Goal: Task Accomplishment & Management: Manage account settings

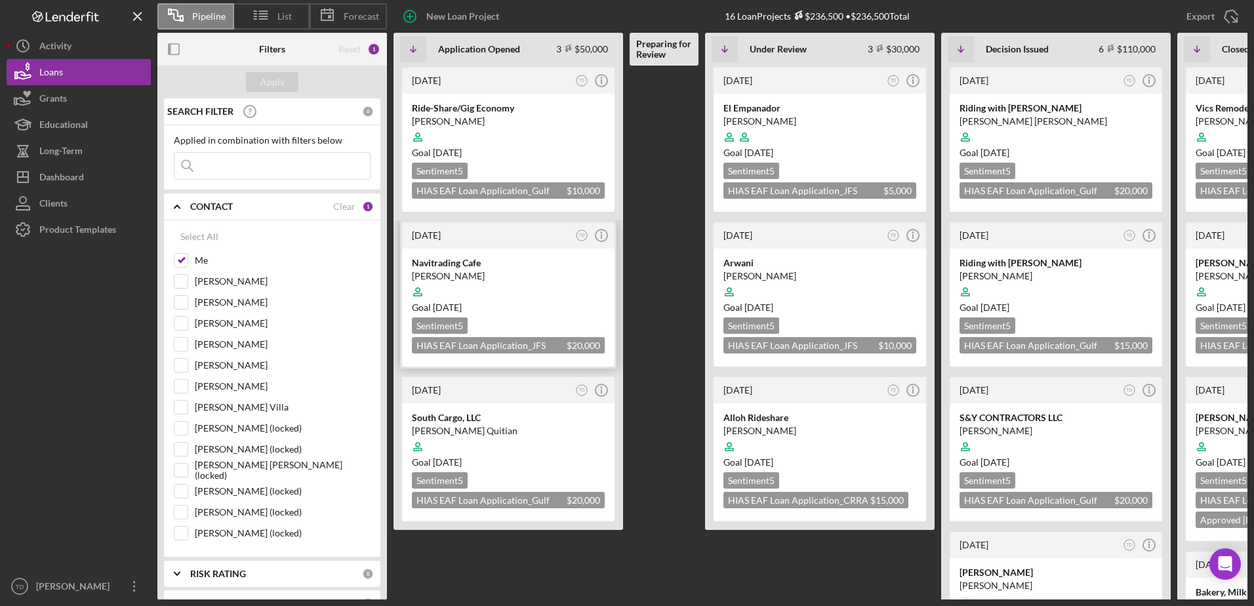
click at [461, 263] on div "Navitrading Cafe" at bounding box center [508, 263] width 193 height 13
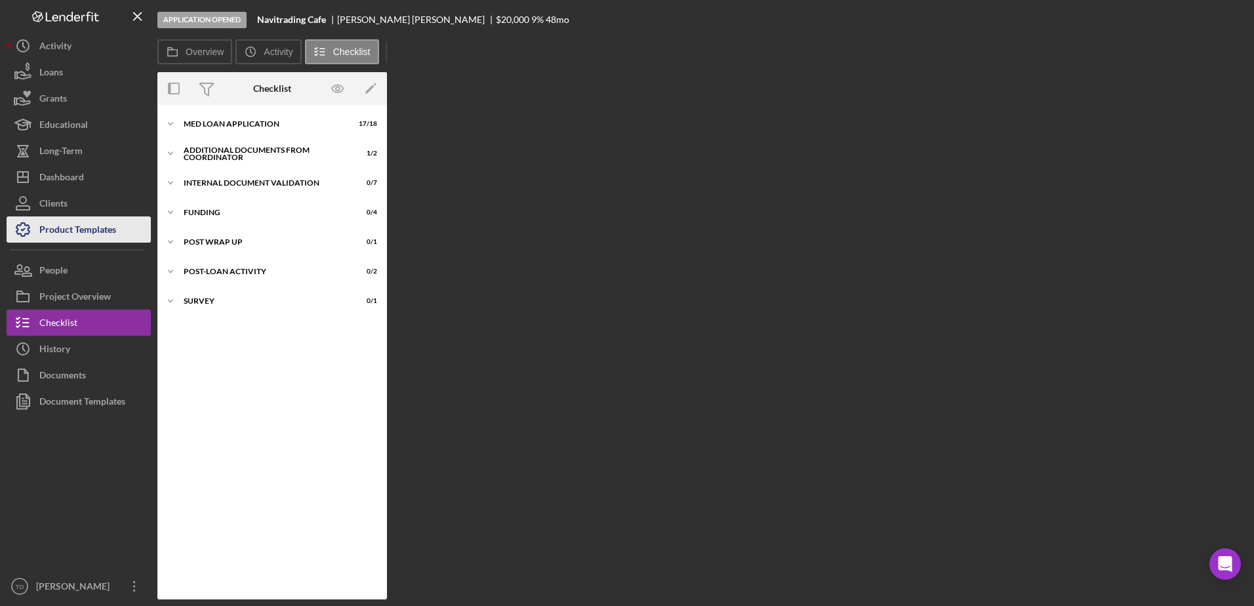
scroll to position [35, 0]
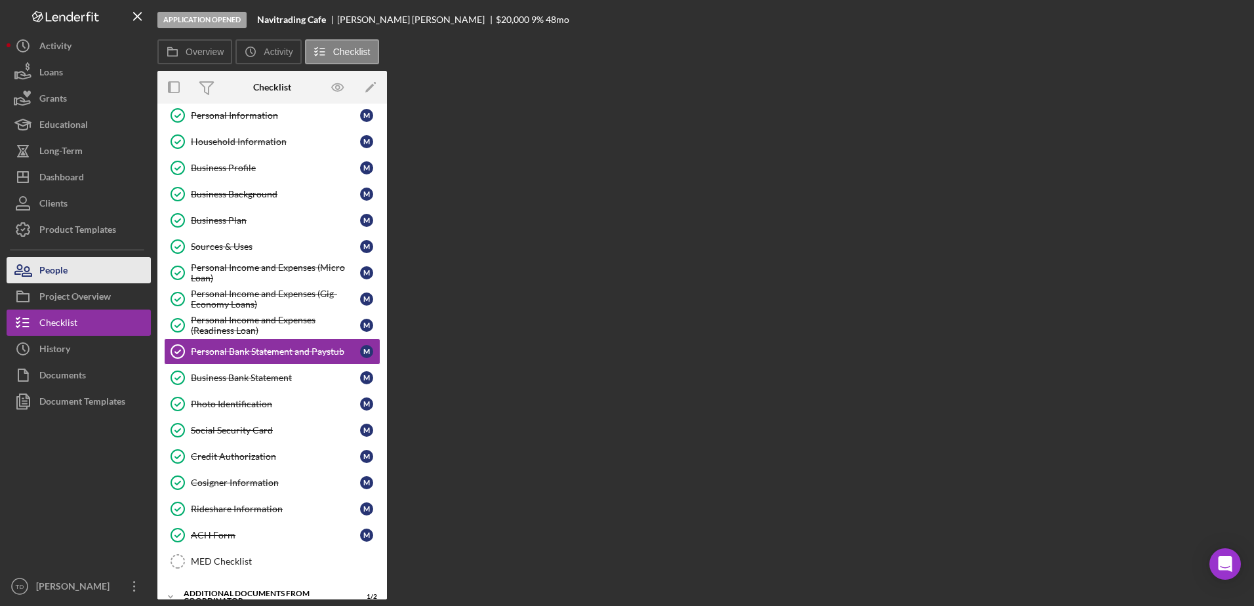
click at [79, 276] on button "People" at bounding box center [79, 270] width 144 height 26
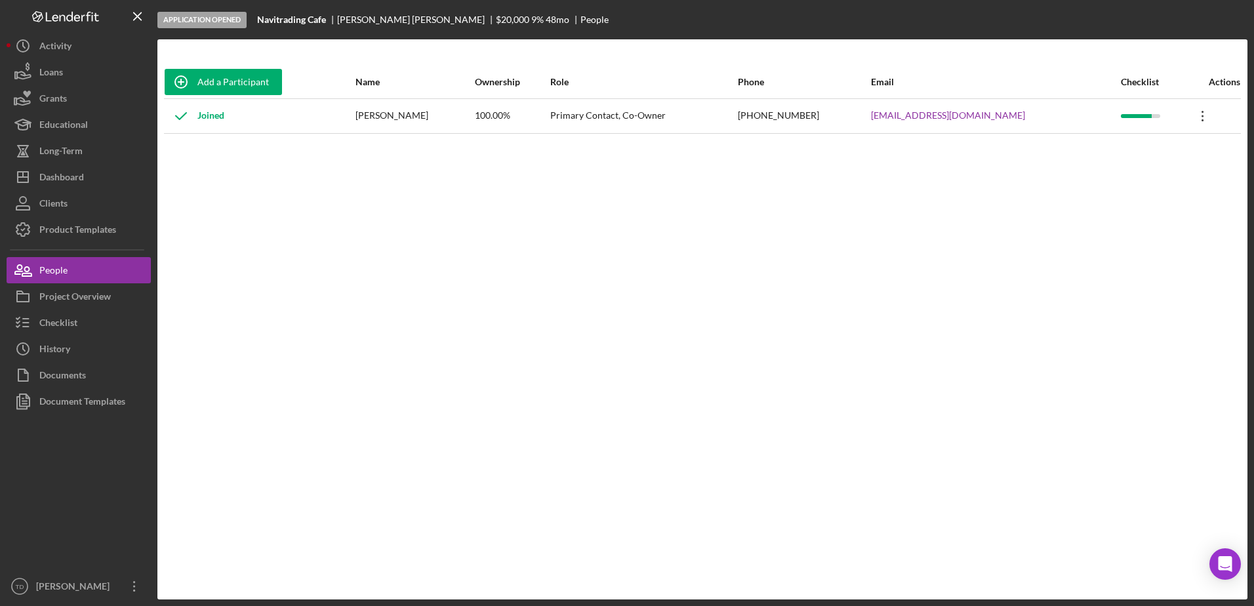
click at [1205, 120] on icon "Icon/Overflow" at bounding box center [1203, 116] width 33 height 33
click at [795, 242] on div "Add a Participant Name Ownership Role Phone Email Checklist Actions Joined Ivan…" at bounding box center [702, 320] width 1090 height 508
click at [408, 117] on div "[PERSON_NAME]" at bounding box center [415, 116] width 118 height 33
click at [72, 205] on button "Clients" at bounding box center [79, 203] width 144 height 26
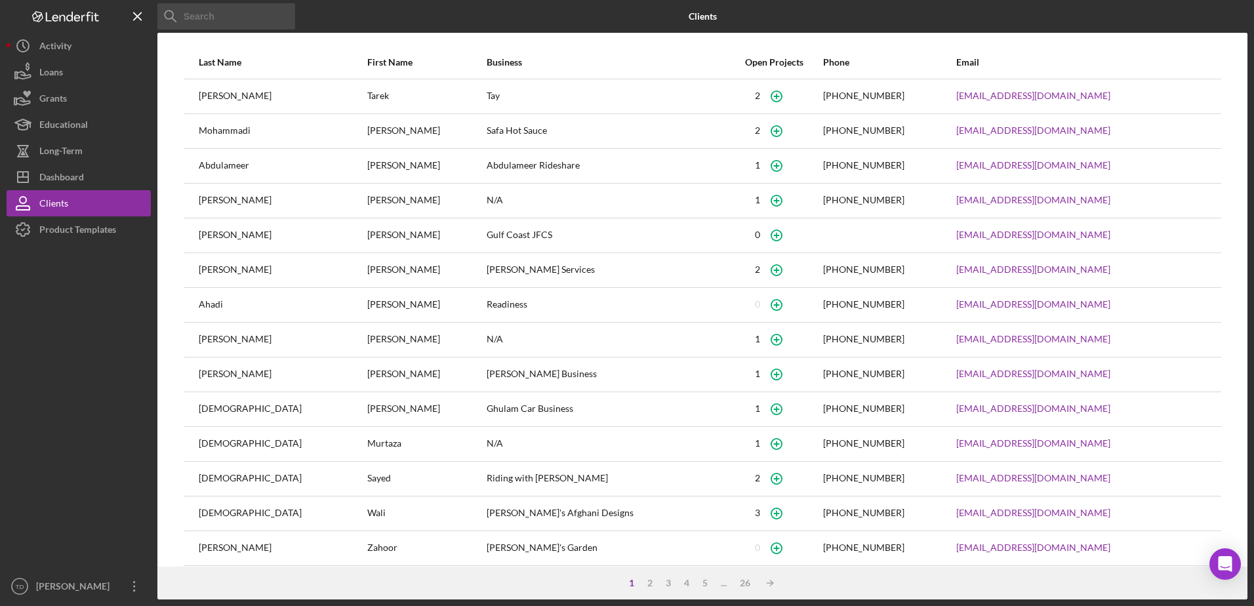
click at [230, 24] on input at bounding box center [226, 16] width 138 height 26
type input "u"
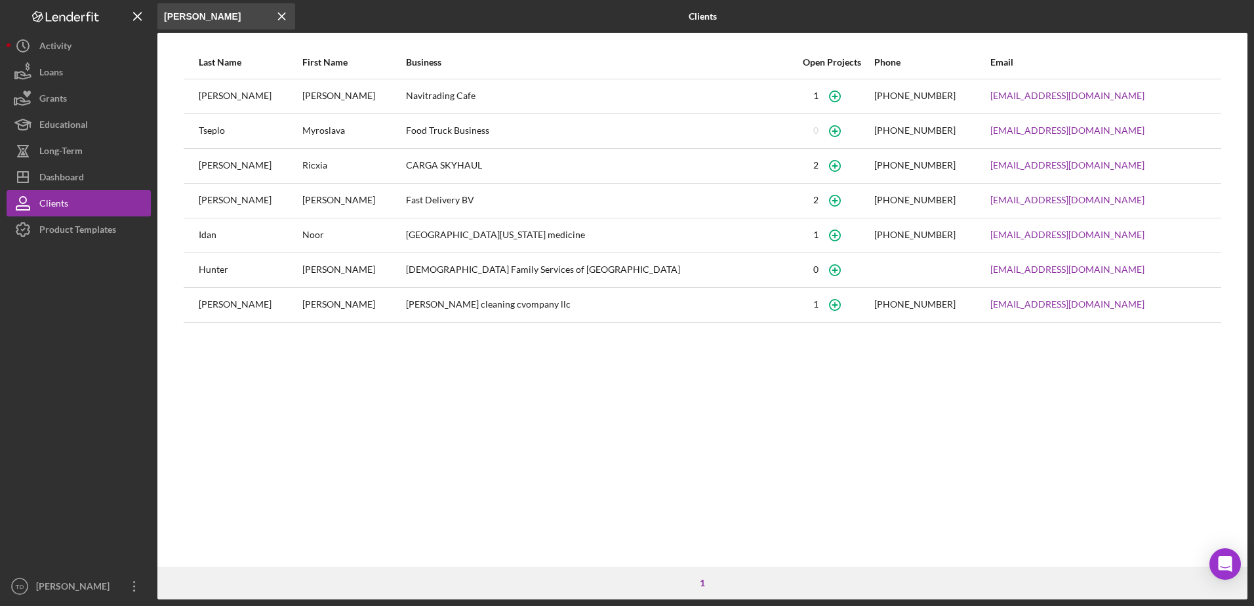
type input "ivan"
click at [264, 103] on div "Martinez" at bounding box center [250, 96] width 102 height 33
click at [820, 98] on icon "button" at bounding box center [835, 96] width 30 height 30
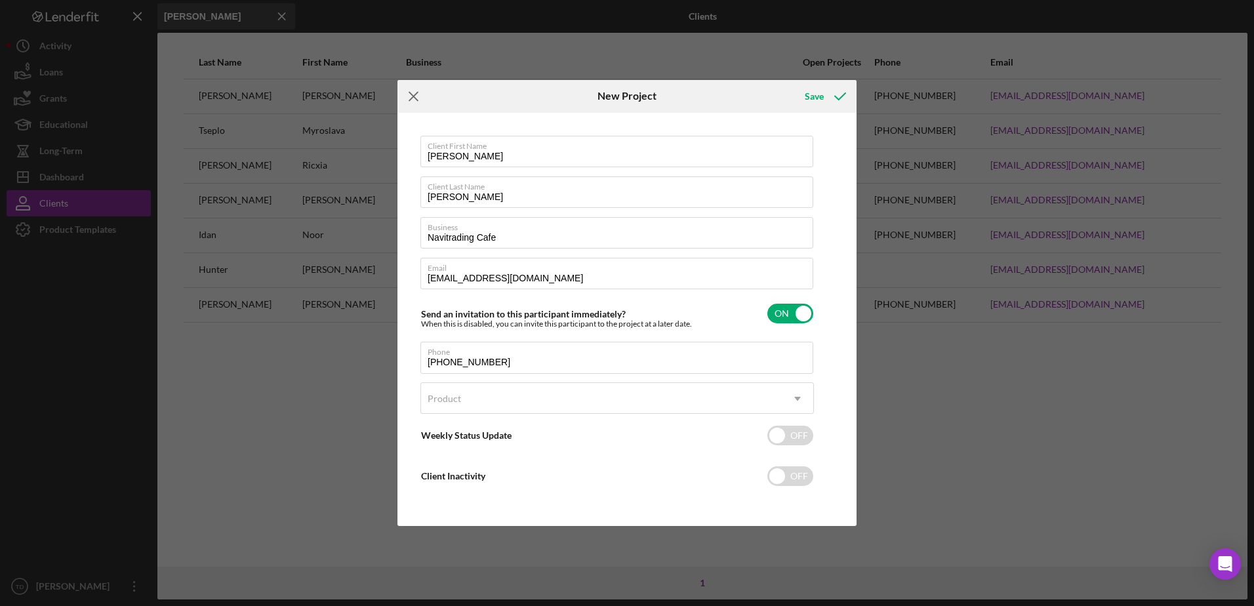
click at [415, 97] on line at bounding box center [413, 96] width 9 height 9
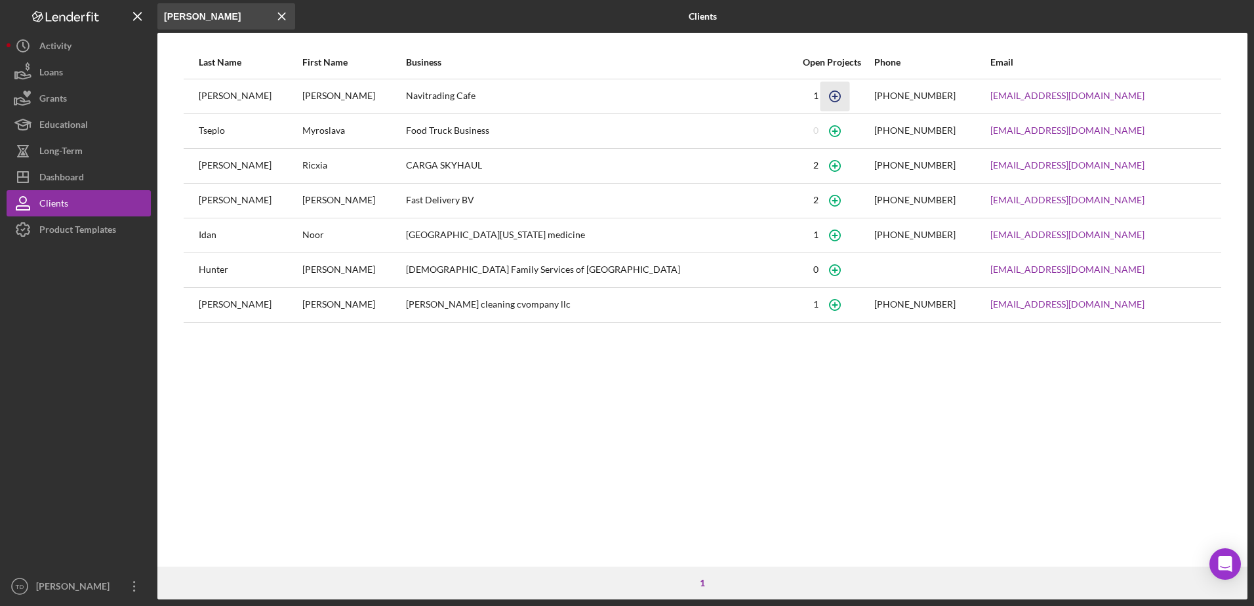
click at [820, 97] on icon "button" at bounding box center [835, 96] width 30 height 30
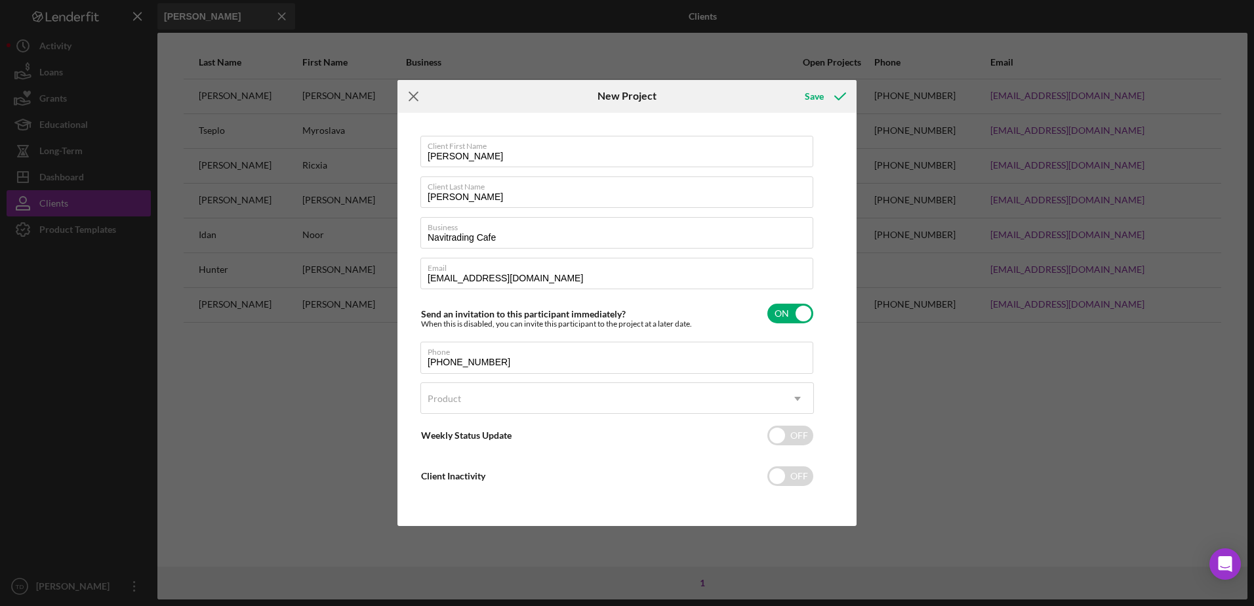
click at [417, 98] on icon "Icon/Menu Close" at bounding box center [414, 96] width 33 height 33
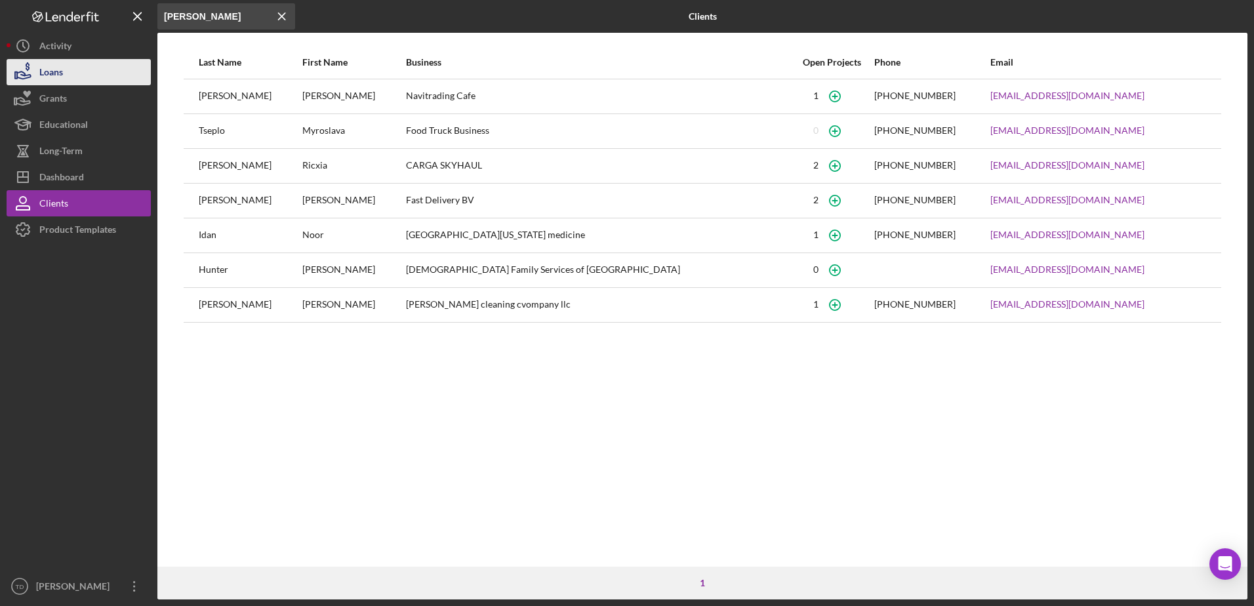
click at [83, 77] on button "Loans" at bounding box center [79, 72] width 144 height 26
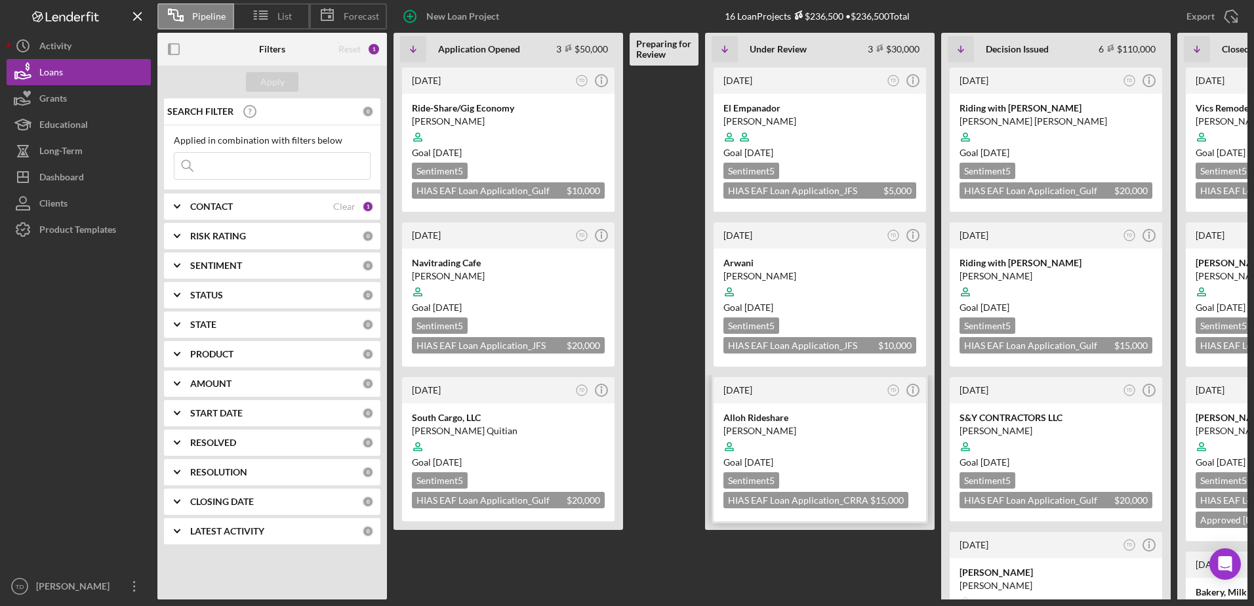
click at [754, 413] on div "Alloh Rideshare" at bounding box center [820, 417] width 193 height 13
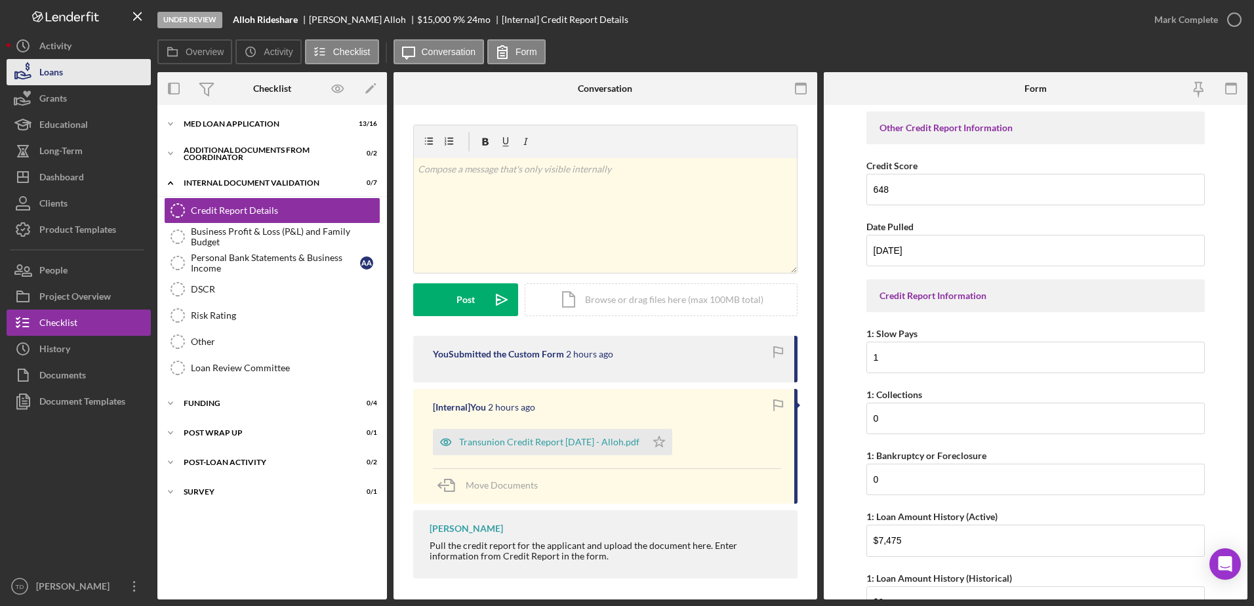
click at [93, 67] on button "Loans" at bounding box center [79, 72] width 144 height 26
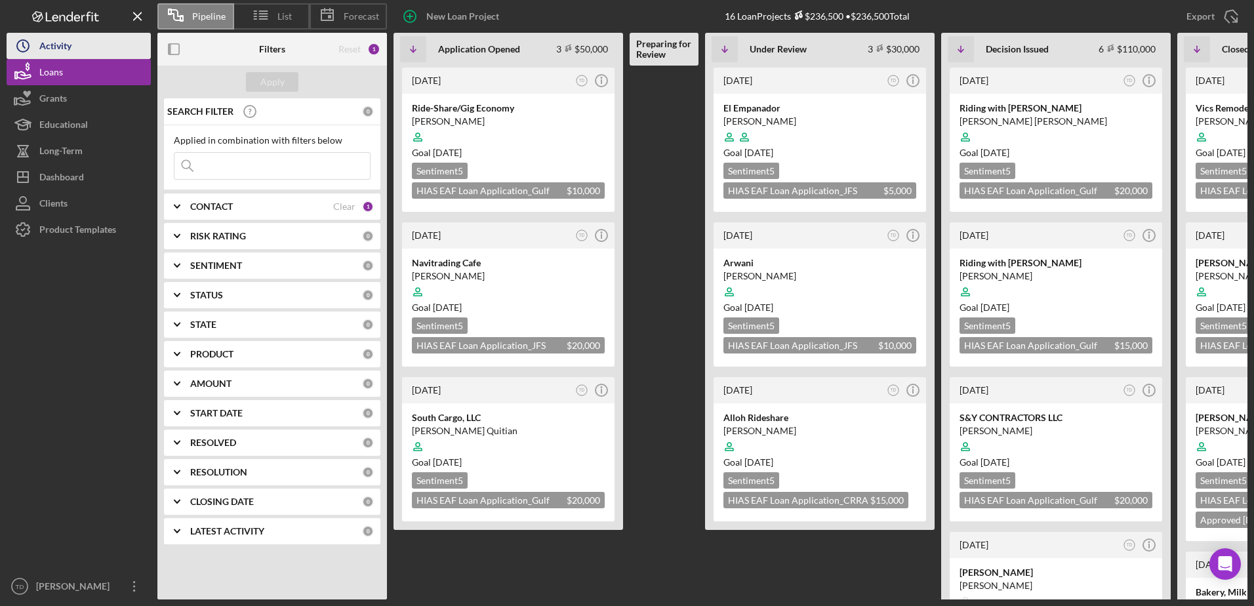
click at [75, 46] on button "Icon/History Activity" at bounding box center [79, 46] width 144 height 26
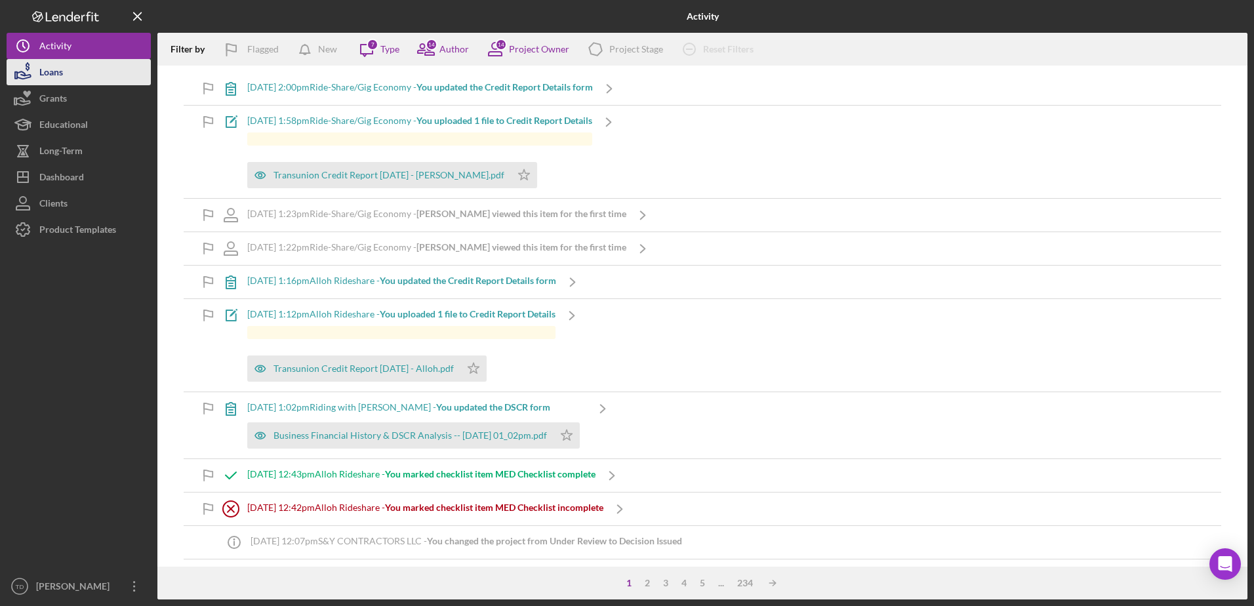
click at [70, 69] on button "Loans" at bounding box center [79, 72] width 144 height 26
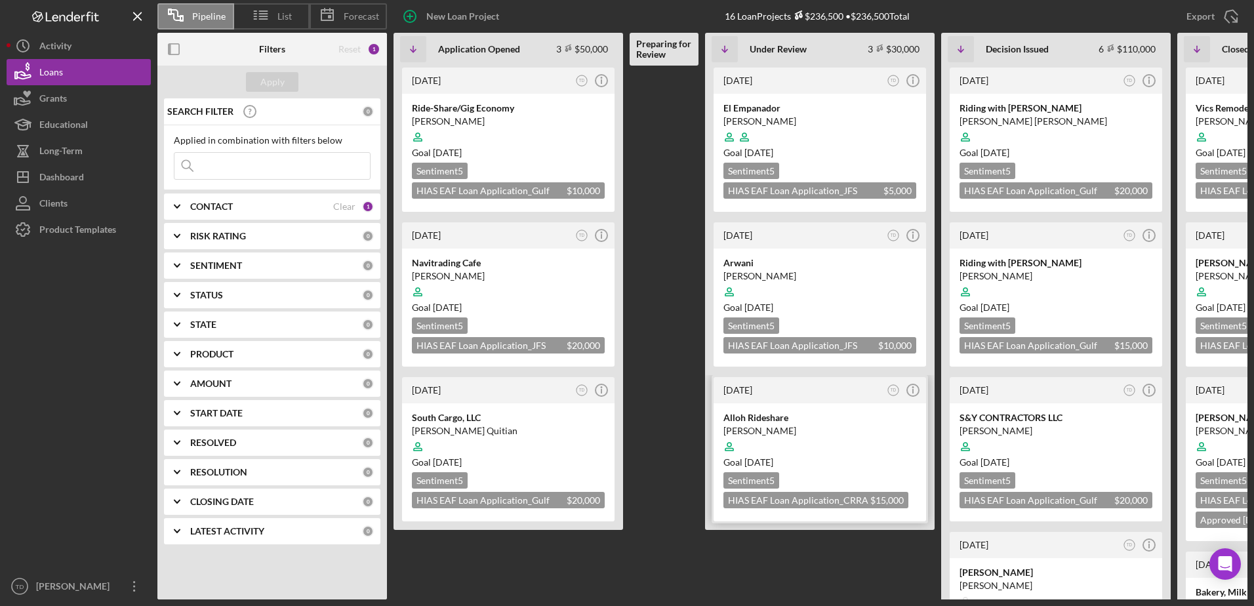
click at [755, 432] on div "[PERSON_NAME]" at bounding box center [820, 430] width 193 height 13
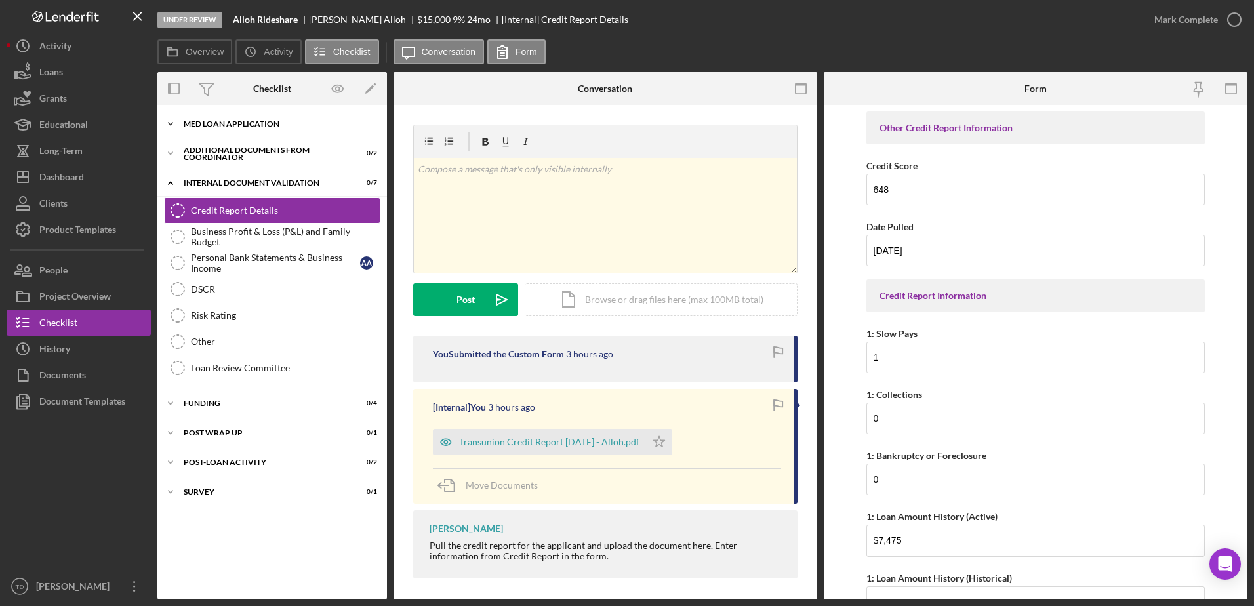
click at [236, 120] on div "MED Loan Application" at bounding box center [277, 124] width 187 height 8
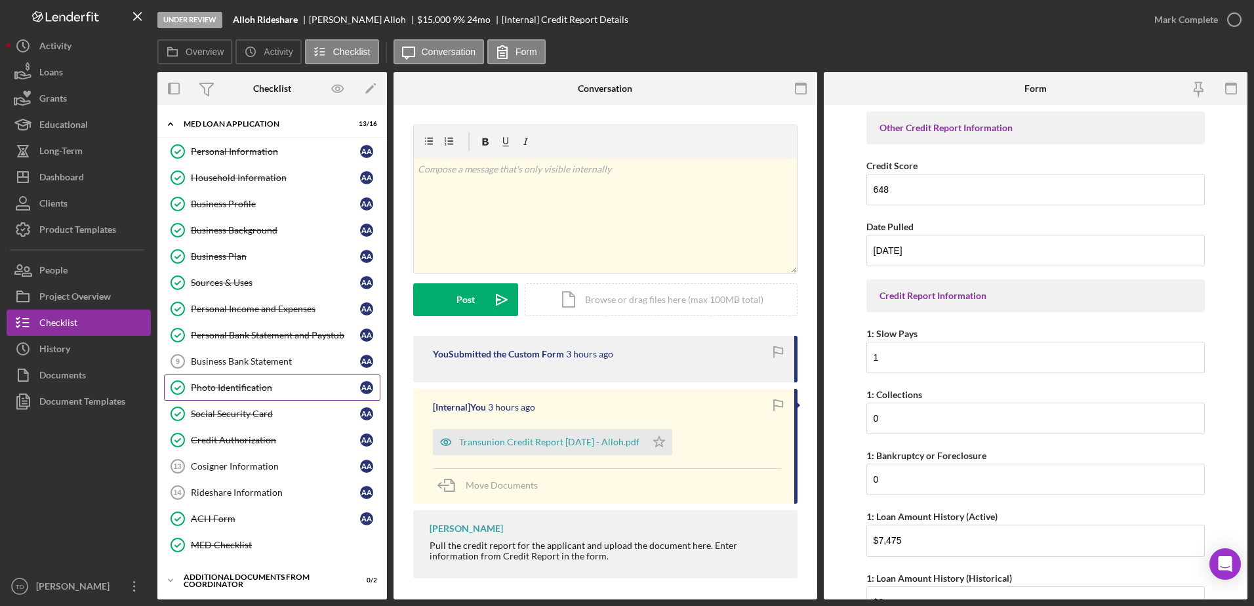
click at [257, 389] on div "Photo Identification" at bounding box center [275, 387] width 169 height 10
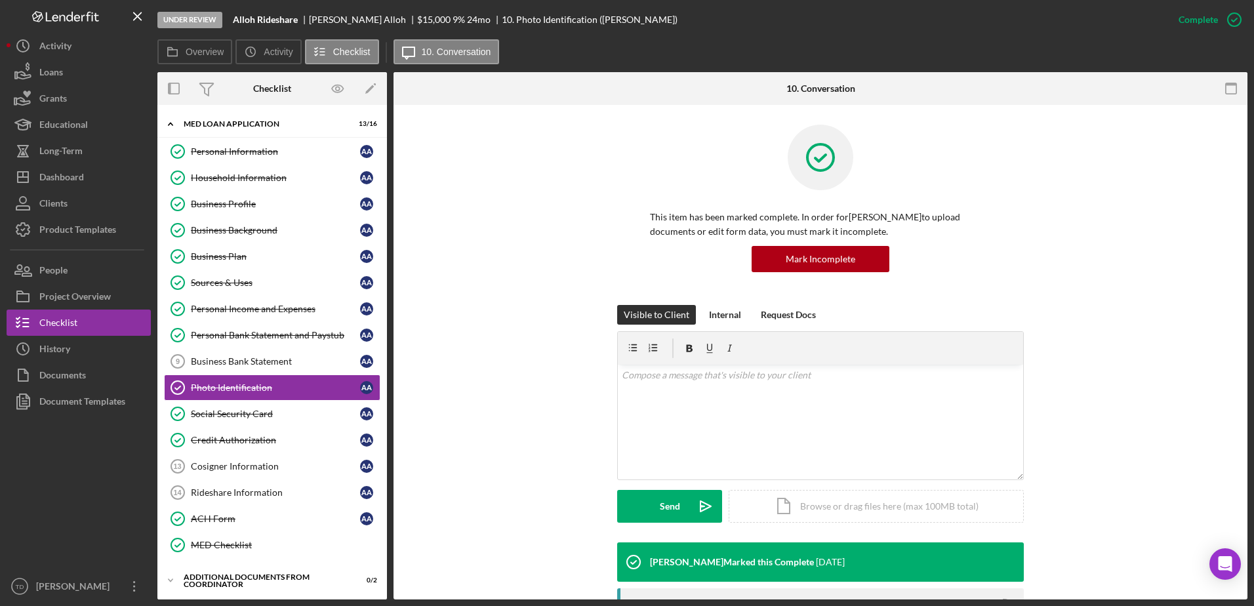
scroll to position [268, 0]
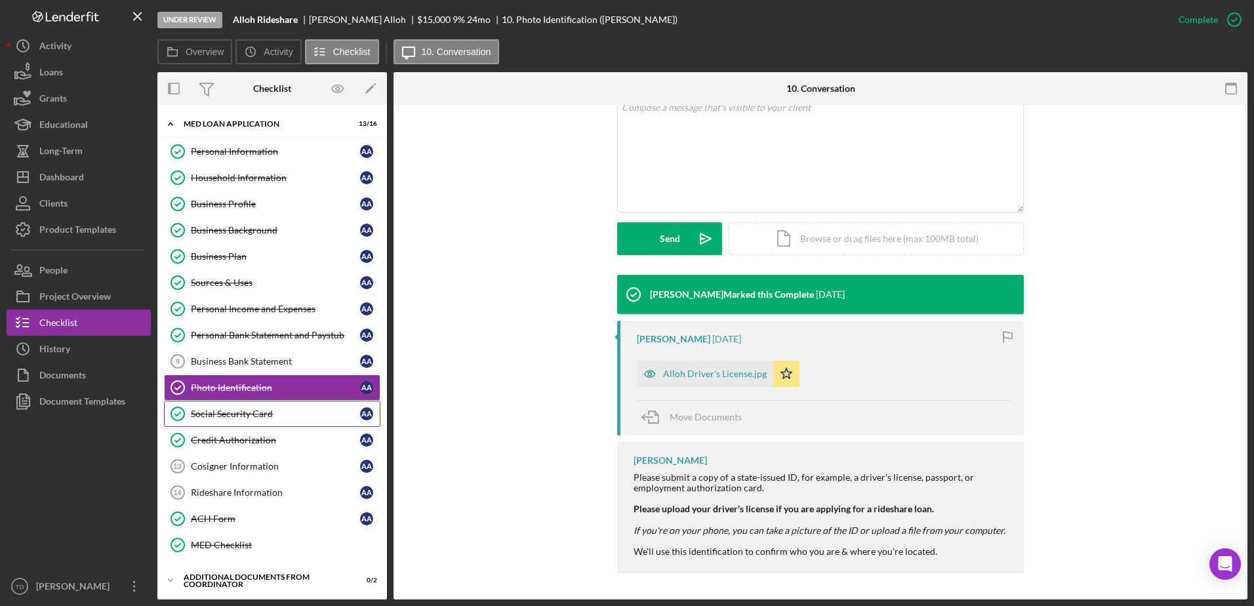
click at [229, 423] on link "Social Security Card Social Security Card A A" at bounding box center [272, 414] width 217 height 26
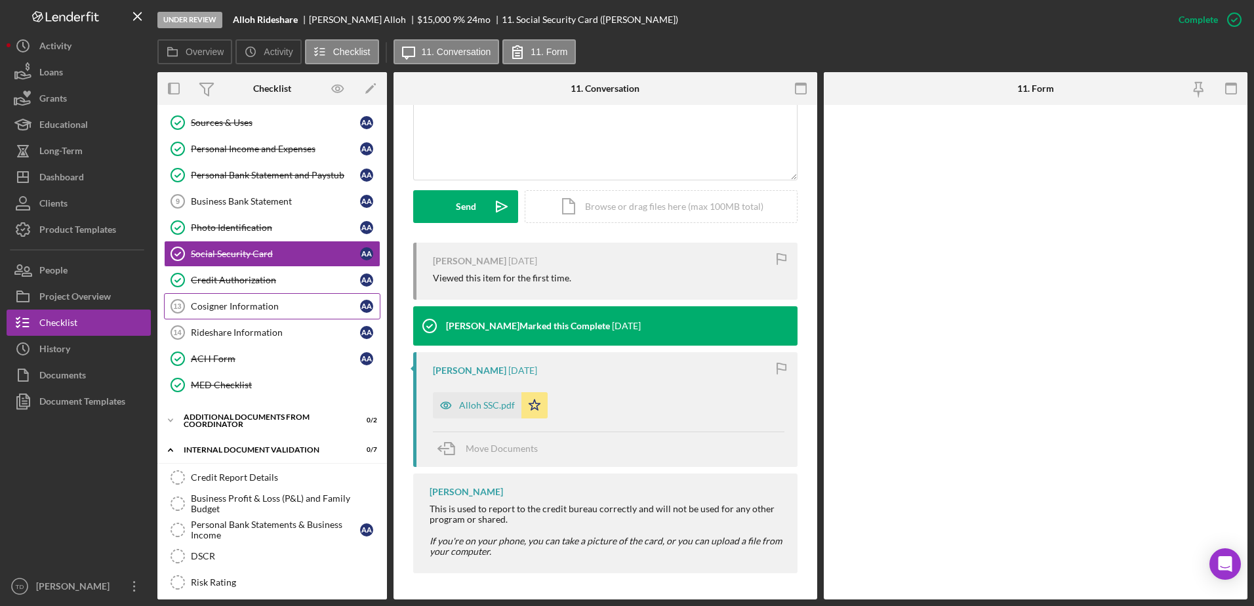
scroll to position [220, 0]
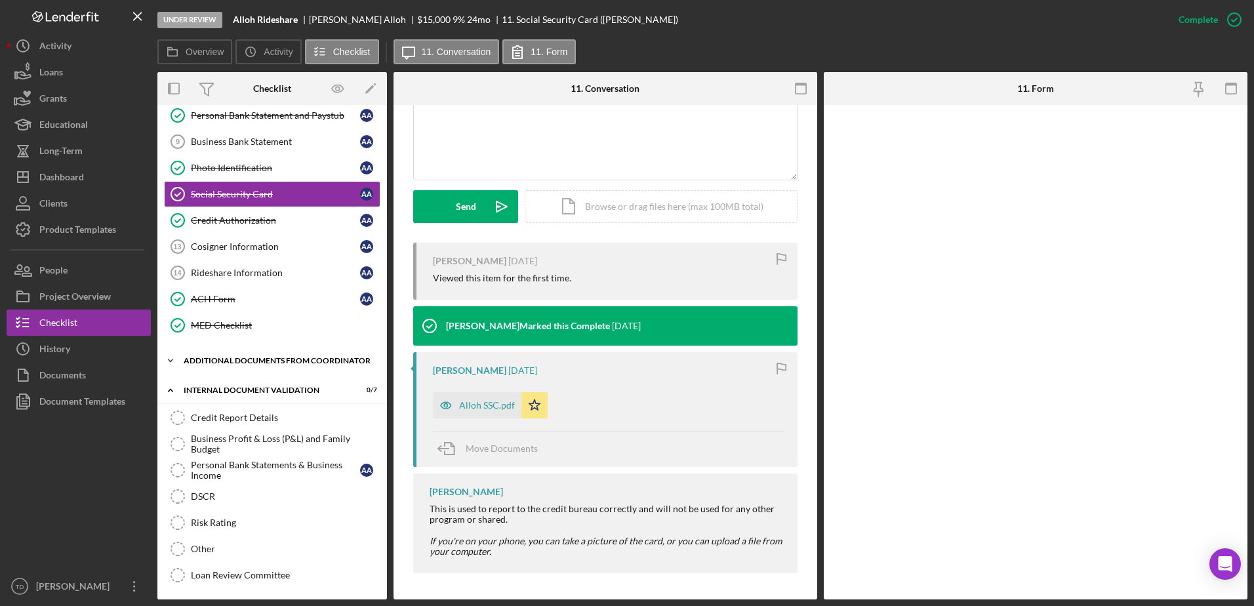
click at [257, 362] on div "Additional Documents from Coordinator" at bounding box center [277, 361] width 187 height 8
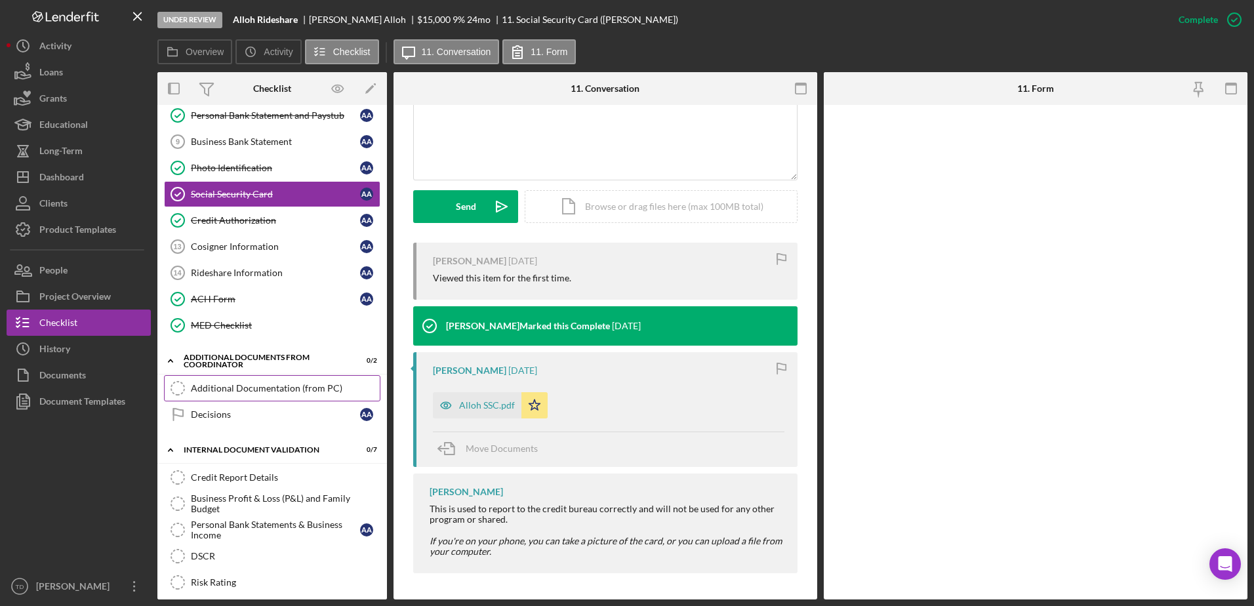
click at [231, 389] on div "Additional Documentation (from PC)" at bounding box center [285, 388] width 189 height 10
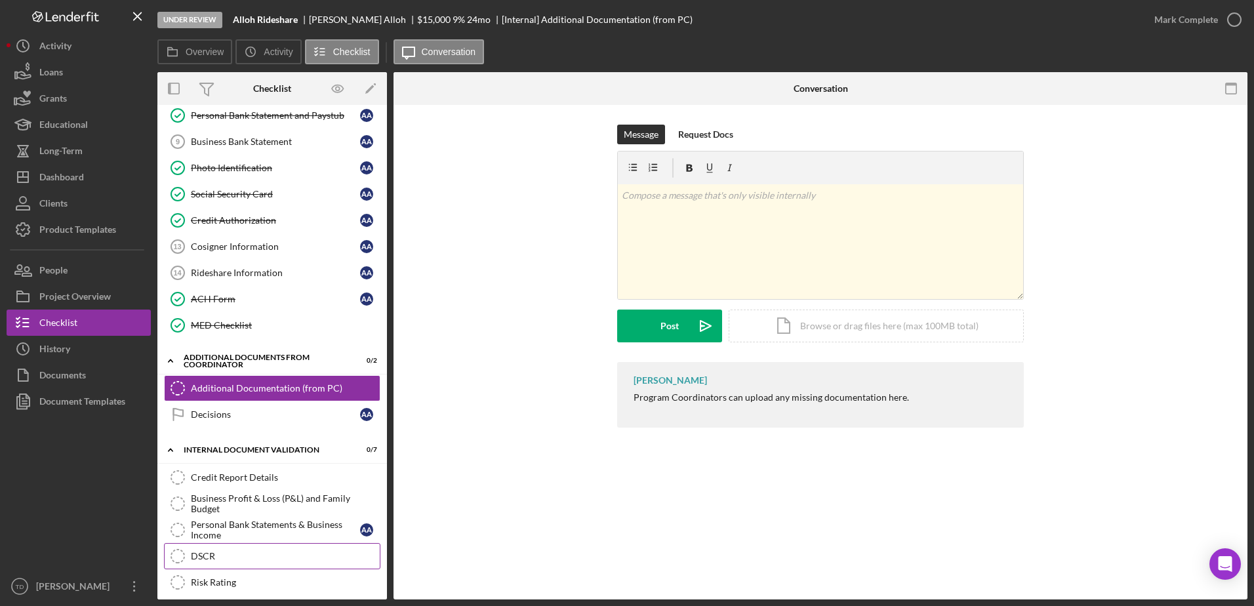
scroll to position [375, 0]
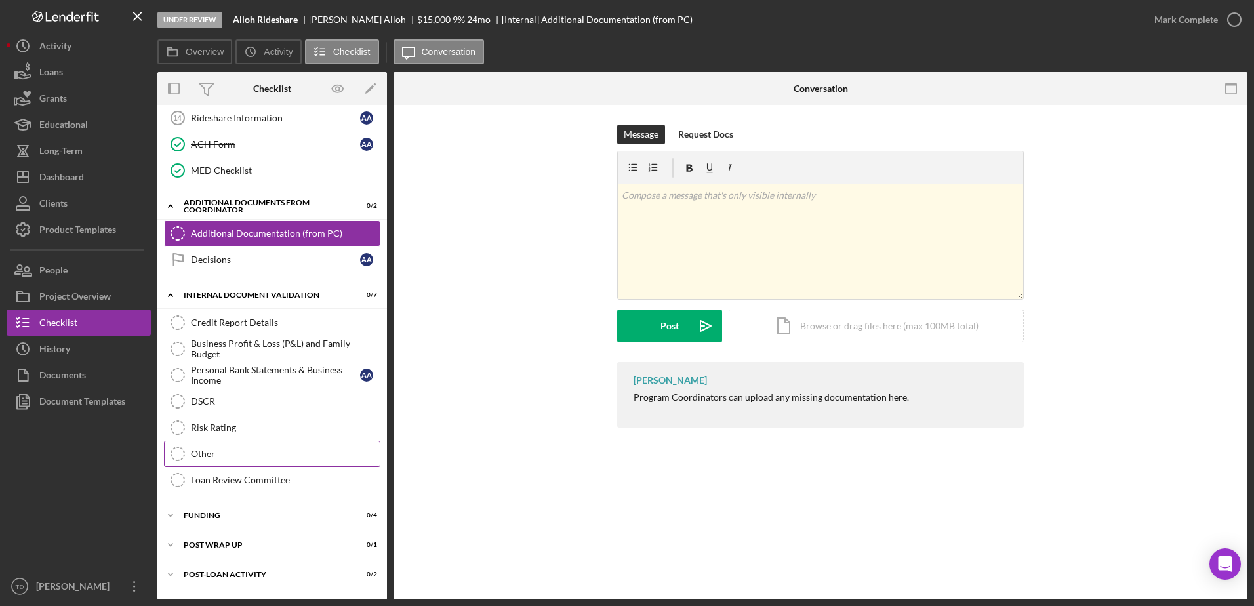
click at [224, 454] on div "Other" at bounding box center [285, 454] width 189 height 10
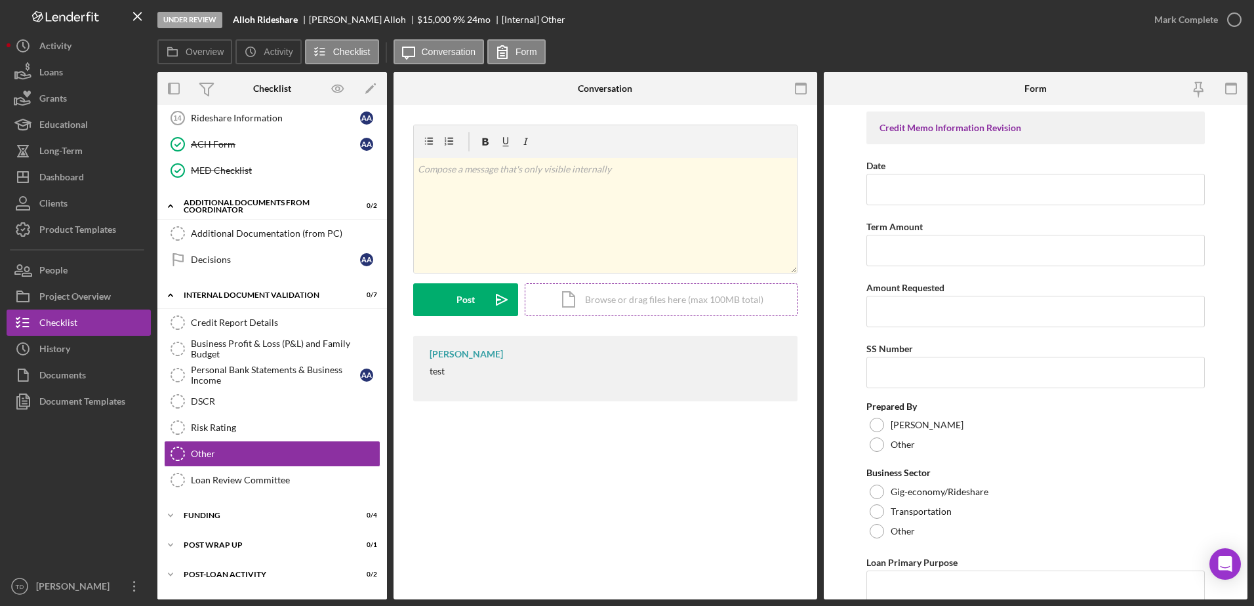
drag, startPoint x: 583, startPoint y: 301, endPoint x: 562, endPoint y: 304, distance: 21.8
click at [562, 304] on div "Icon/Document Browse or drag files here (max 100MB total) Tap to choose files o…" at bounding box center [661, 299] width 273 height 33
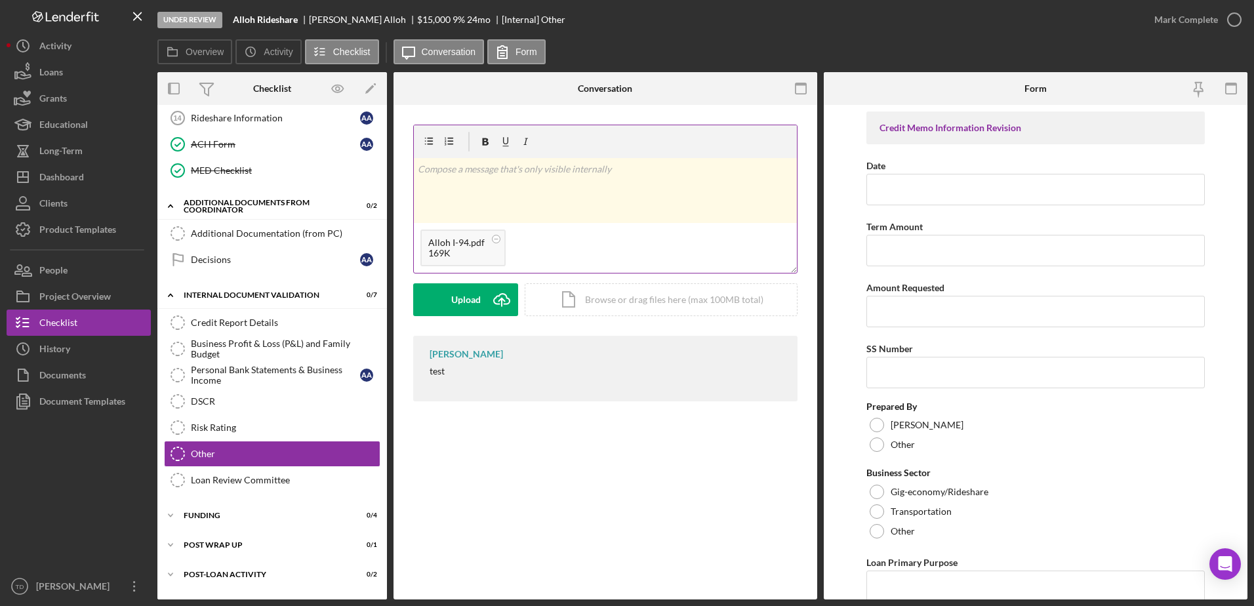
click at [511, 180] on div "v Color teal Color pink Remove color Add row above Add row below Add column bef…" at bounding box center [605, 190] width 383 height 65
click at [471, 323] on div "v Color teal Color pink Remove color Add row above Add row below Add column bef…" at bounding box center [605, 230] width 384 height 211
click at [473, 304] on div "Post" at bounding box center [466, 299] width 18 height 33
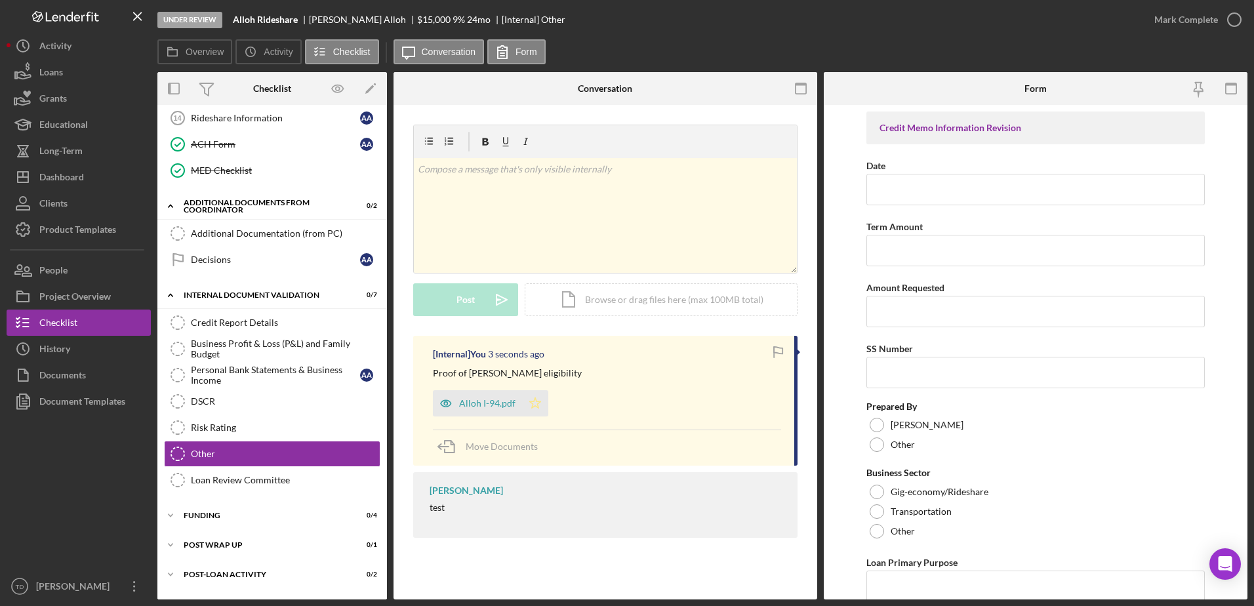
drag, startPoint x: 535, startPoint y: 400, endPoint x: 535, endPoint y: 407, distance: 7.2
click at [535, 407] on icon "Icon/Star" at bounding box center [535, 403] width 26 height 26
click at [253, 314] on link "Credit Report Details Credit Report Details" at bounding box center [272, 323] width 217 height 26
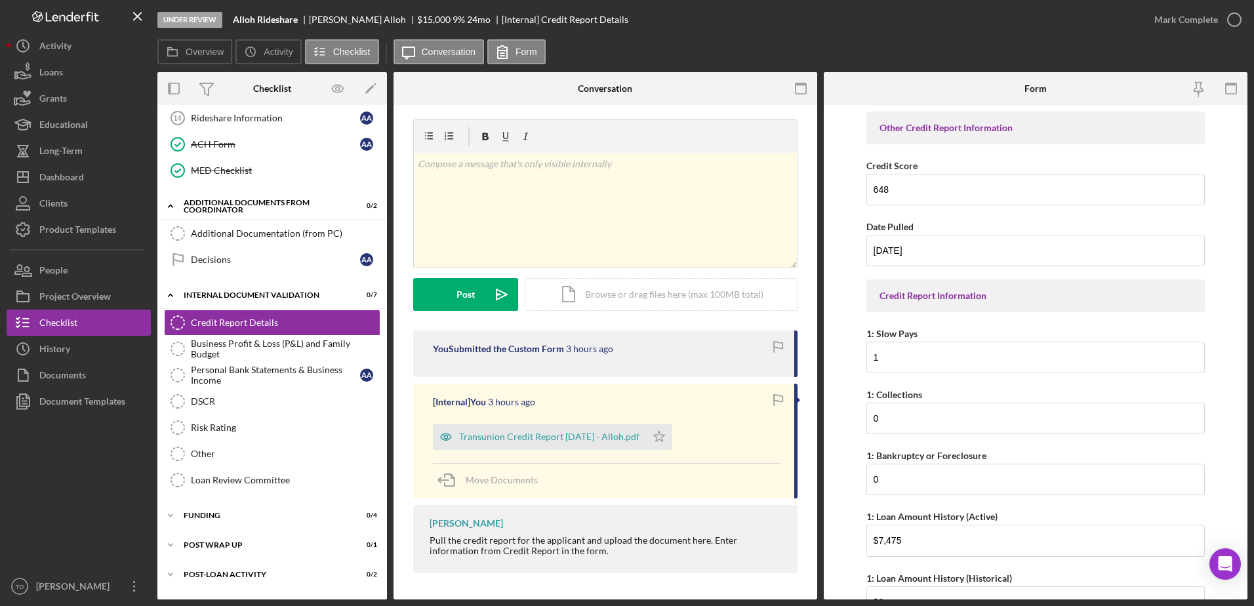
scroll to position [5, 0]
click at [1234, 29] on icon "button" at bounding box center [1234, 19] width 33 height 33
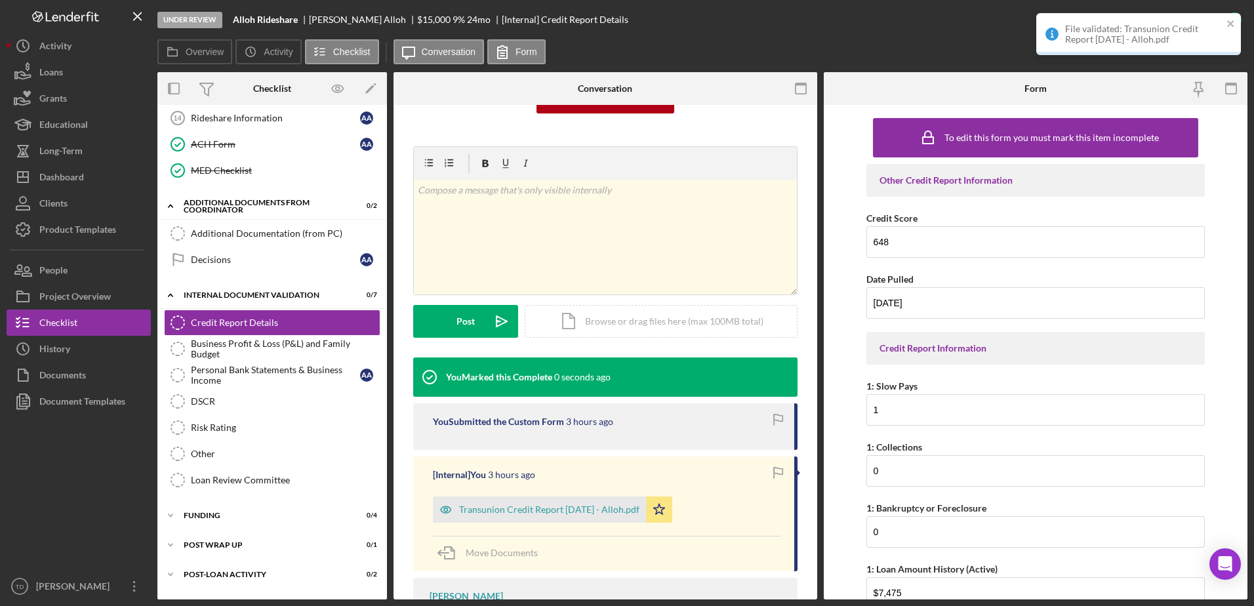
scroll to position [185, 0]
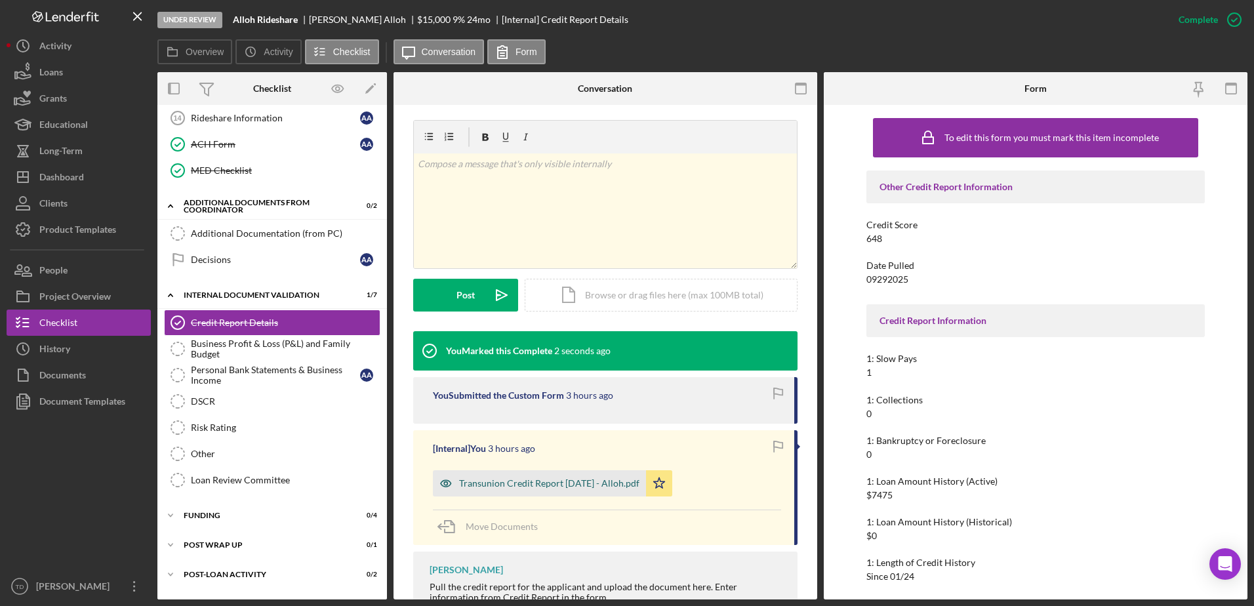
drag, startPoint x: 572, startPoint y: 484, endPoint x: 550, endPoint y: 486, distance: 21.7
click at [550, 486] on div "Transunion Credit Report [DATE] - Alloh.pdf" at bounding box center [549, 483] width 180 height 10
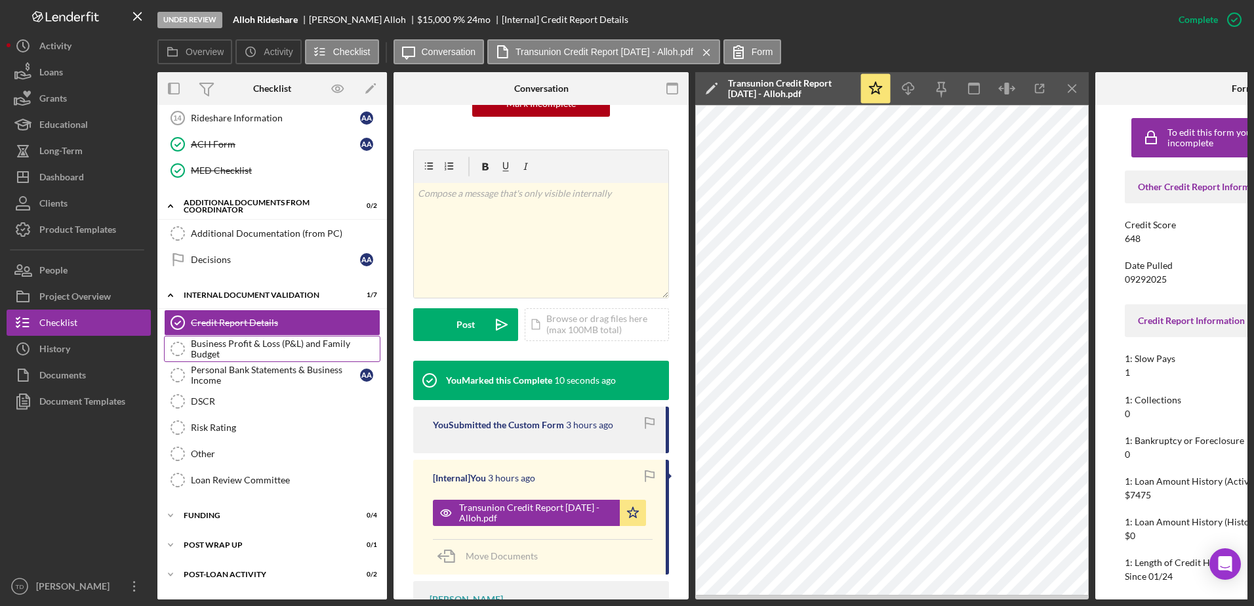
drag, startPoint x: 280, startPoint y: 342, endPoint x: 243, endPoint y: 344, distance: 36.8
click at [243, 344] on div "Business Profit & Loss (P&L) and Family Budget" at bounding box center [285, 349] width 189 height 21
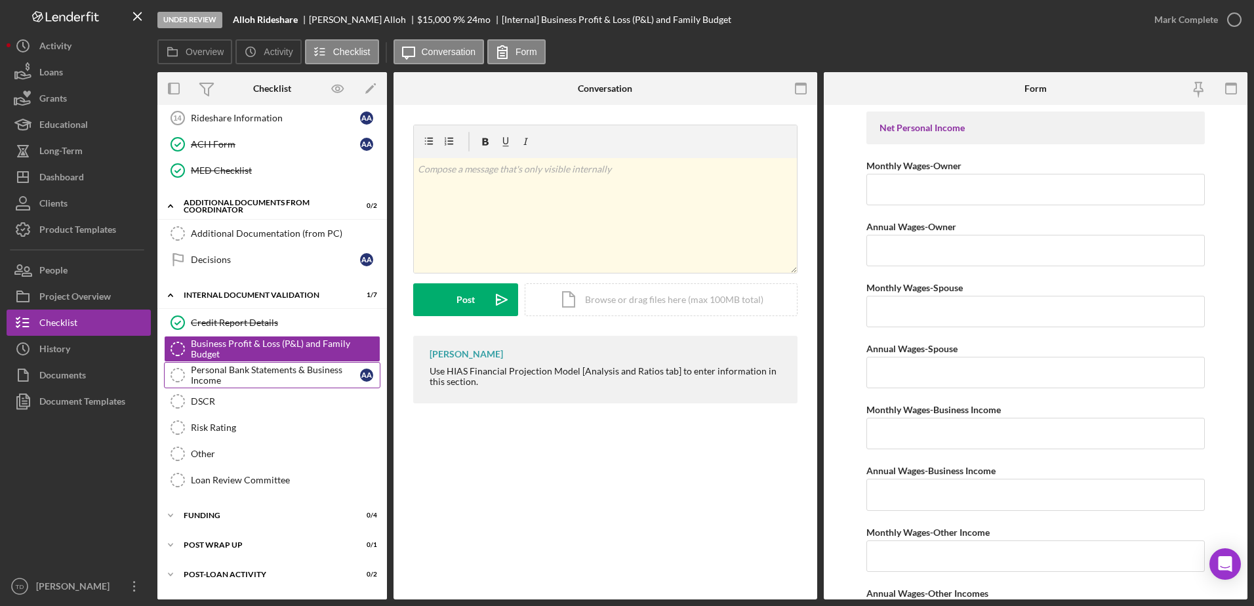
click at [240, 370] on div "Personal Bank Statements & Business Income" at bounding box center [275, 375] width 169 height 21
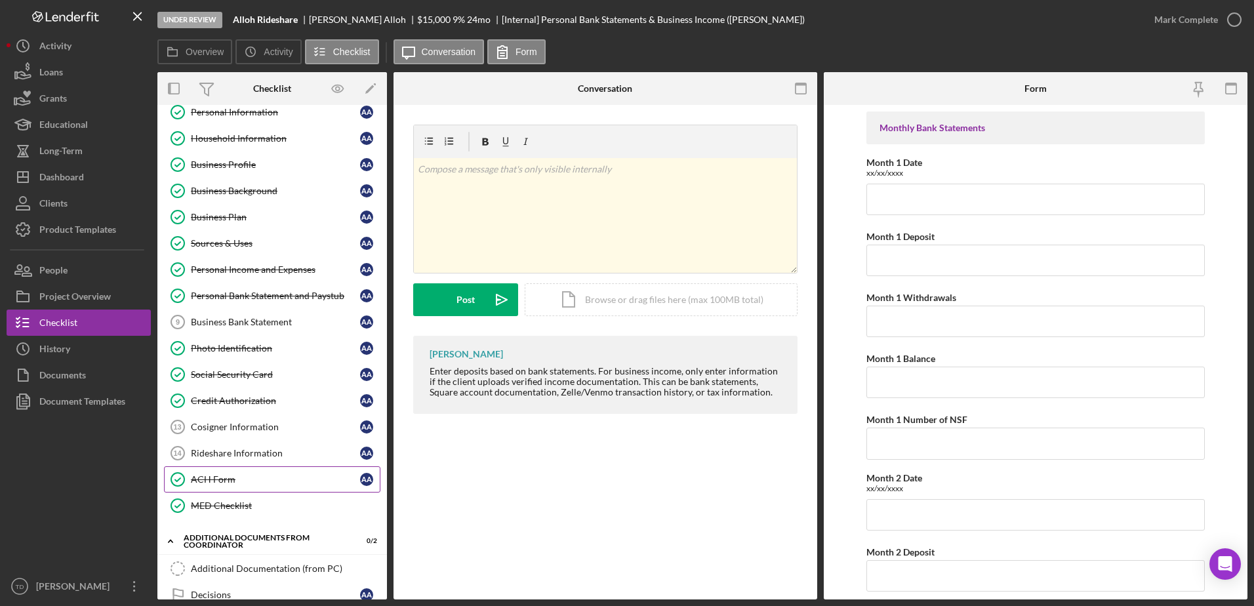
scroll to position [39, 0]
drag, startPoint x: 249, startPoint y: 299, endPoint x: 251, endPoint y: 144, distance: 154.2
click at [251, 144] on div "Household Information" at bounding box center [275, 139] width 169 height 10
click at [251, 144] on link "Household Information Household Information A A" at bounding box center [272, 139] width 217 height 26
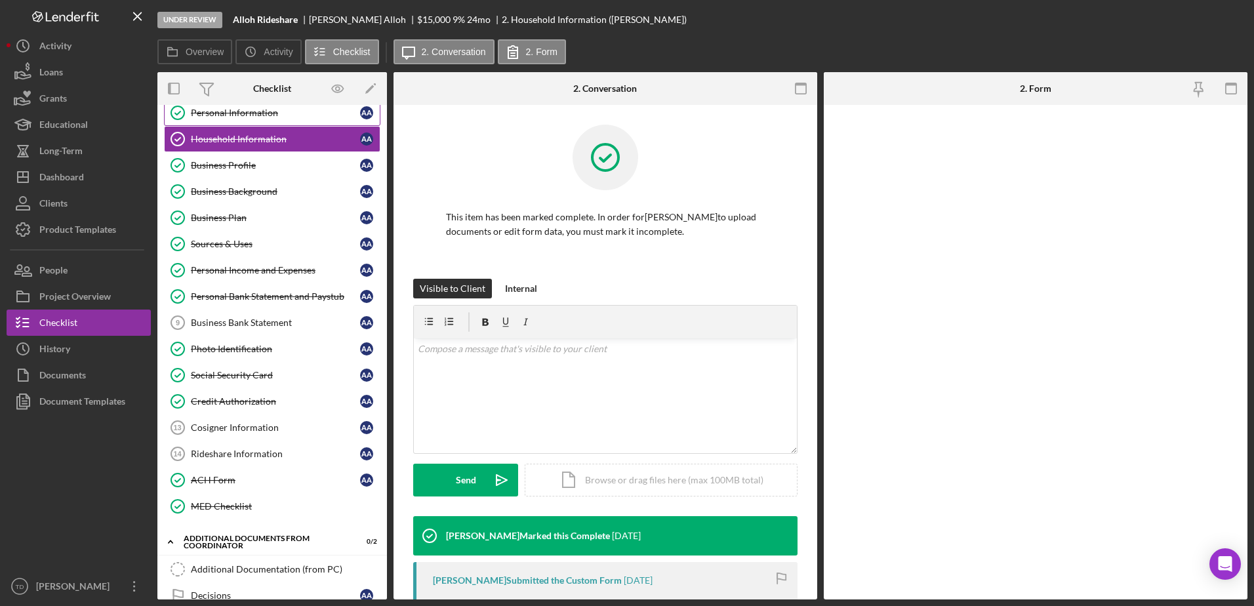
click at [241, 114] on div "Personal Information" at bounding box center [275, 113] width 169 height 10
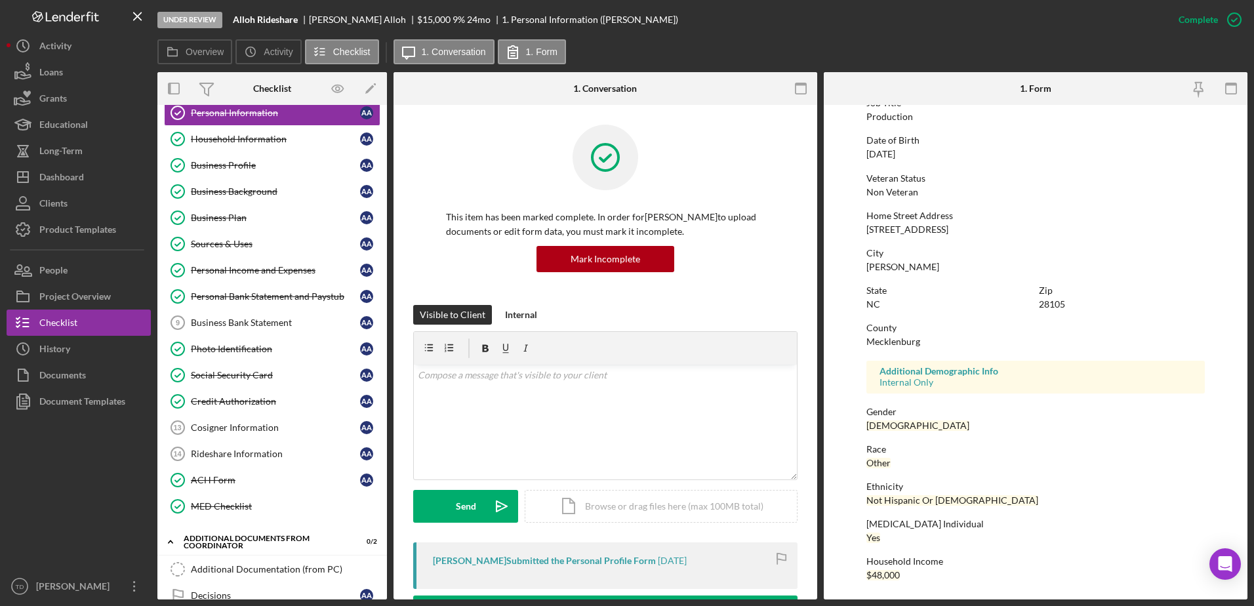
scroll to position [117, 0]
click at [224, 132] on link "Household Information Household Information A A" at bounding box center [272, 139] width 217 height 26
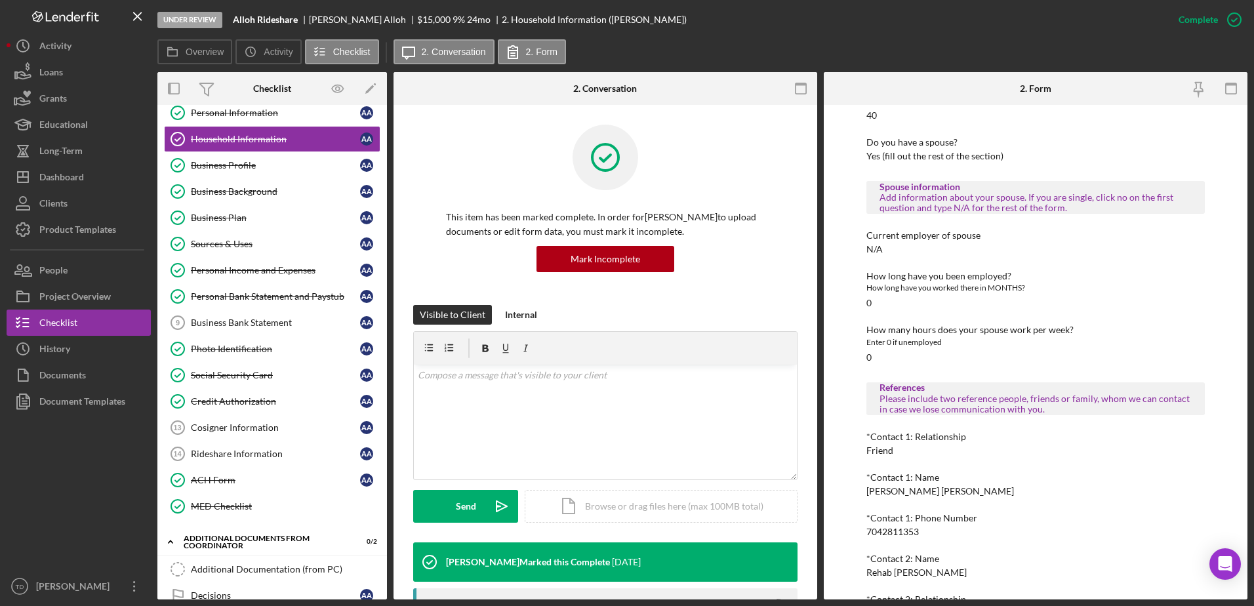
scroll to position [781, 0]
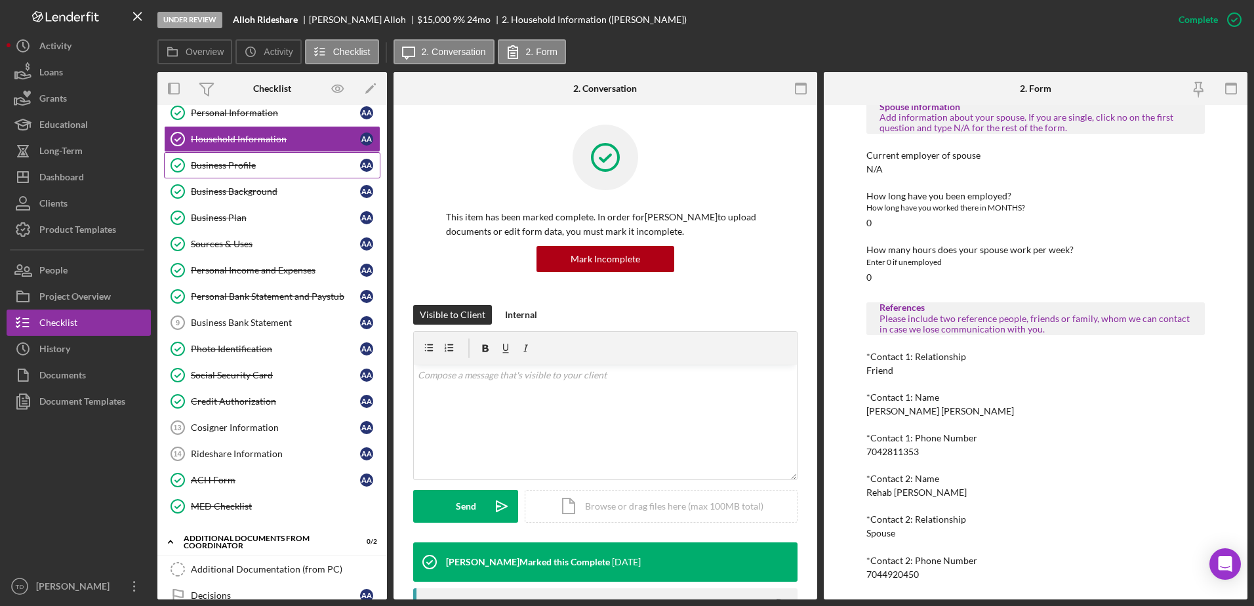
drag, startPoint x: 259, startPoint y: 162, endPoint x: 242, endPoint y: 162, distance: 17.1
click at [242, 162] on div "Business Profile" at bounding box center [275, 165] width 169 height 10
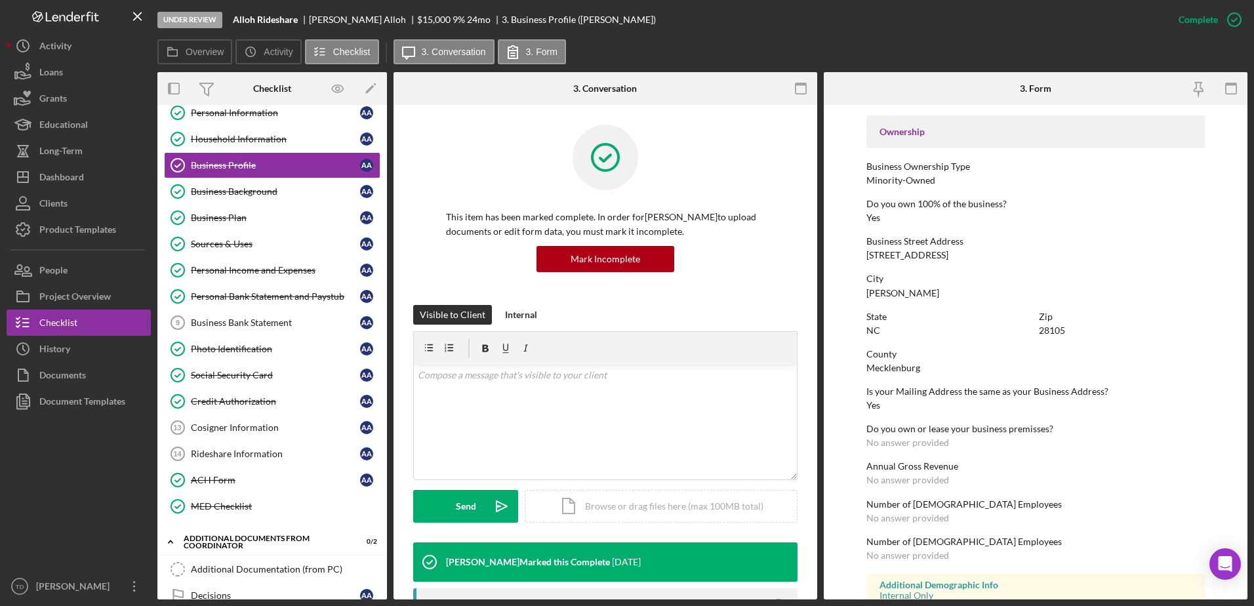
scroll to position [495, 0]
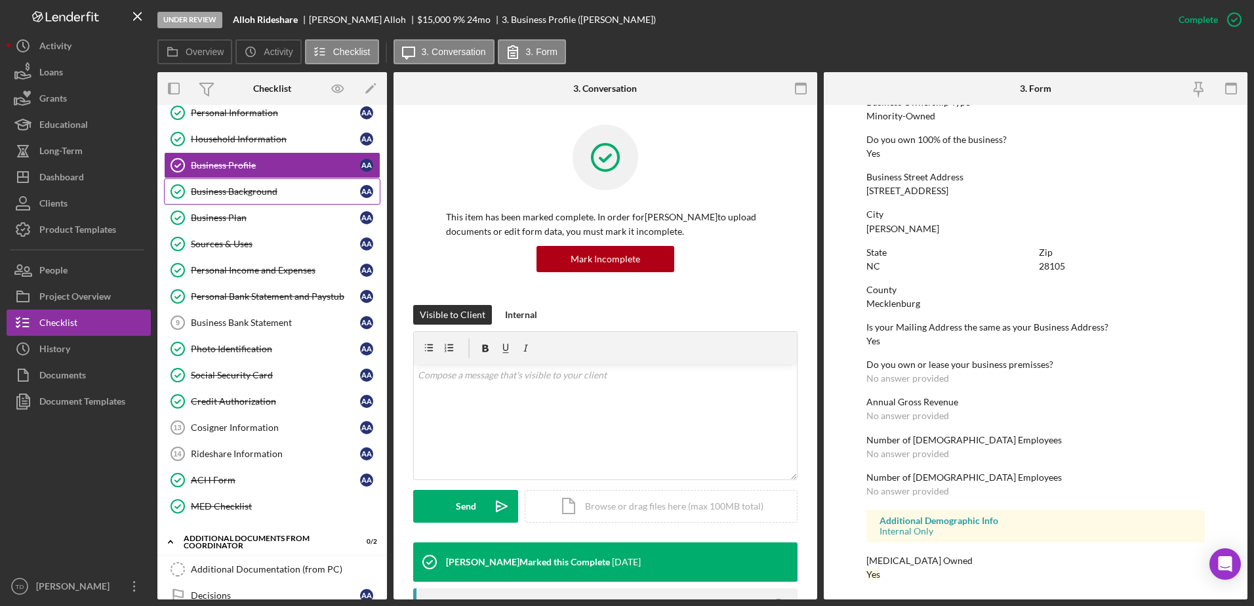
click at [273, 195] on div "Business Background" at bounding box center [275, 191] width 169 height 10
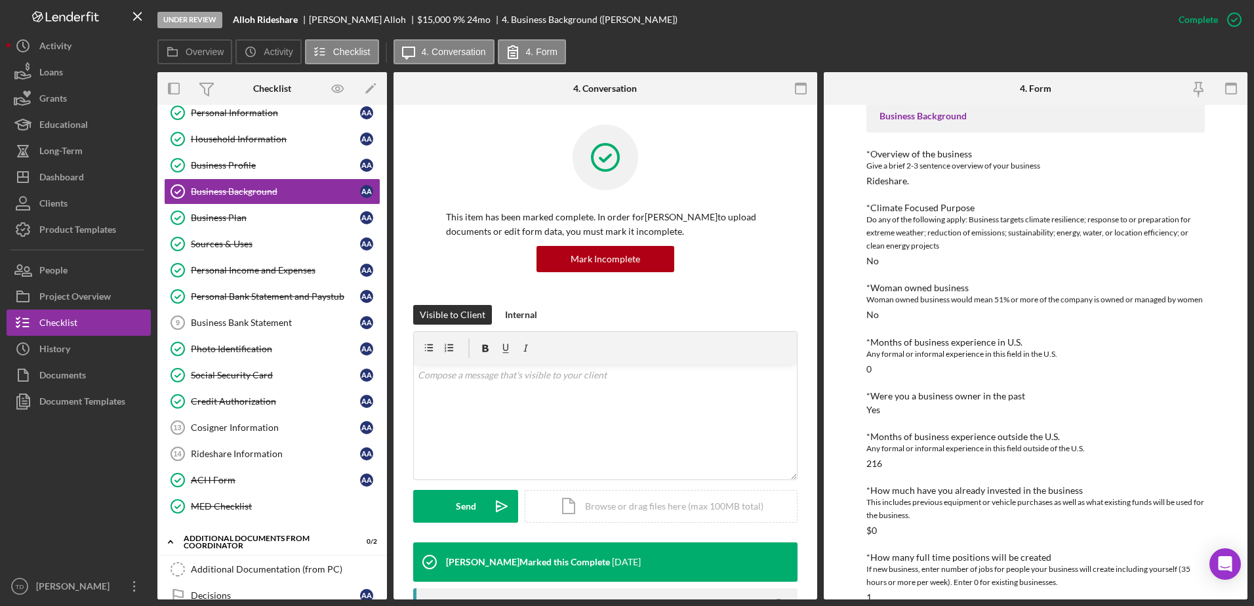
scroll to position [96, 0]
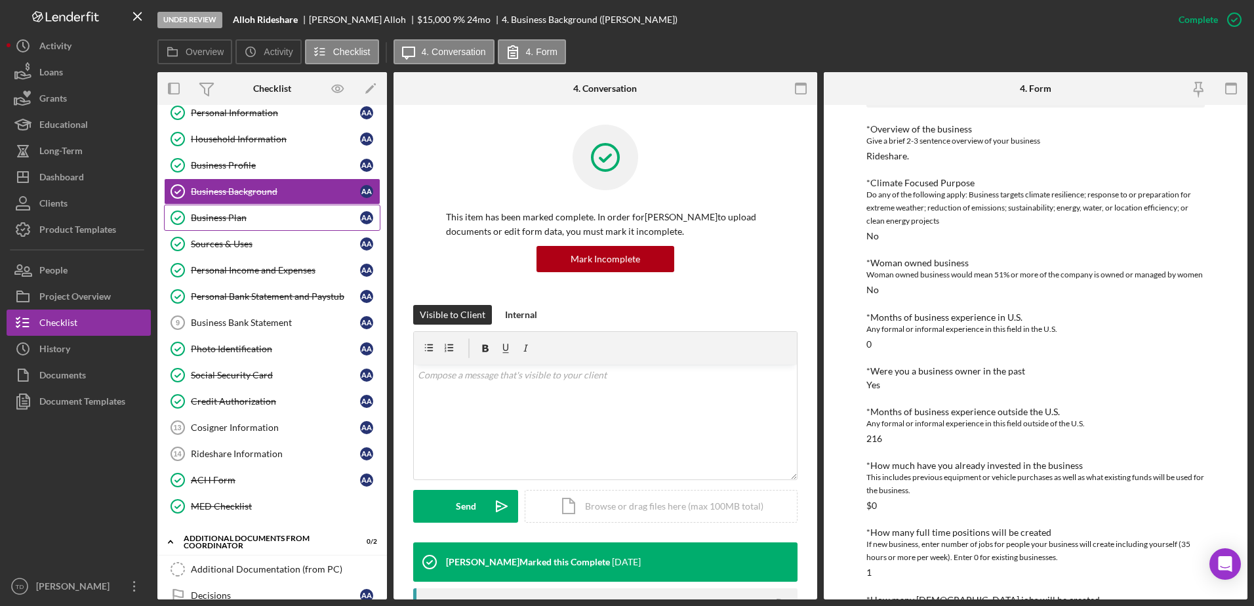
click at [272, 229] on link "Business Plan Business Plan A A" at bounding box center [272, 218] width 217 height 26
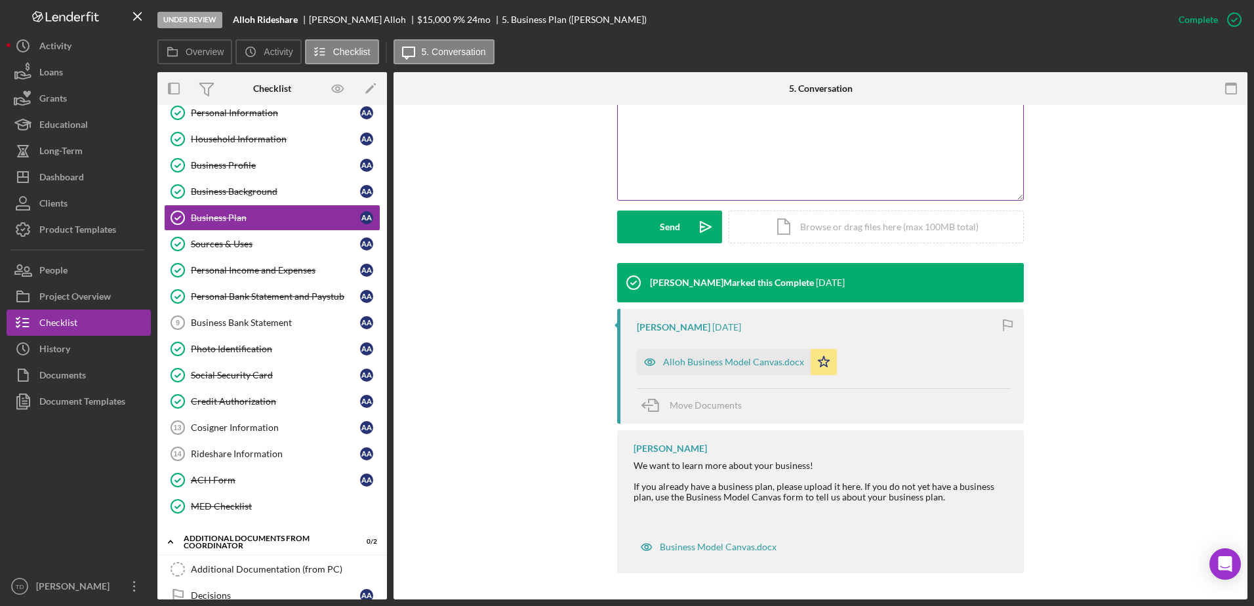
scroll to position [279, 0]
click at [753, 358] on div "Alloh Business Model Canvas.docx" at bounding box center [733, 363] width 141 height 10
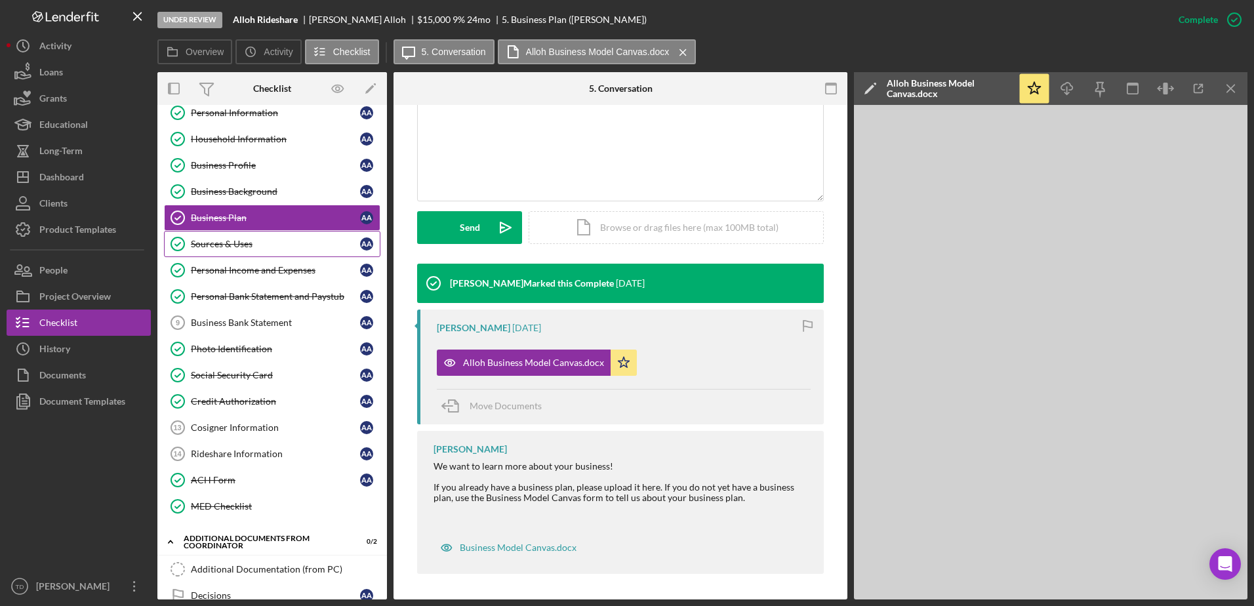
click at [247, 236] on link "Sources & Uses Sources & Uses A A" at bounding box center [272, 244] width 217 height 26
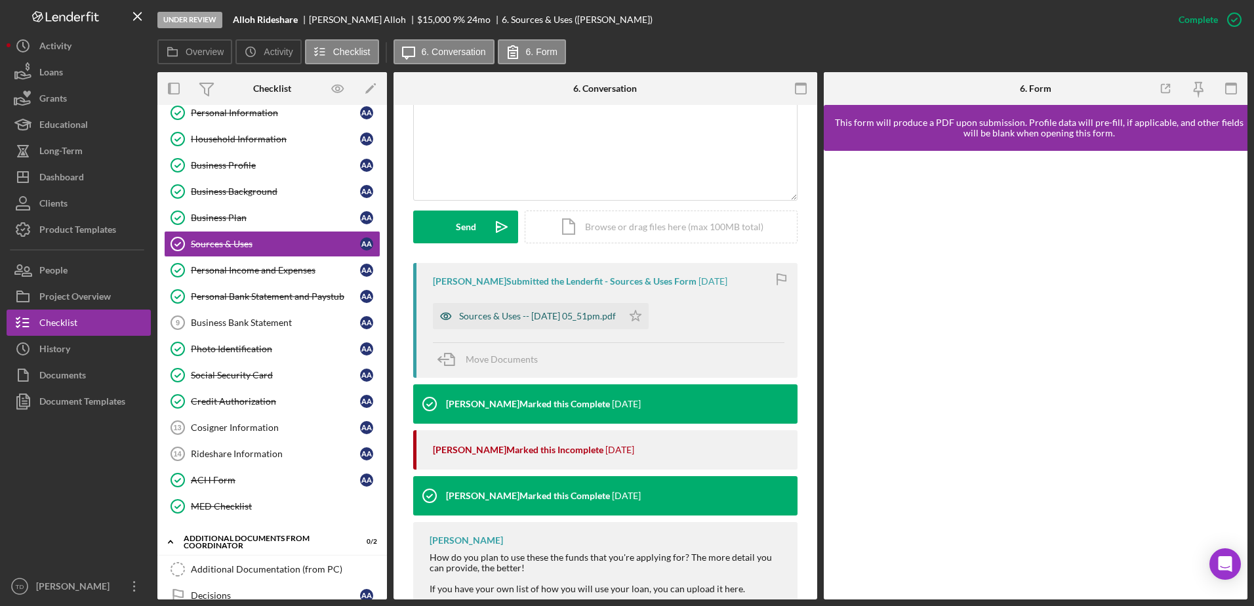
click at [552, 323] on div "Sources & Uses -- 2025-09-17 05_51pm.pdf" at bounding box center [528, 316] width 190 height 26
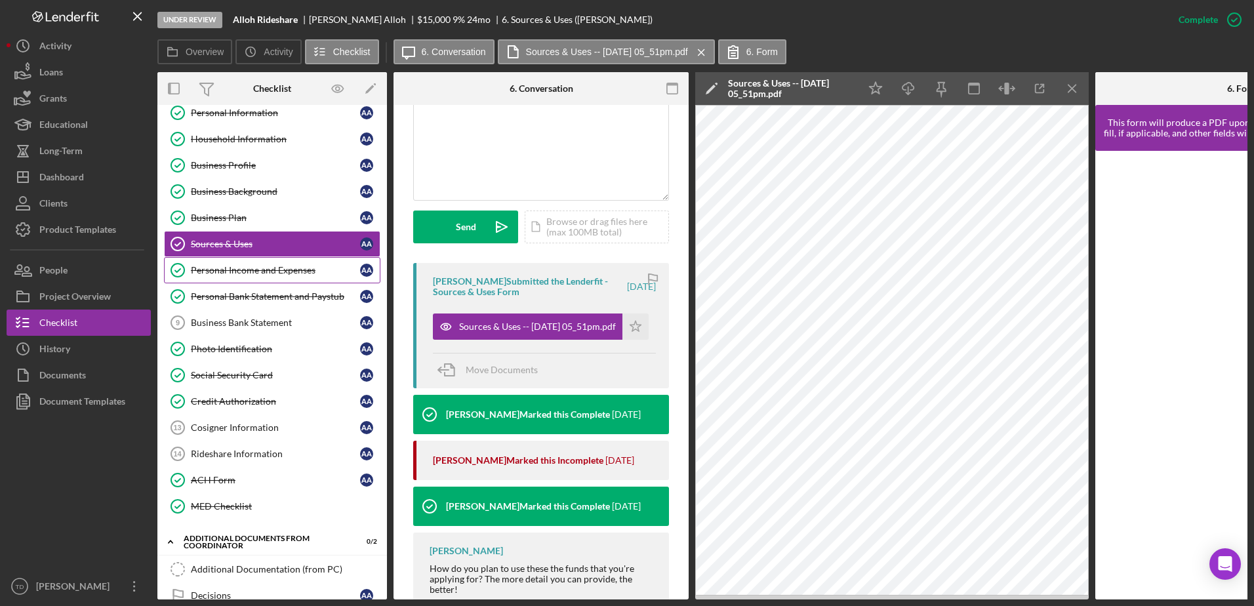
click at [297, 263] on link "Personal Income and Expenses Personal Income and Expenses A A" at bounding box center [272, 270] width 217 height 26
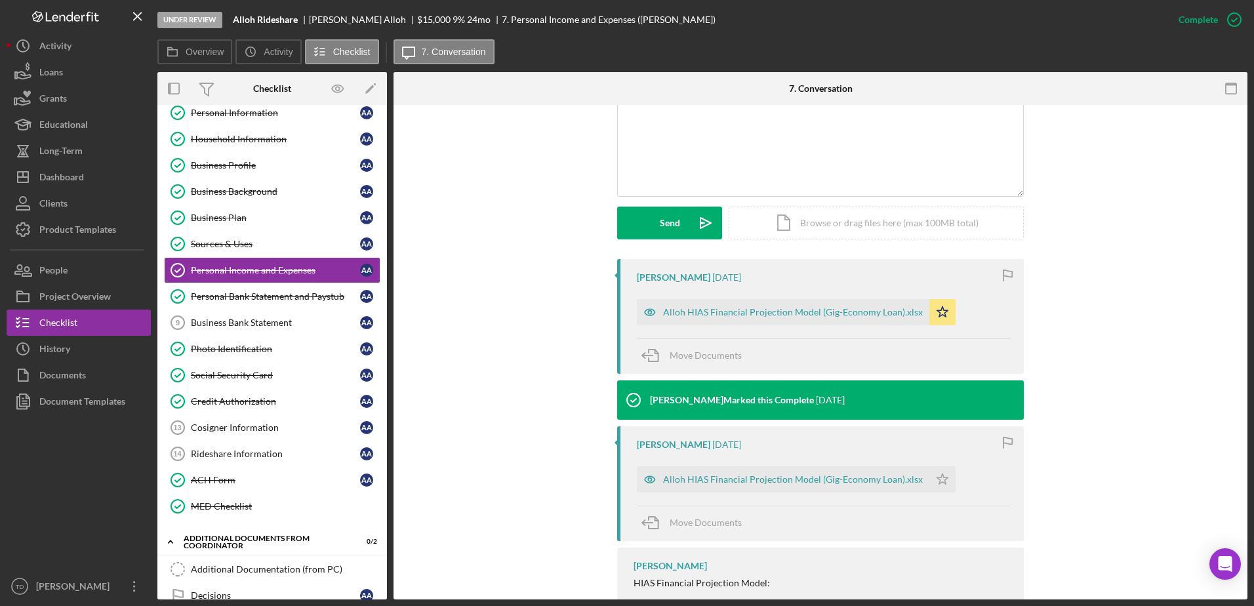
scroll to position [407, 0]
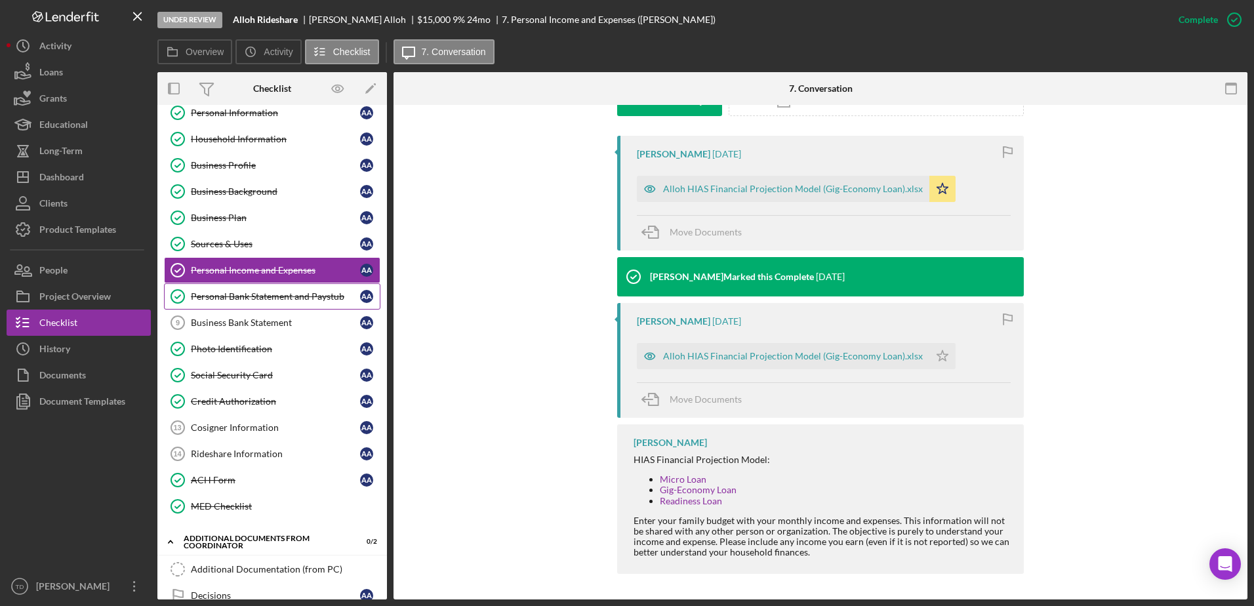
click at [310, 306] on link "Personal Bank Statement and Paystub Personal Bank Statement and Paystub A A" at bounding box center [272, 296] width 217 height 26
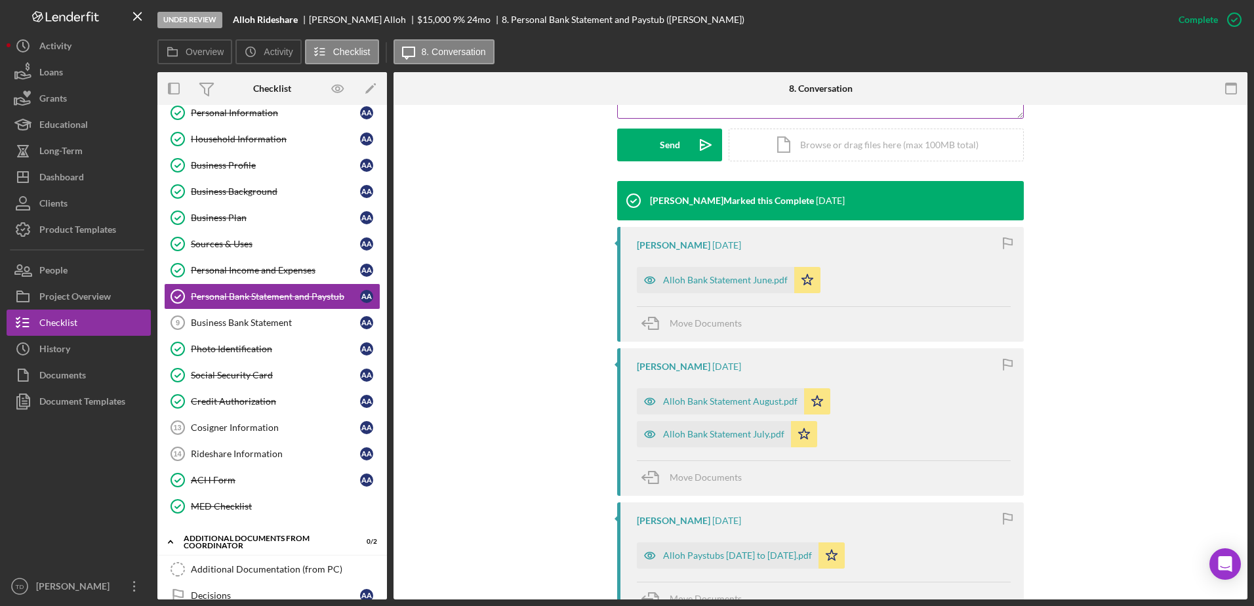
scroll to position [551, 0]
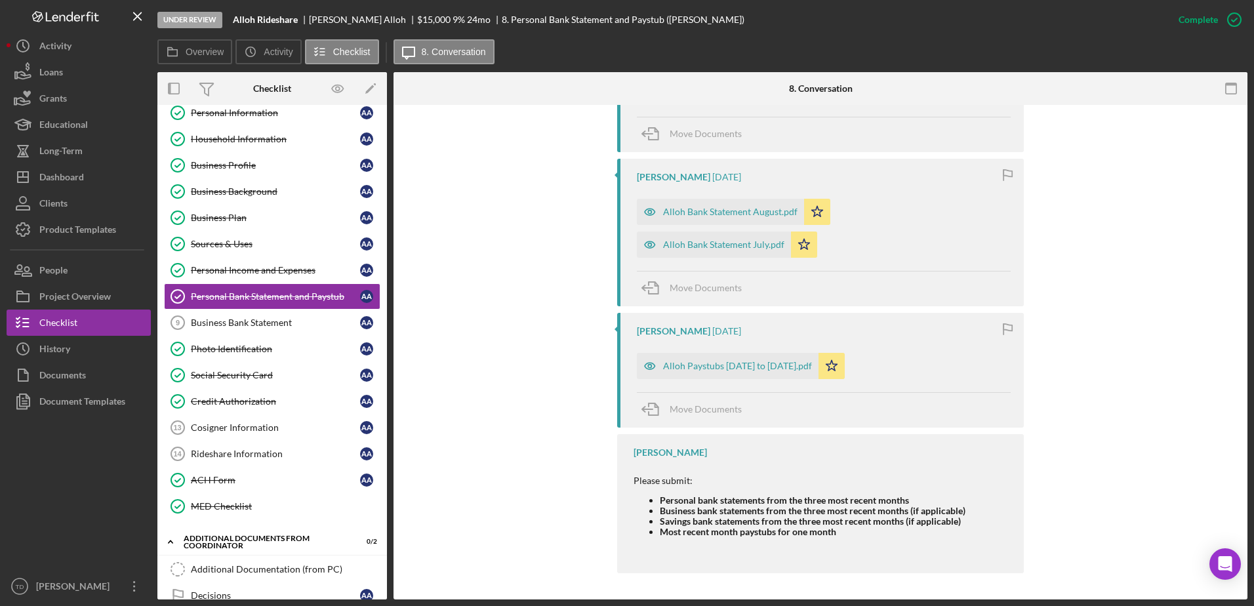
click at [689, 365] on div "Alloh Paystubs 08-03 to 09-07-2025.pdf" at bounding box center [737, 366] width 149 height 10
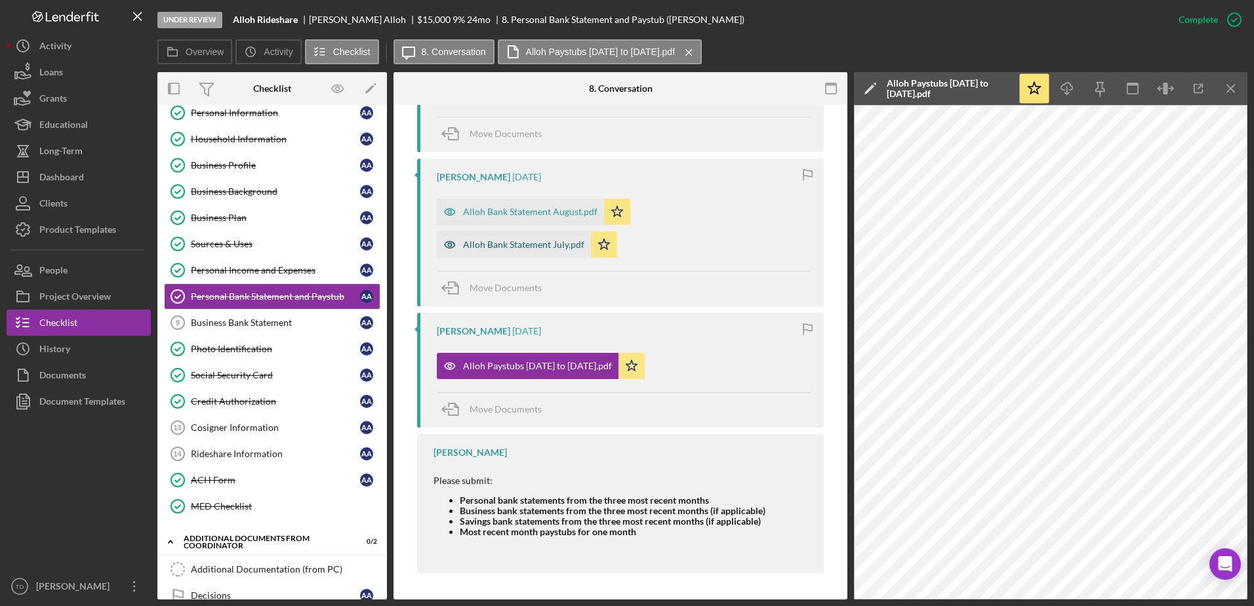
click at [522, 236] on div "Alloh Bank Statement July.pdf" at bounding box center [514, 245] width 154 height 26
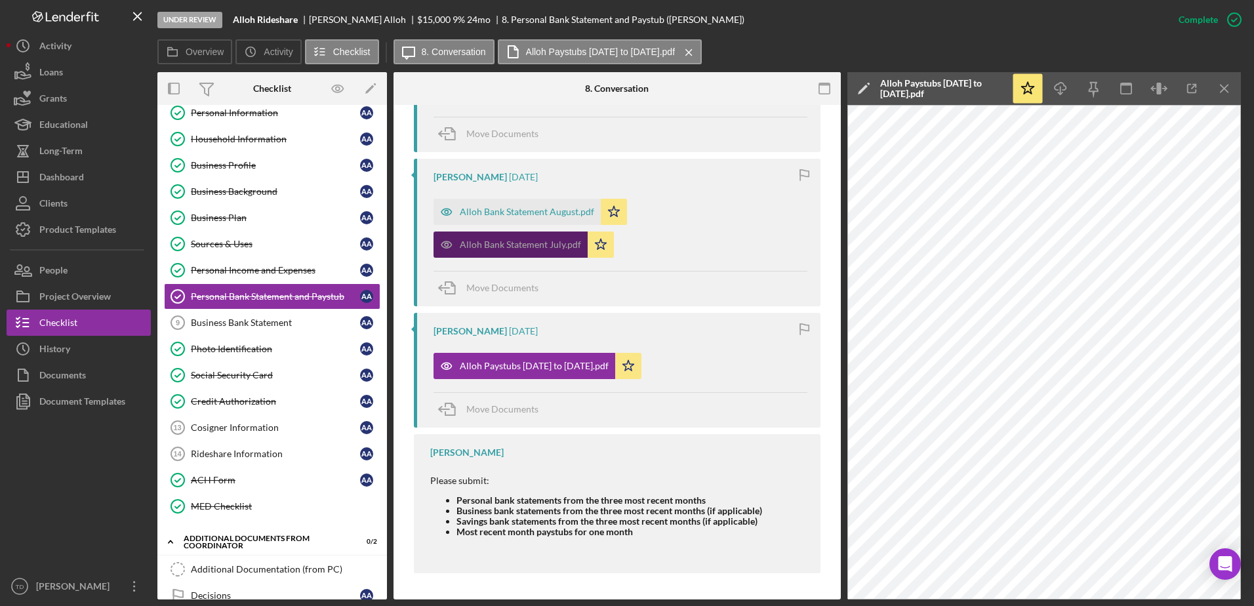
scroll to position [566, 0]
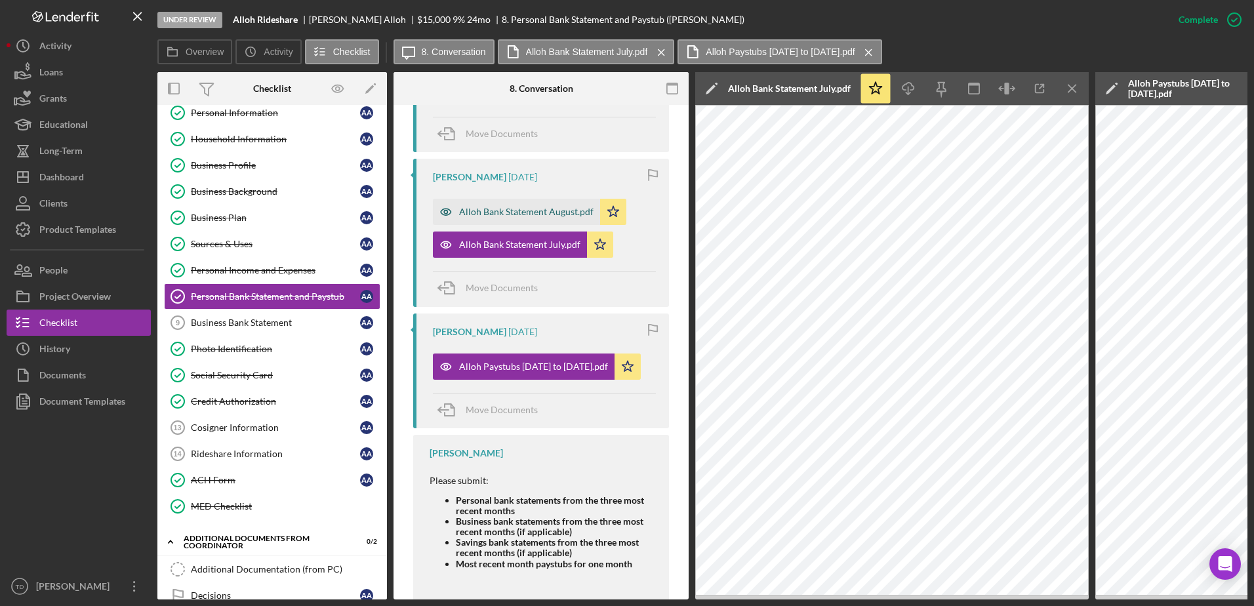
click at [515, 215] on div "Alloh Bank Statement August.pdf" at bounding box center [526, 212] width 134 height 10
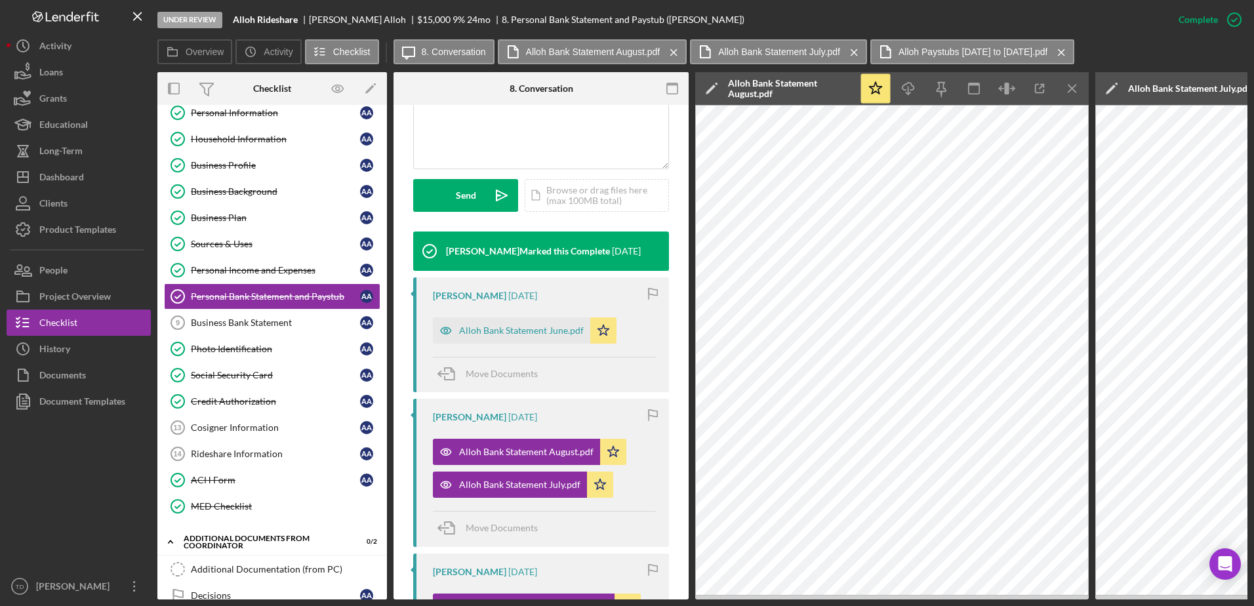
scroll to position [314, 0]
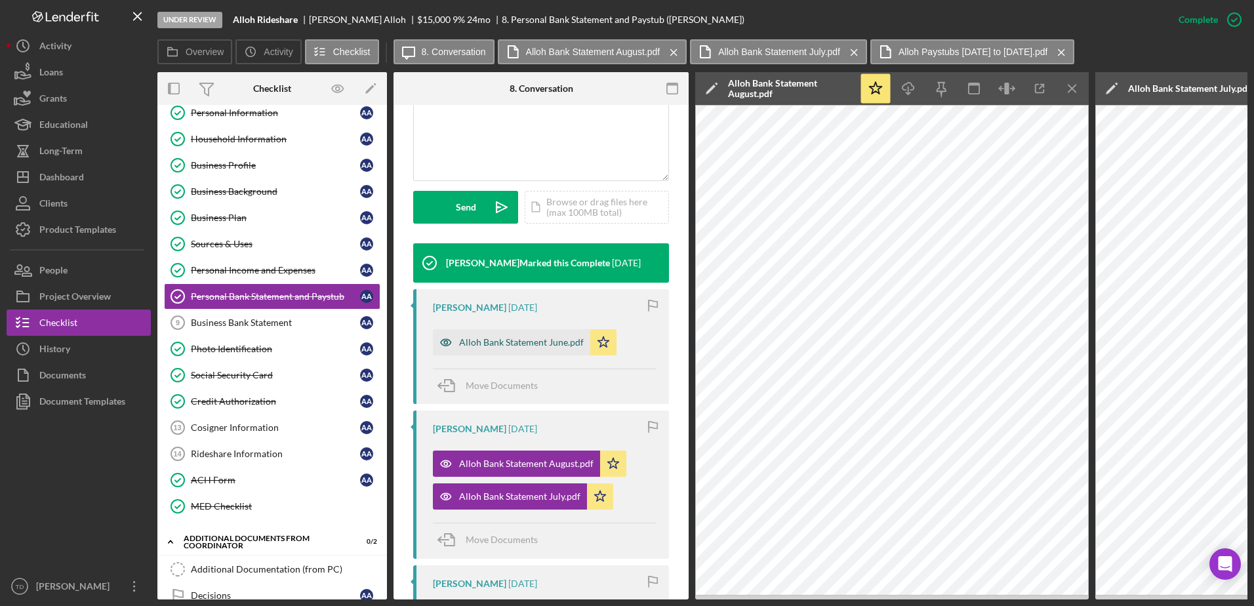
click at [550, 332] on div "Alloh Bank Statement June.pdf" at bounding box center [511, 342] width 157 height 26
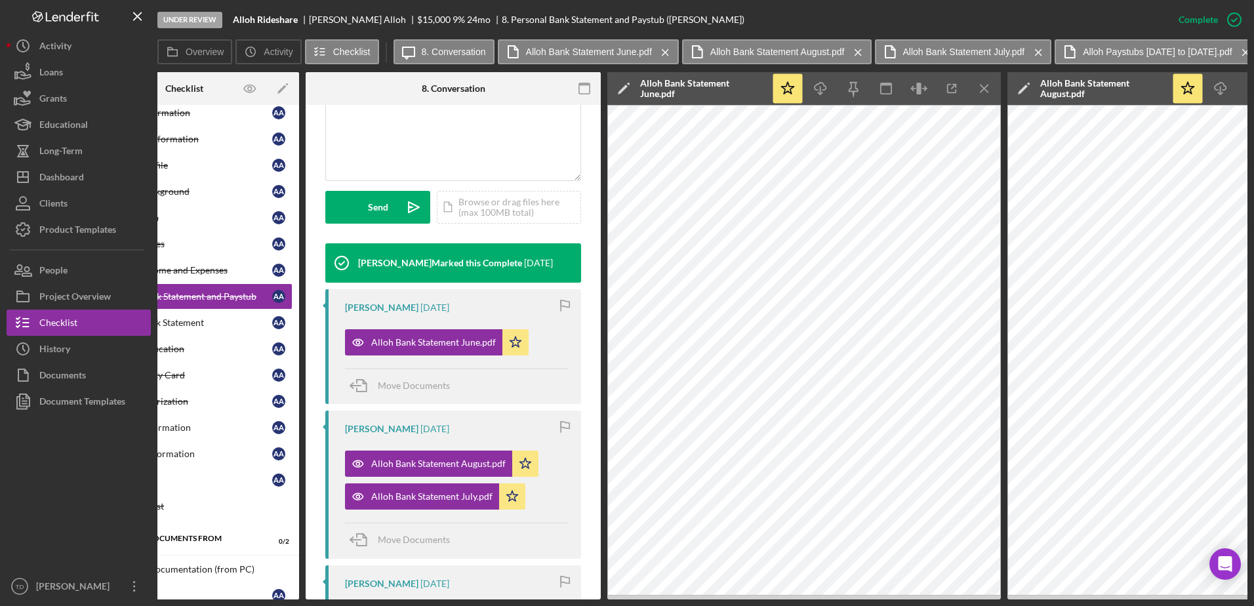
scroll to position [0, 89]
click at [947, 91] on icon "button" at bounding box center [951, 89] width 9 height 9
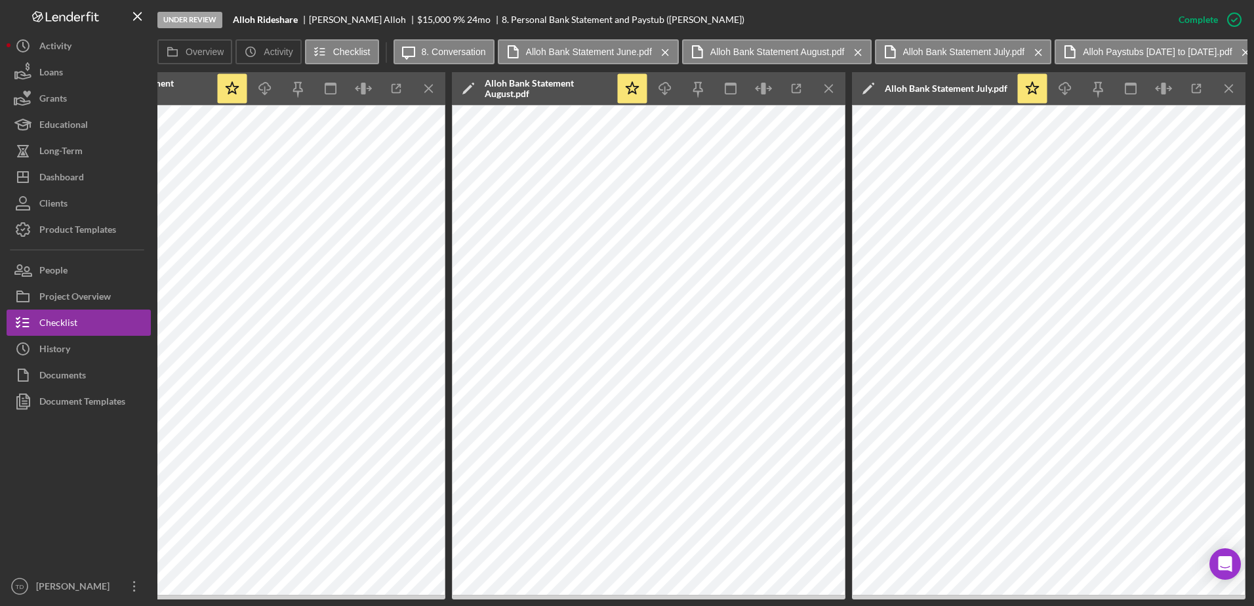
scroll to position [0, 648]
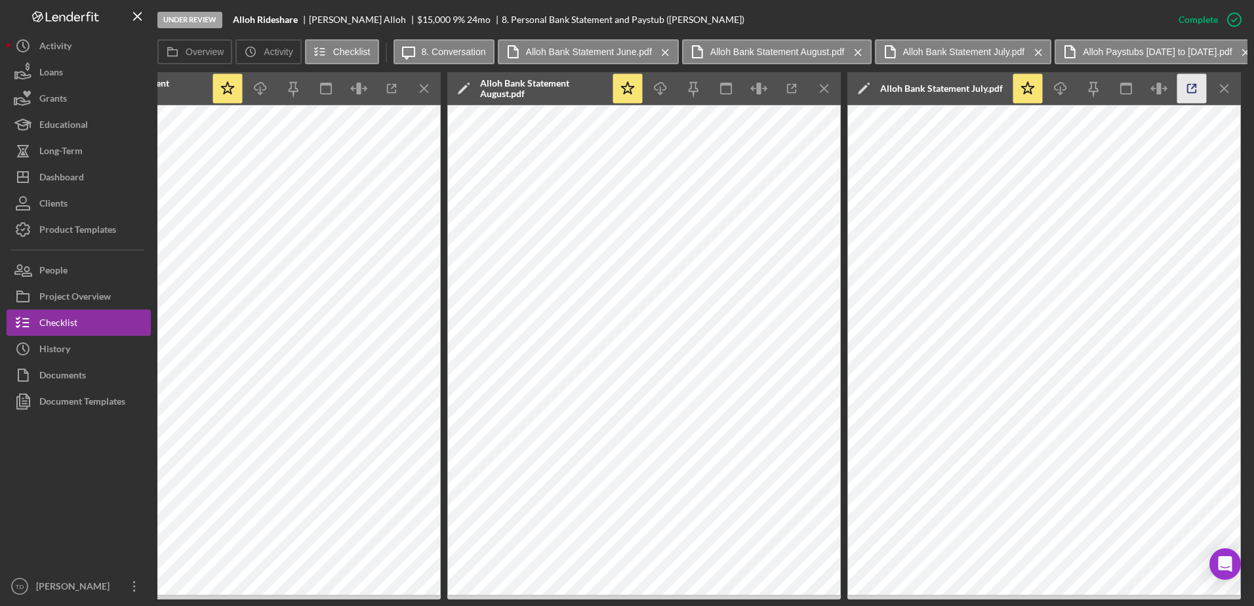
click at [1189, 89] on icon "button" at bounding box center [1193, 89] width 30 height 30
click at [791, 96] on icon "button" at bounding box center [792, 89] width 30 height 30
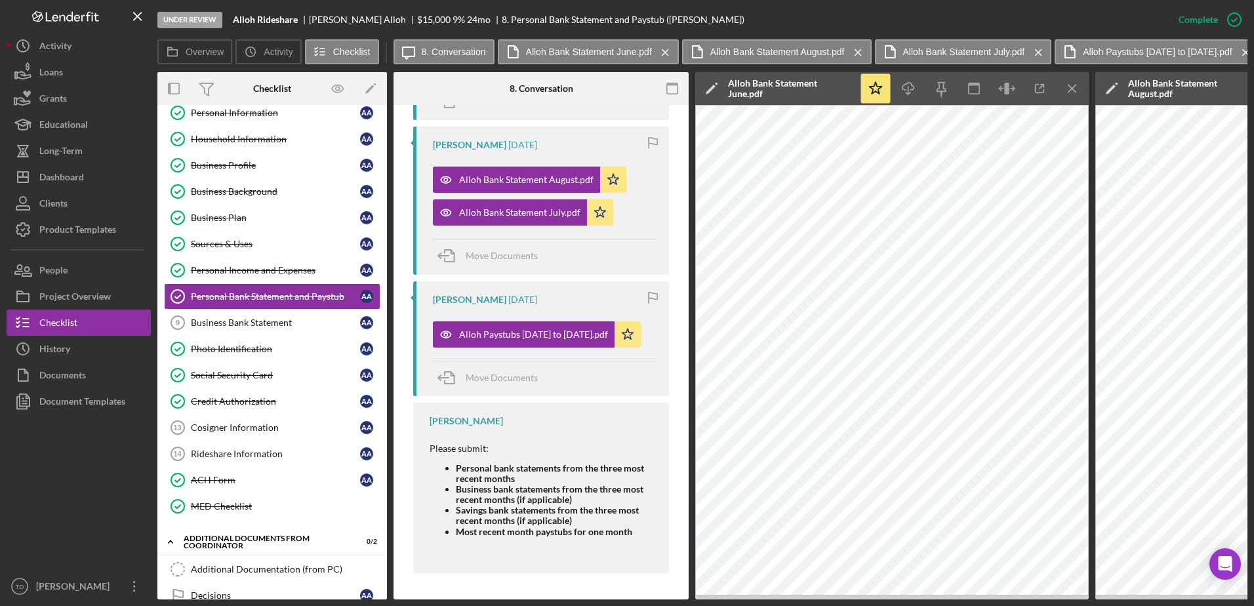
scroll to position [601, 0]
click at [264, 328] on div "Business Bank Statement" at bounding box center [275, 323] width 169 height 10
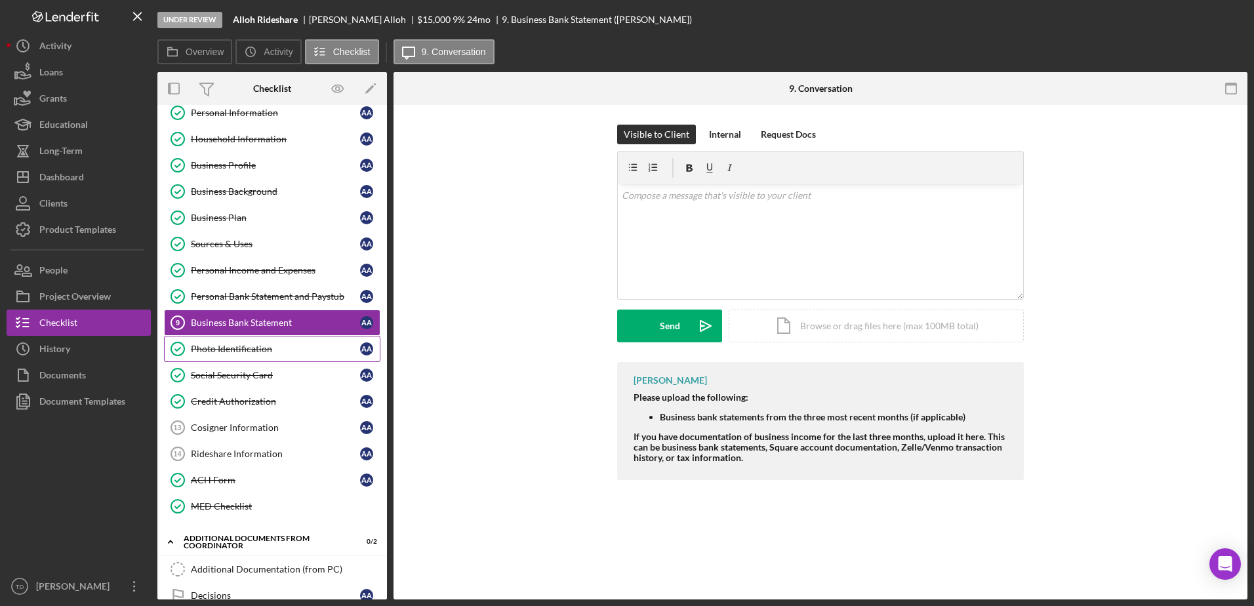
click at [249, 348] on div "Photo Identification" at bounding box center [275, 349] width 169 height 10
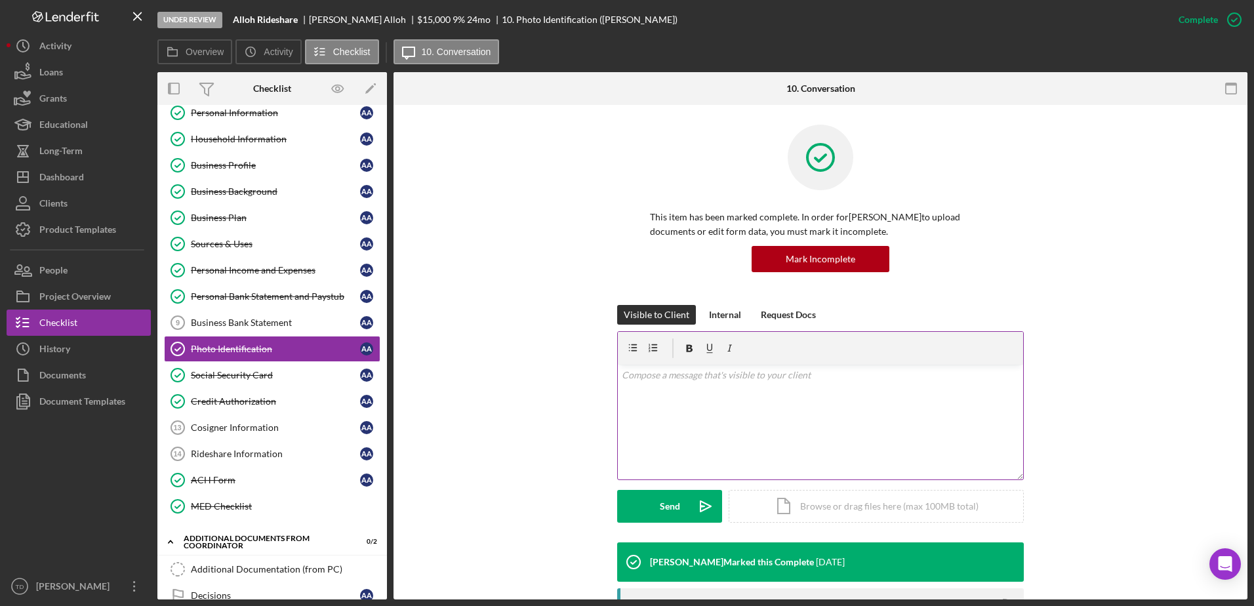
scroll to position [268, 0]
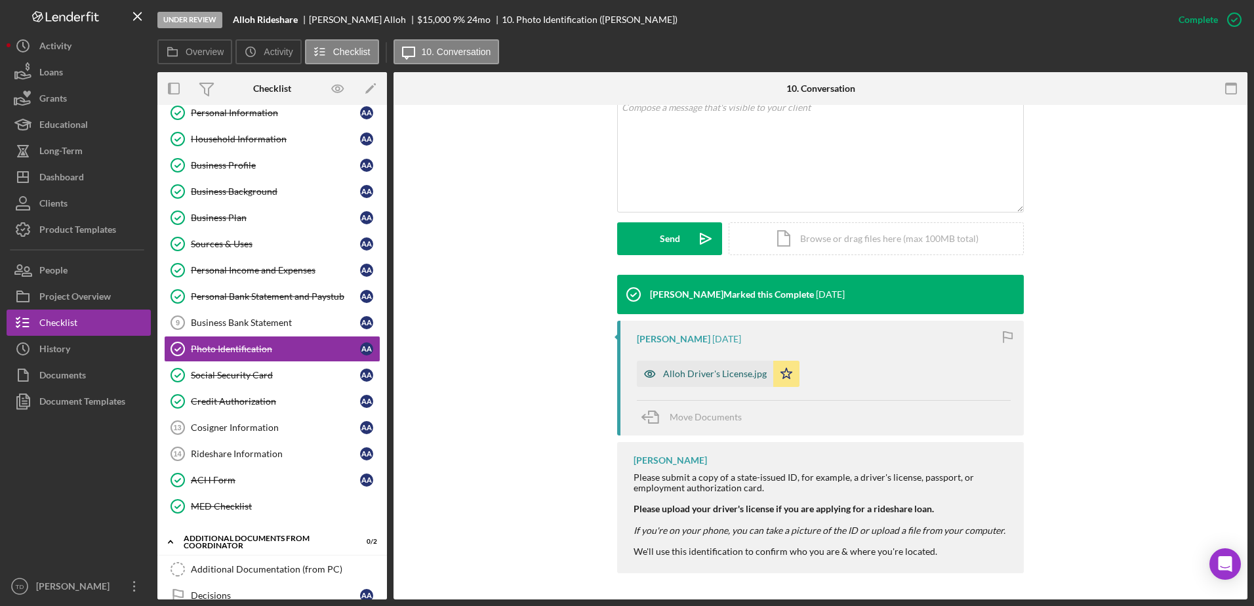
click at [702, 365] on div "Alloh Driver's License.jpg" at bounding box center [705, 374] width 136 height 26
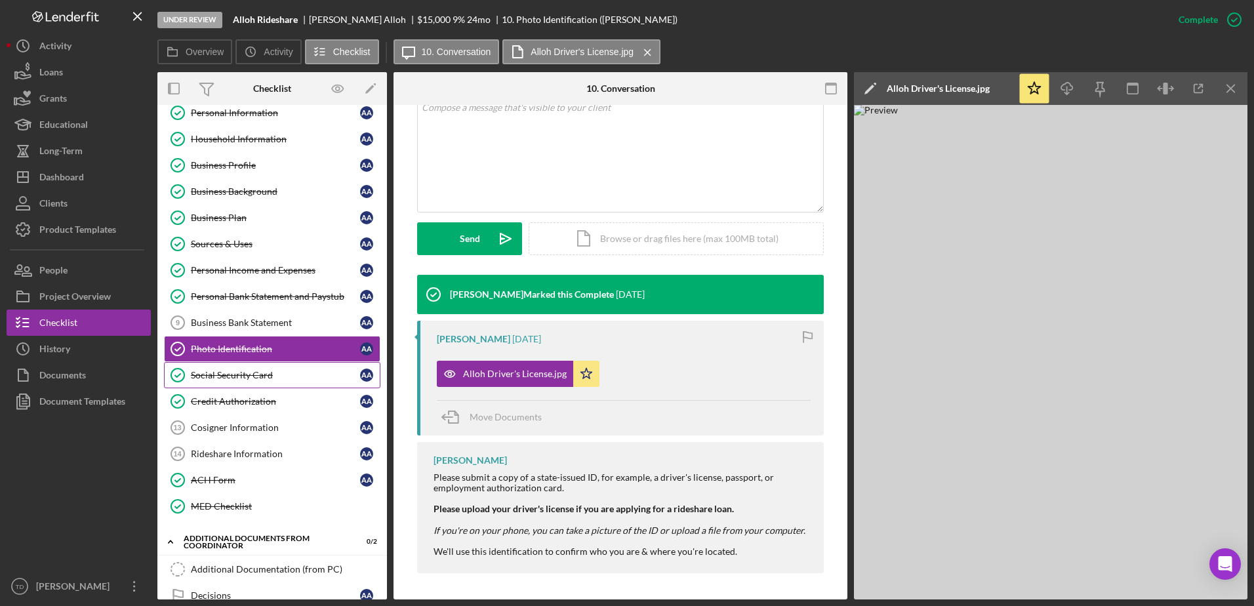
click at [304, 365] on link "Social Security Card Social Security Card A A" at bounding box center [272, 375] width 217 height 26
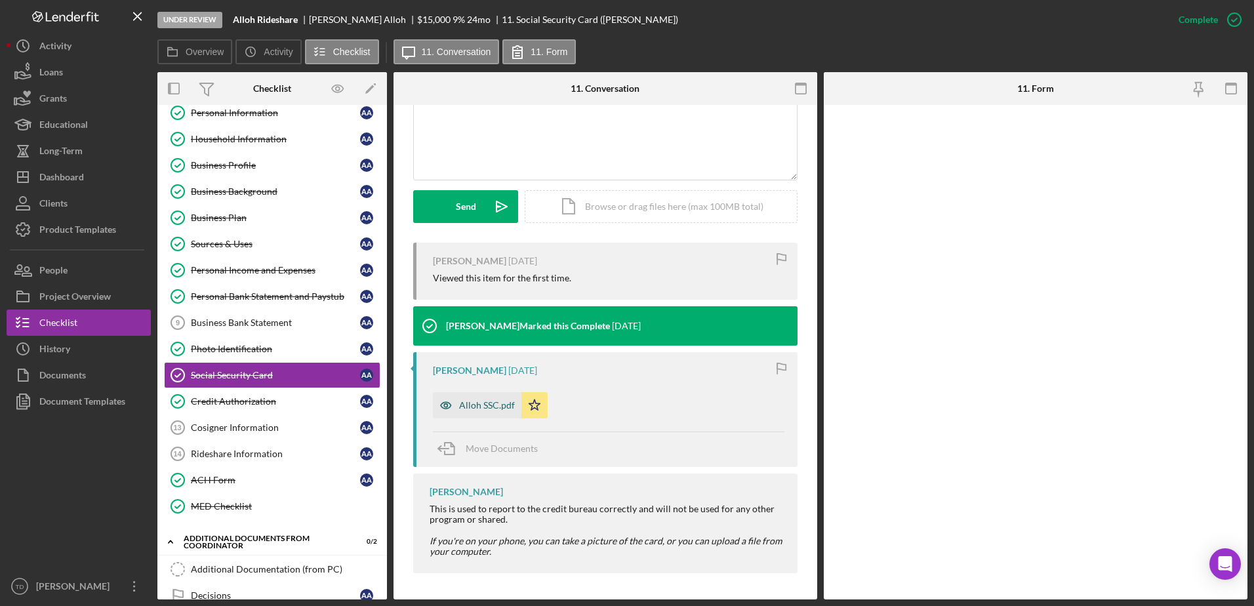
click at [470, 412] on div "Alloh SSC.pdf" at bounding box center [477, 405] width 89 height 26
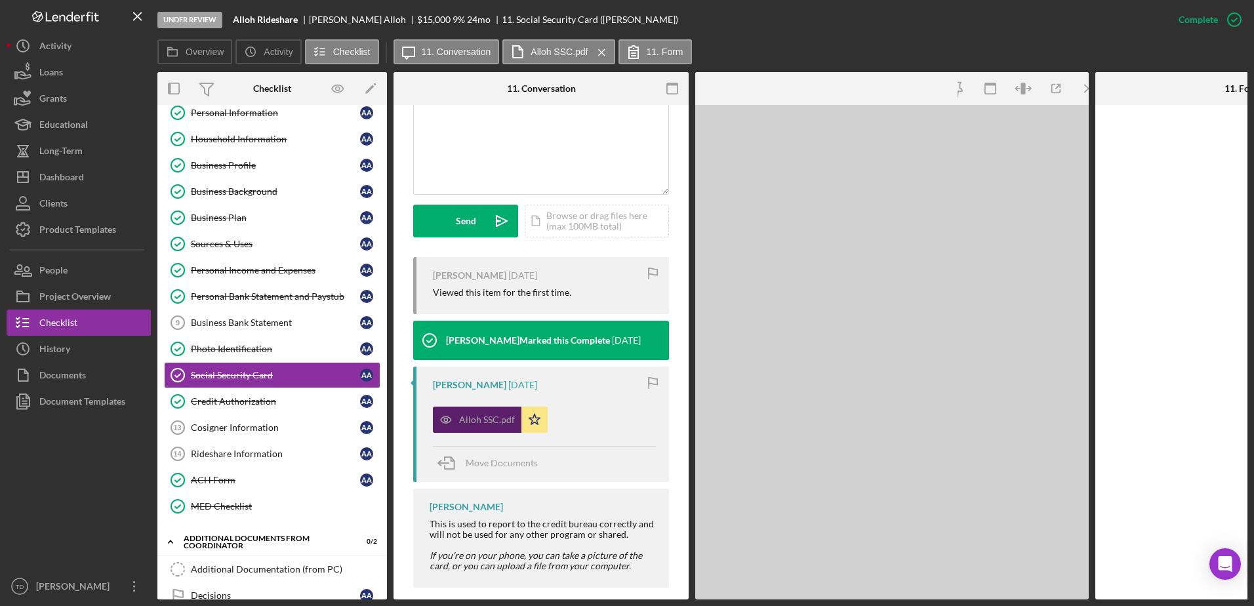
scroll to position [314, 0]
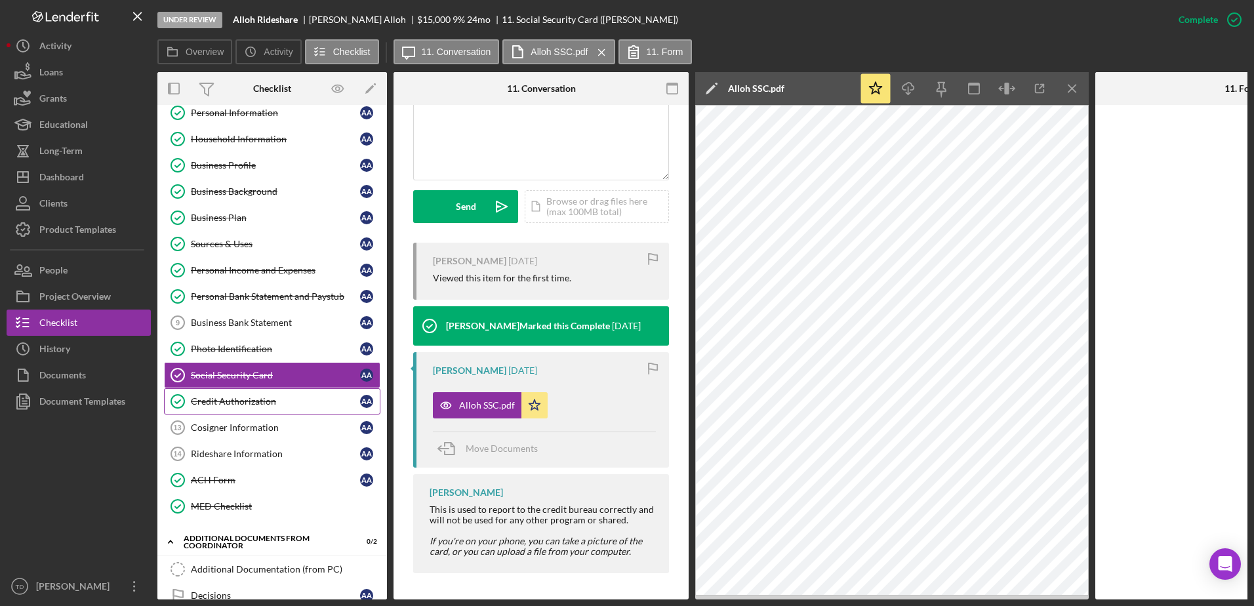
click at [256, 408] on link "Credit Authorization Credit Authorization A A" at bounding box center [272, 401] width 217 height 26
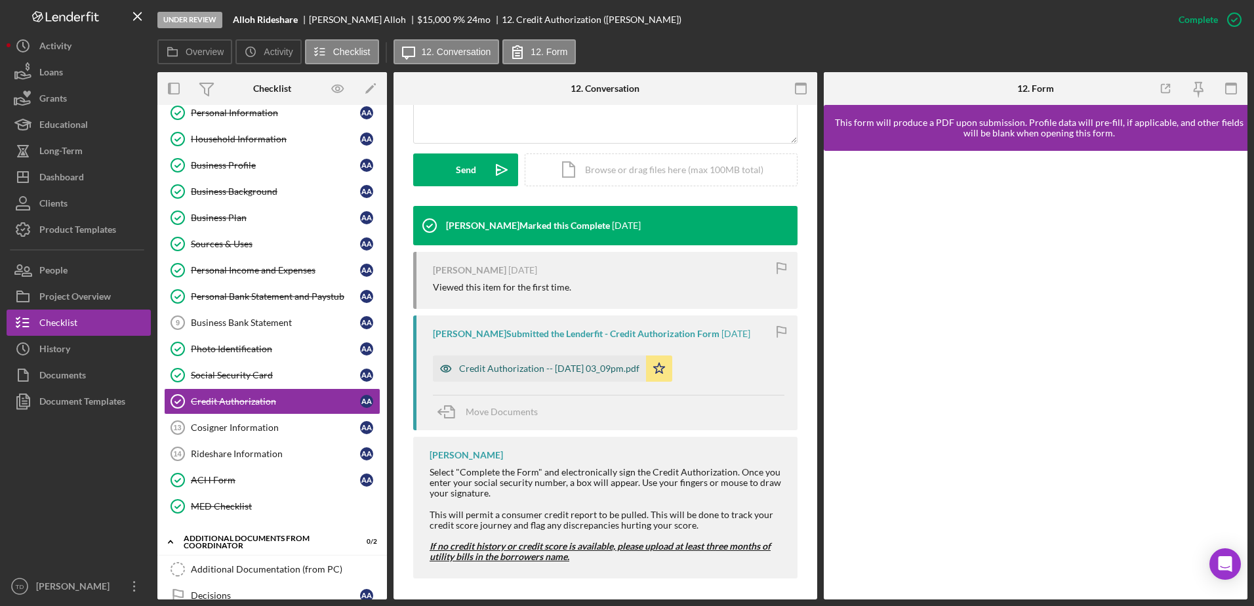
click at [571, 367] on div "Credit Authorization -- 2025-07-07 03_09pm.pdf" at bounding box center [549, 368] width 180 height 10
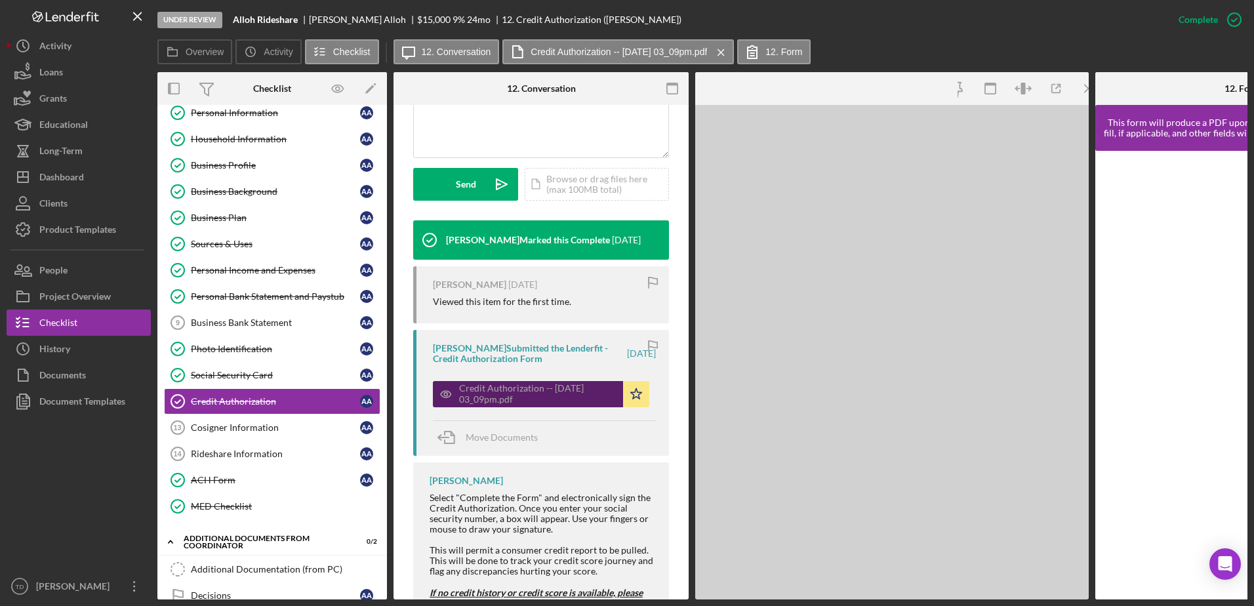
scroll to position [351, 0]
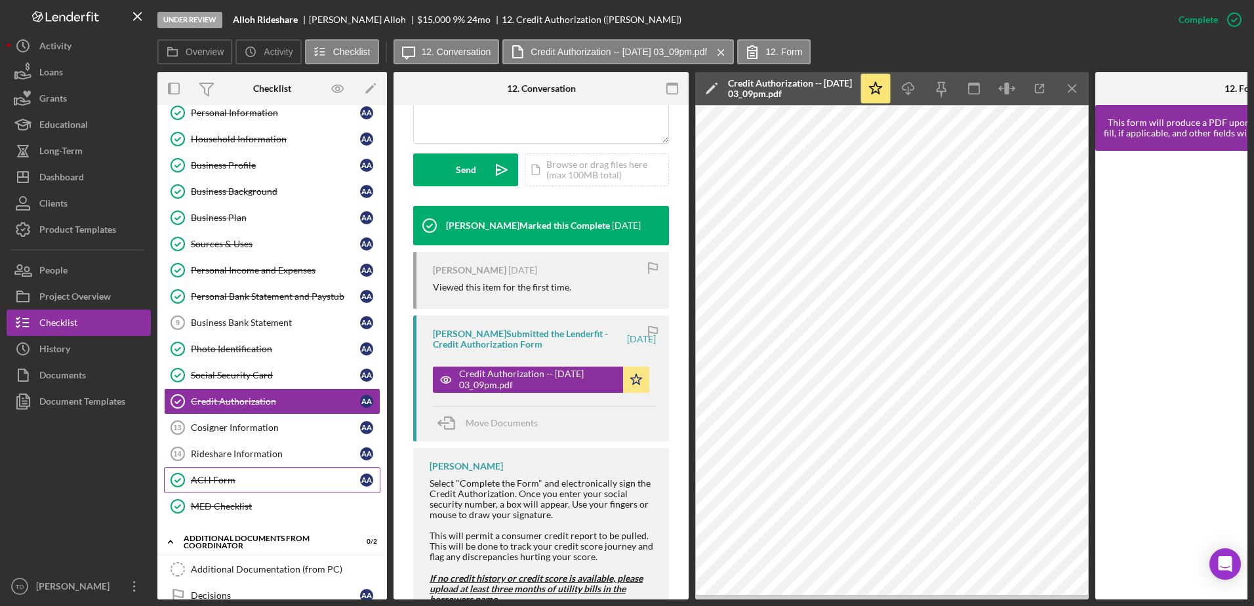
click at [277, 478] on div "ACH Form" at bounding box center [275, 480] width 169 height 10
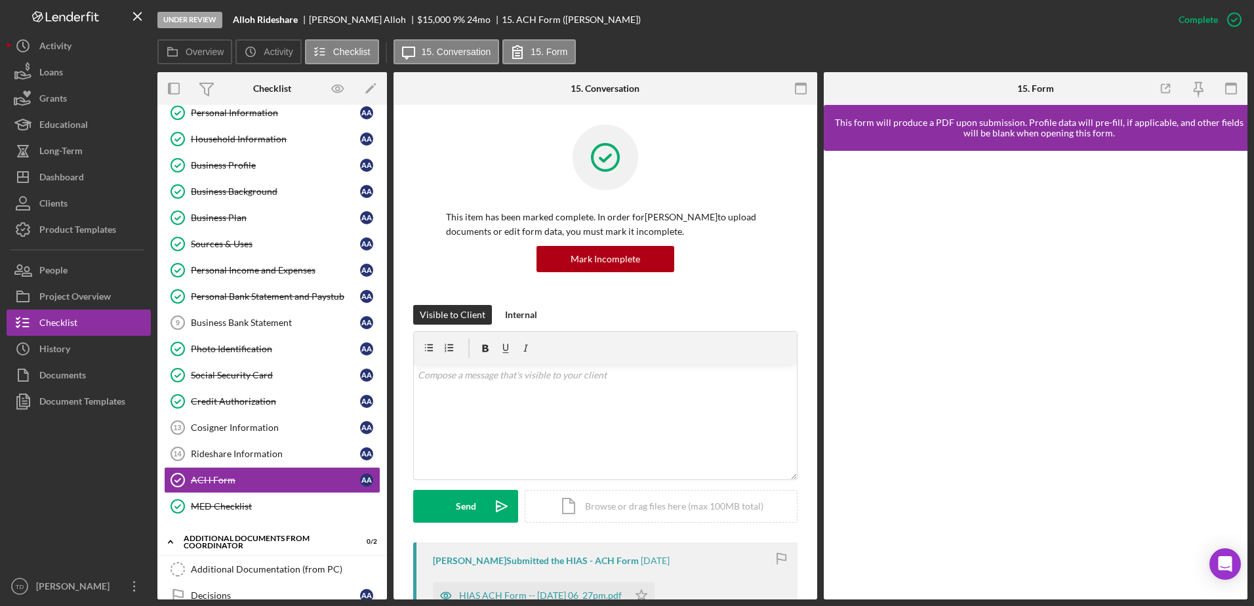
scroll to position [342, 0]
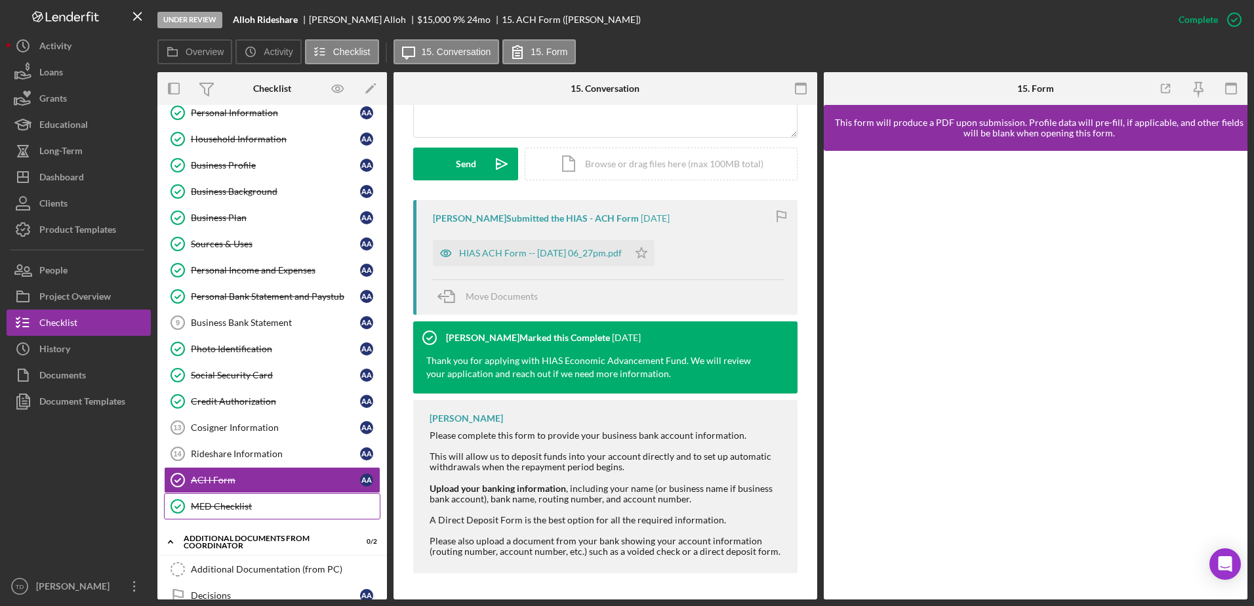
click at [312, 496] on link "MED Checklist MED Checklist" at bounding box center [272, 506] width 217 height 26
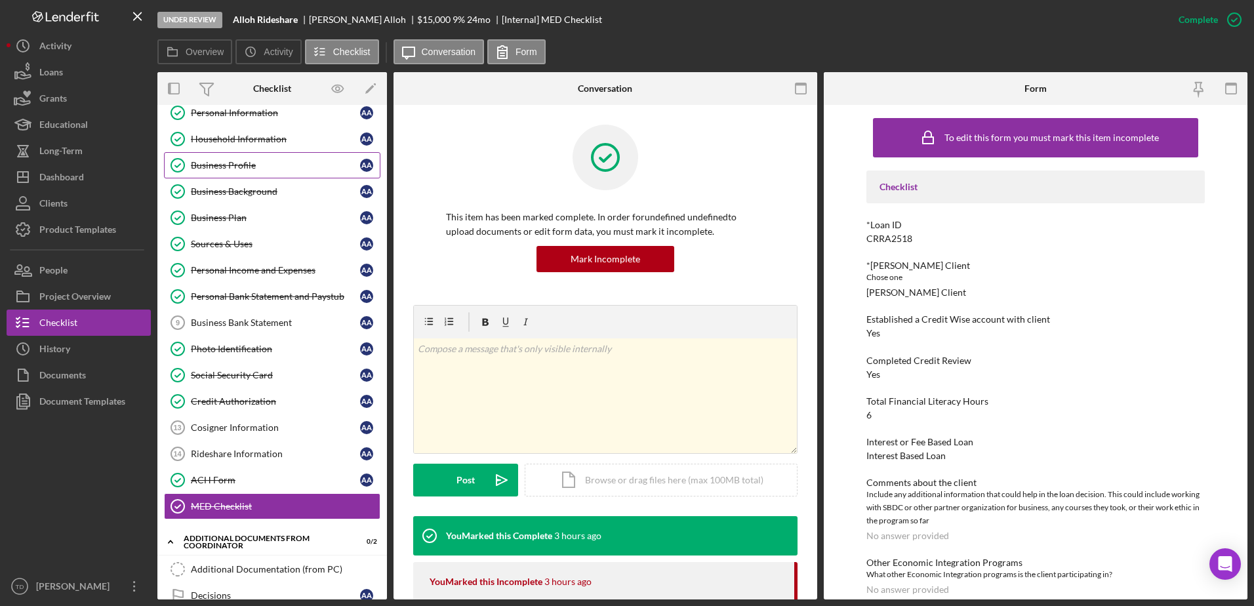
click at [285, 172] on link "Business Profile Business Profile A A" at bounding box center [272, 165] width 217 height 26
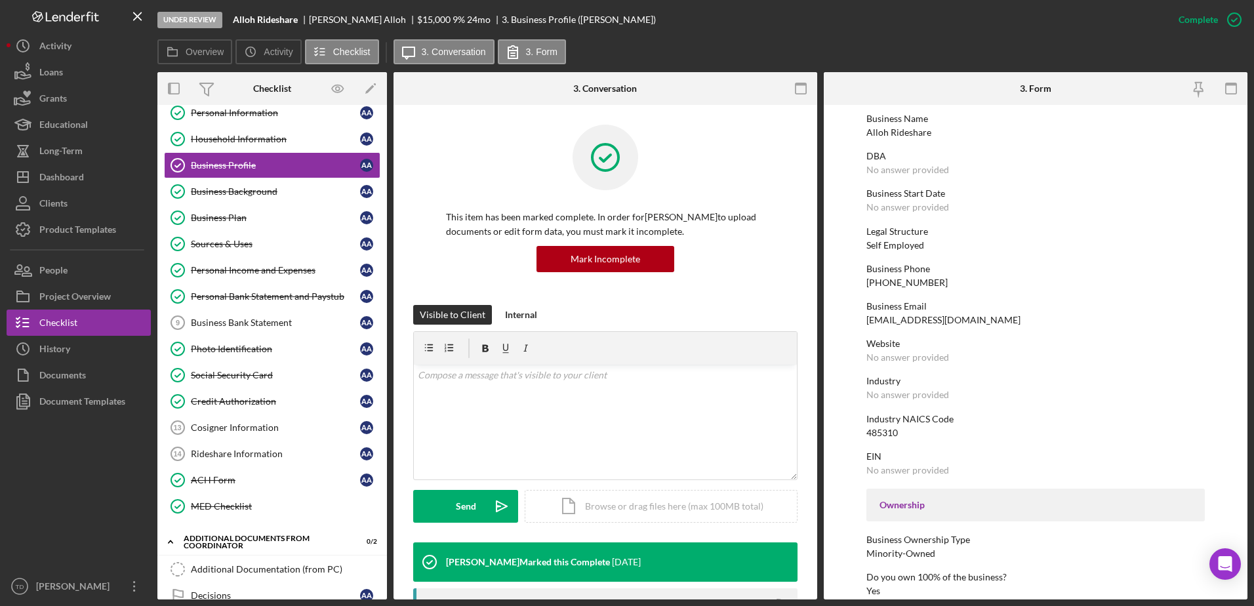
scroll to position [56, 0]
click at [212, 182] on link "Business Background Business Background A A" at bounding box center [272, 191] width 217 height 26
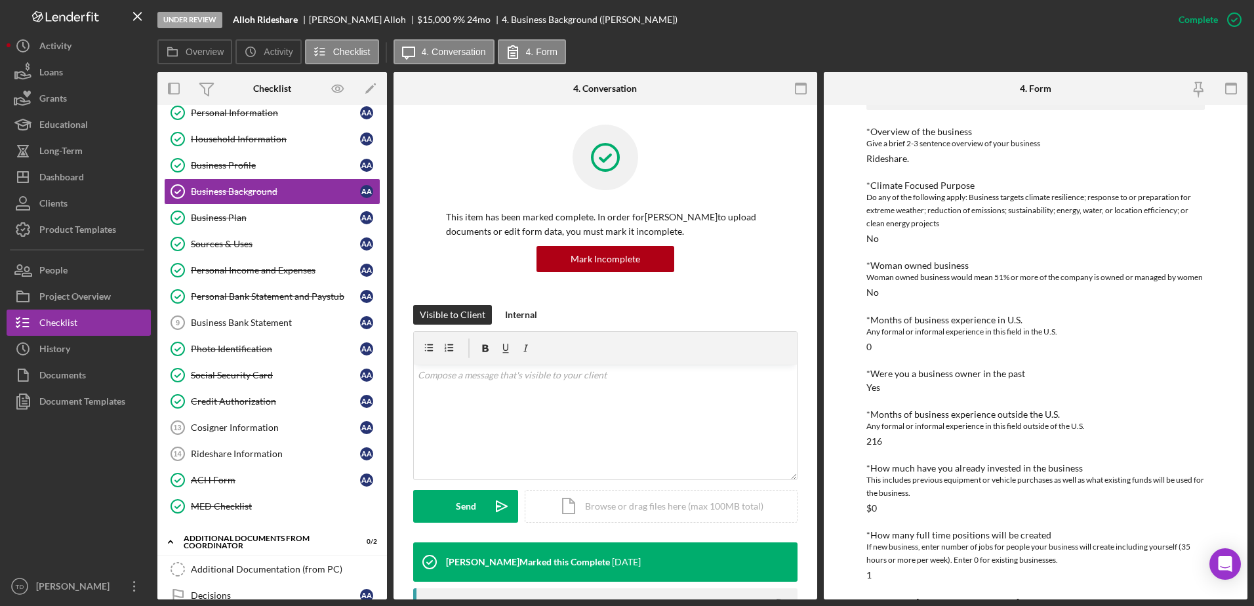
scroll to position [93, 0]
click at [245, 479] on div "ACH Form" at bounding box center [275, 480] width 169 height 10
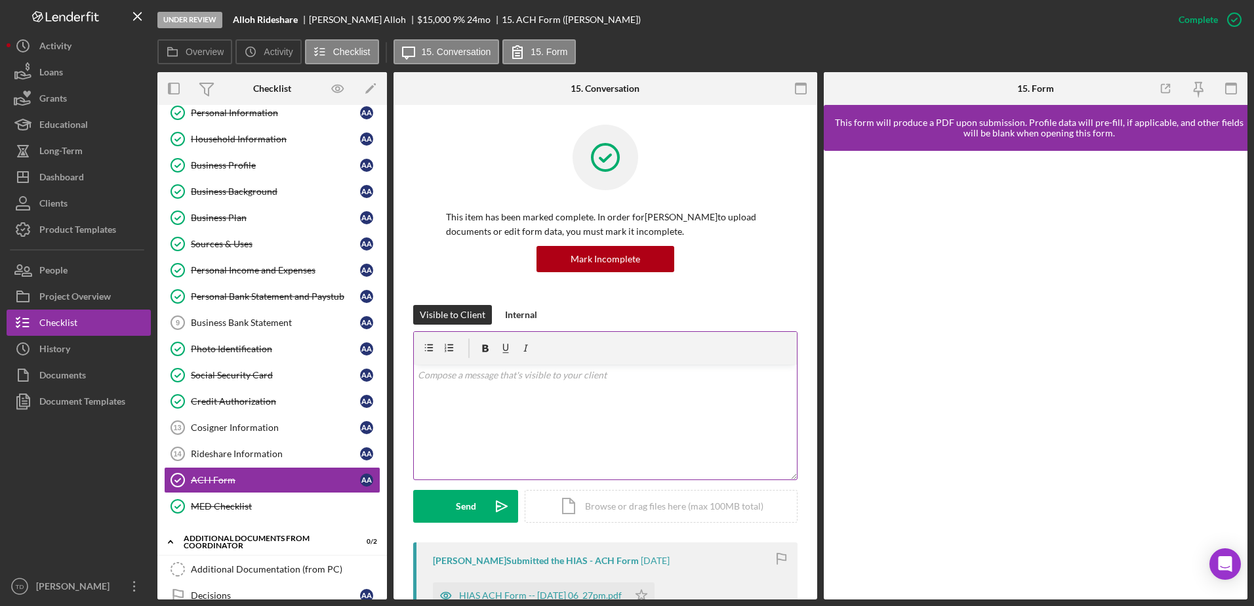
scroll to position [243, 0]
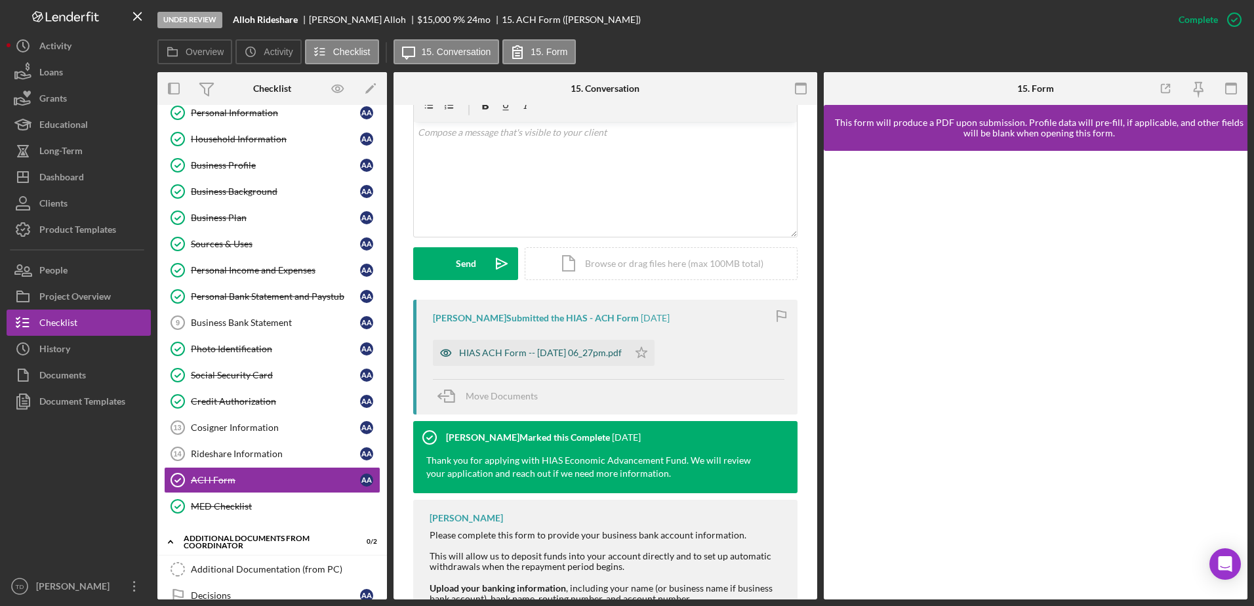
click at [555, 363] on div "HIAS ACH Form -- 2025-09-17 06_27pm.pdf" at bounding box center [531, 353] width 196 height 26
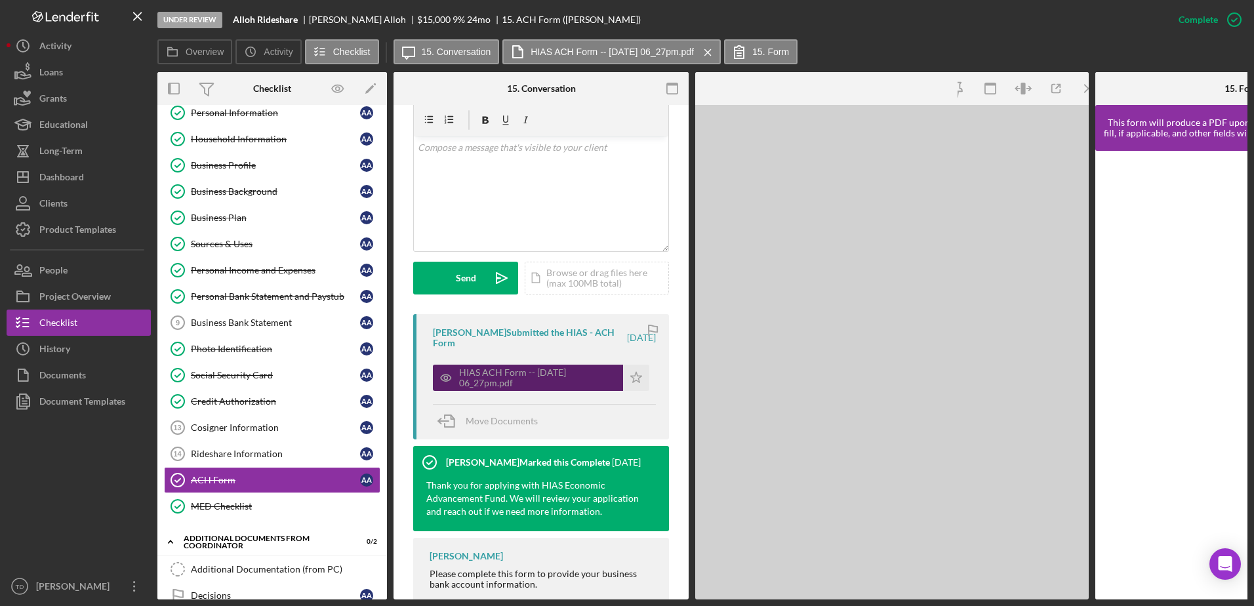
scroll to position [258, 0]
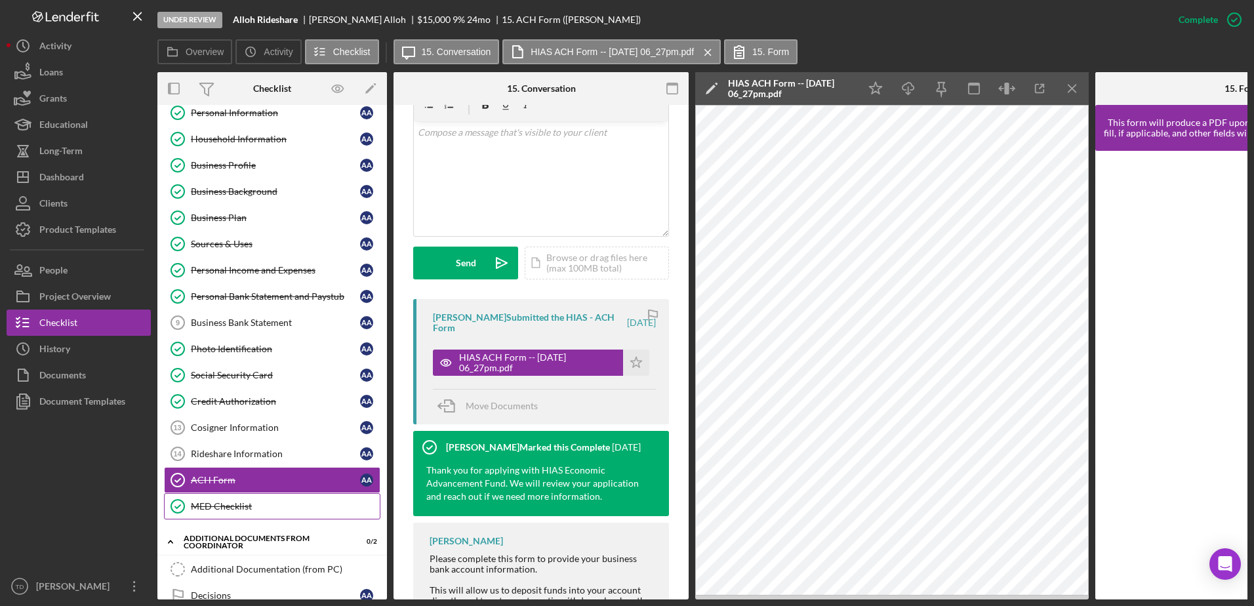
click at [254, 506] on div "MED Checklist" at bounding box center [285, 506] width 189 height 10
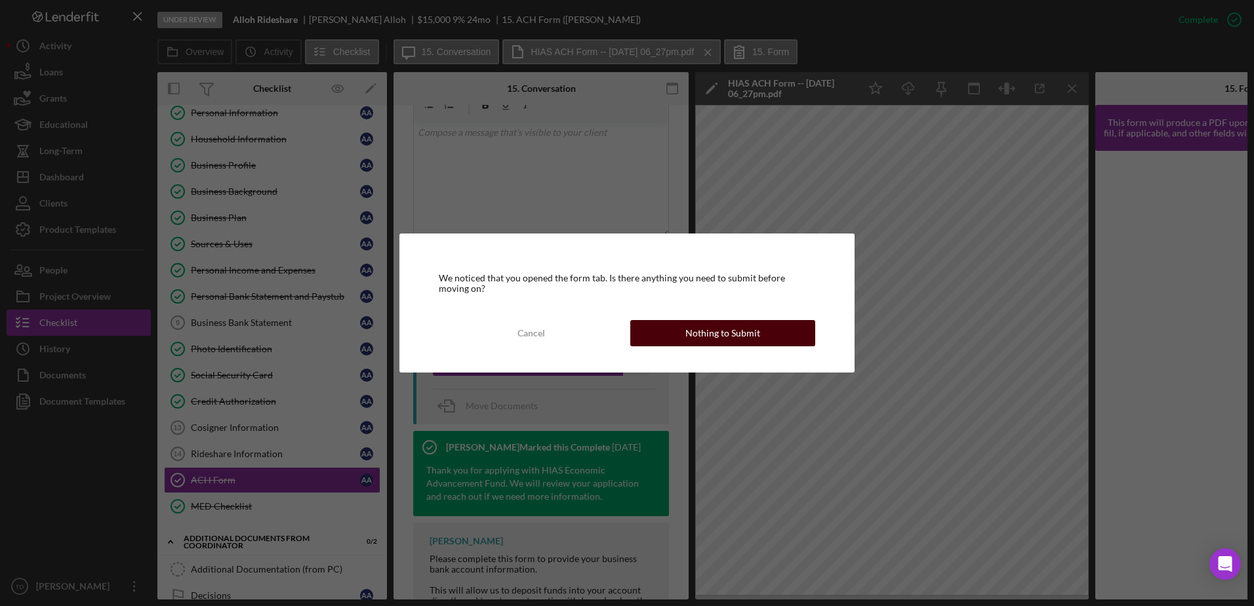
click at [699, 344] on div "Nothing to Submit" at bounding box center [723, 333] width 75 height 26
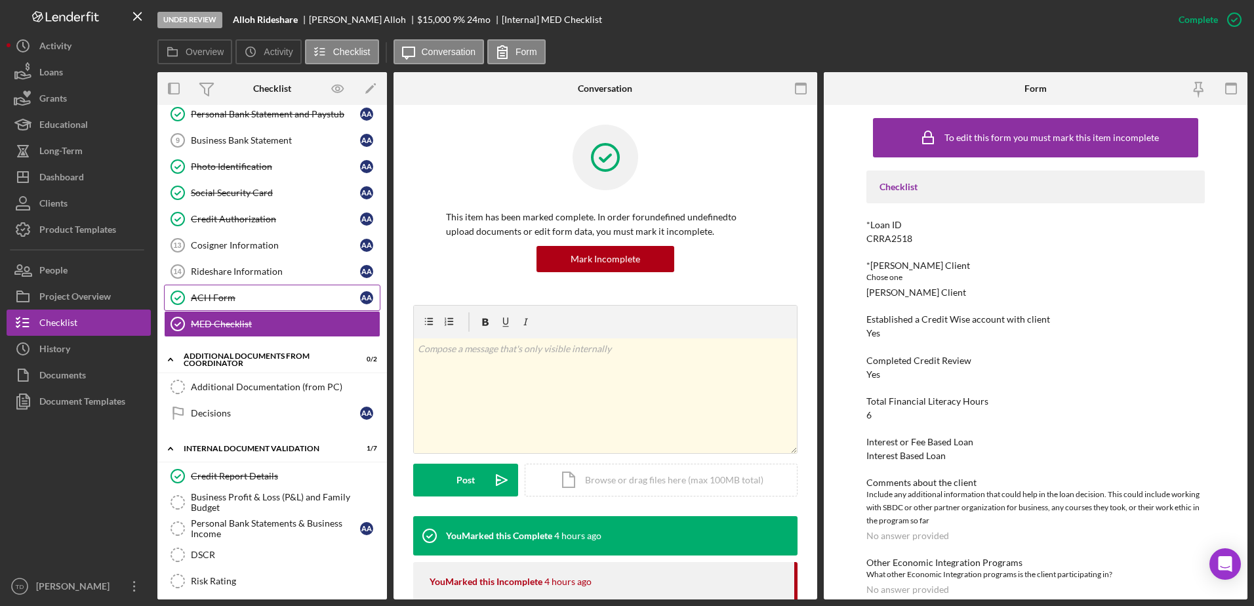
scroll to position [221, 0]
click at [243, 480] on div "Credit Report Details" at bounding box center [285, 476] width 189 height 10
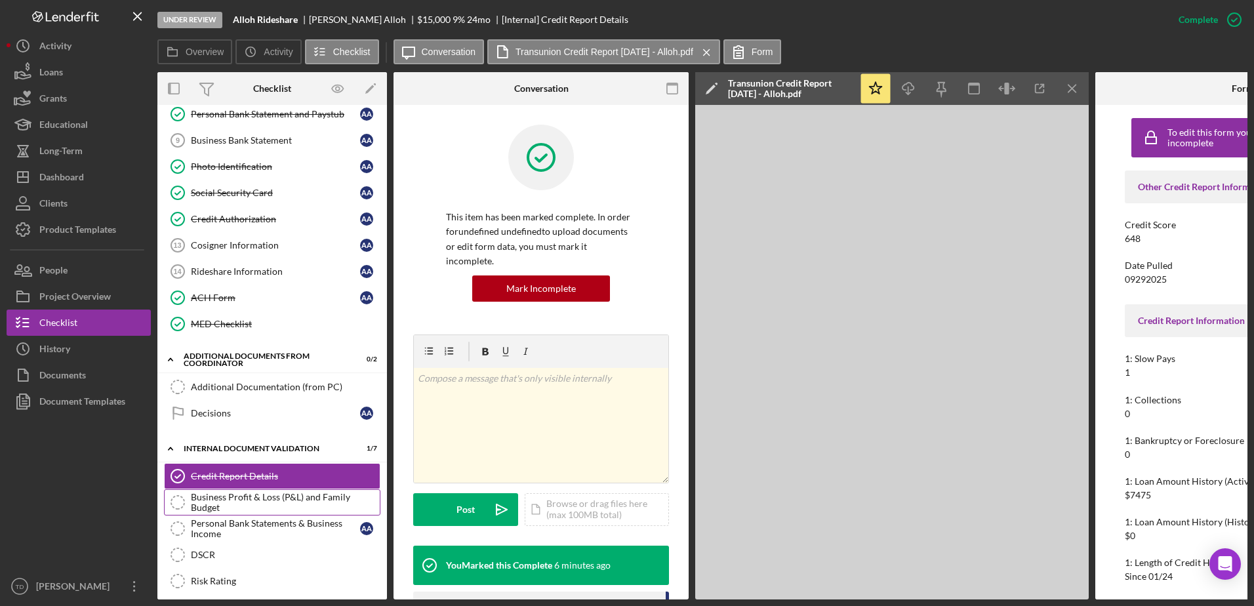
click at [238, 490] on link "Business Profit & Loss (P&L) and Family Budget Business Profit & Loss (P&L) and…" at bounding box center [272, 502] width 217 height 26
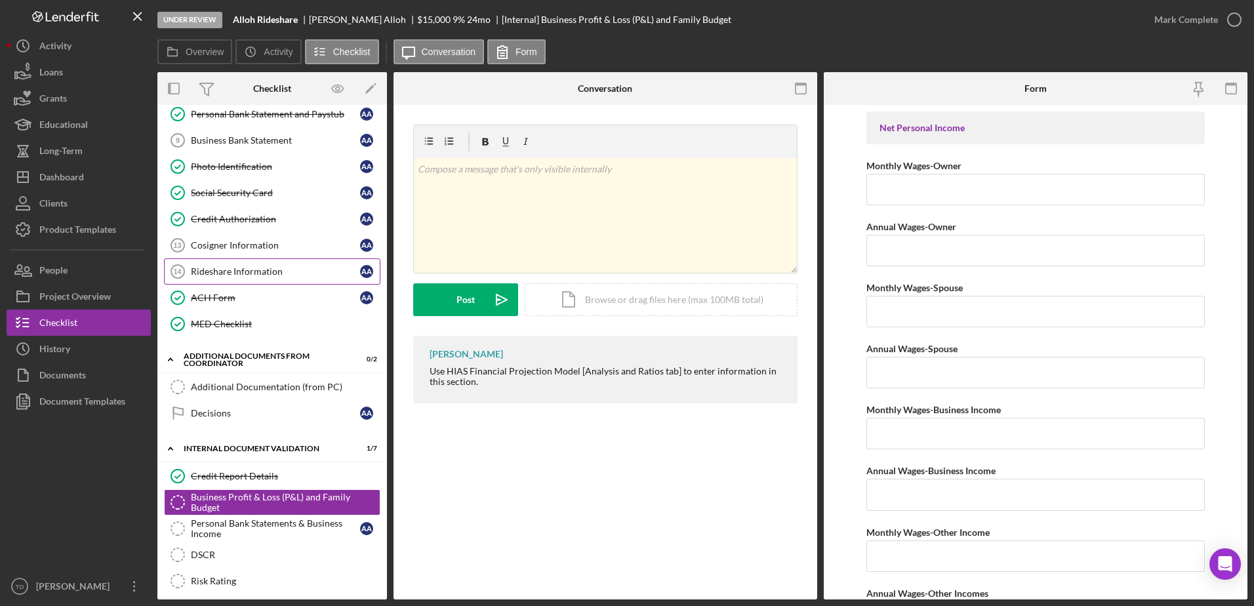
scroll to position [31, 0]
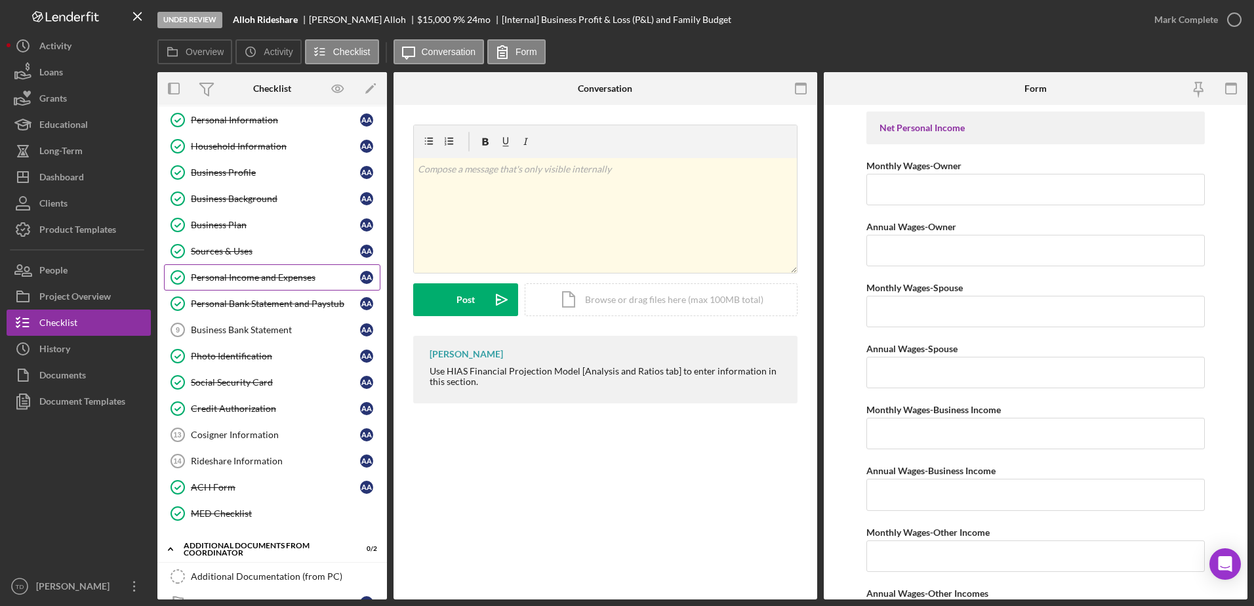
click at [285, 272] on div "Personal Income and Expenses" at bounding box center [275, 277] width 169 height 10
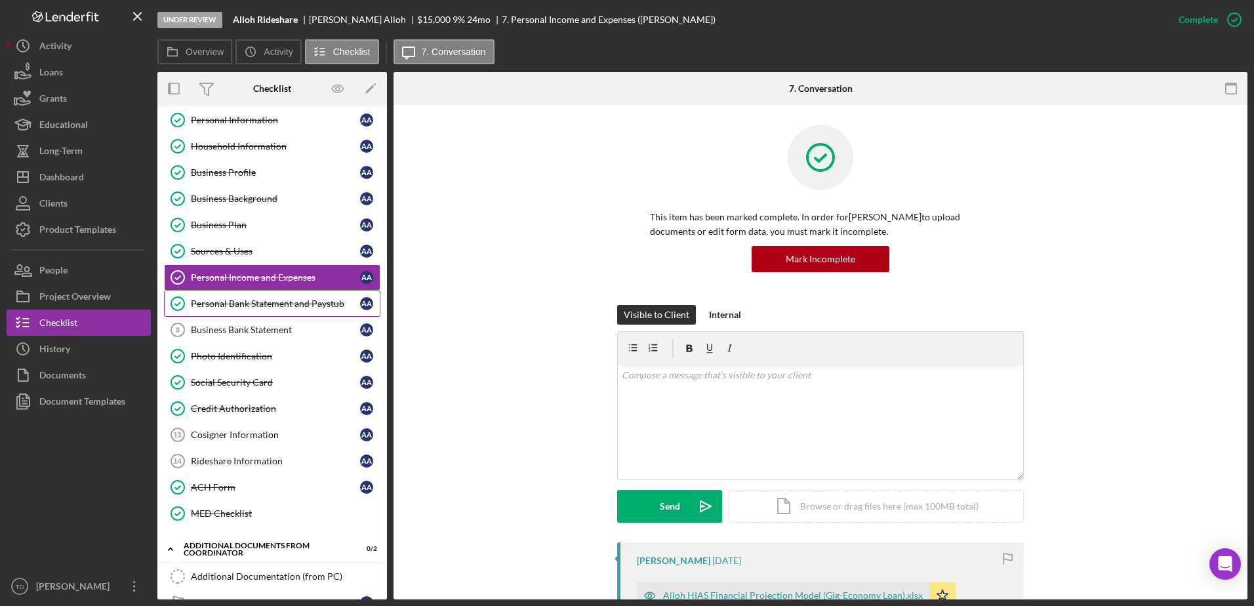
click at [273, 312] on link "Personal Bank Statement and Paystub Personal Bank Statement and Paystub A A" at bounding box center [272, 304] width 217 height 26
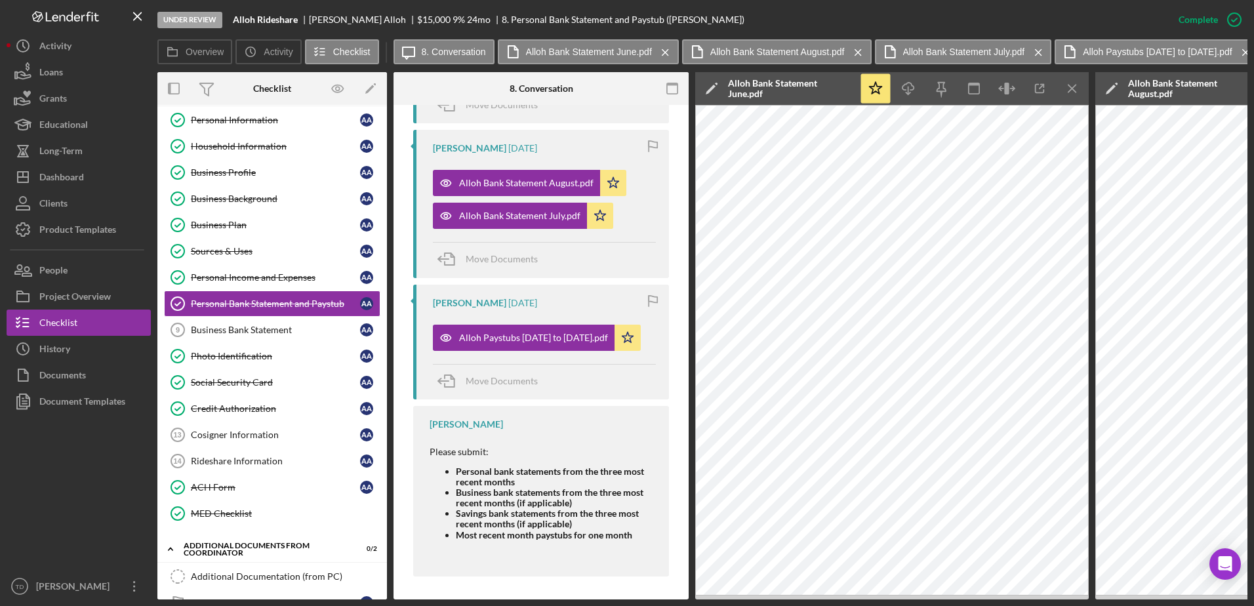
scroll to position [594, 0]
click at [1067, 87] on icon "Icon/Menu Close" at bounding box center [1073, 89] width 30 height 30
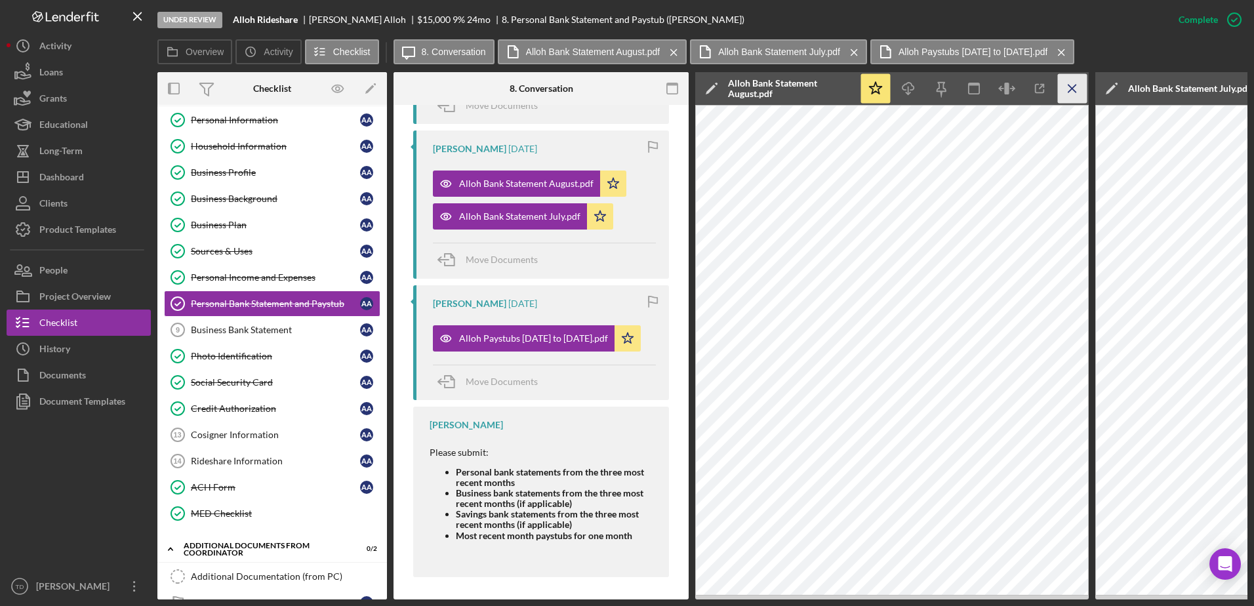
click at [1068, 85] on icon "Icon/Menu Close" at bounding box center [1073, 89] width 30 height 30
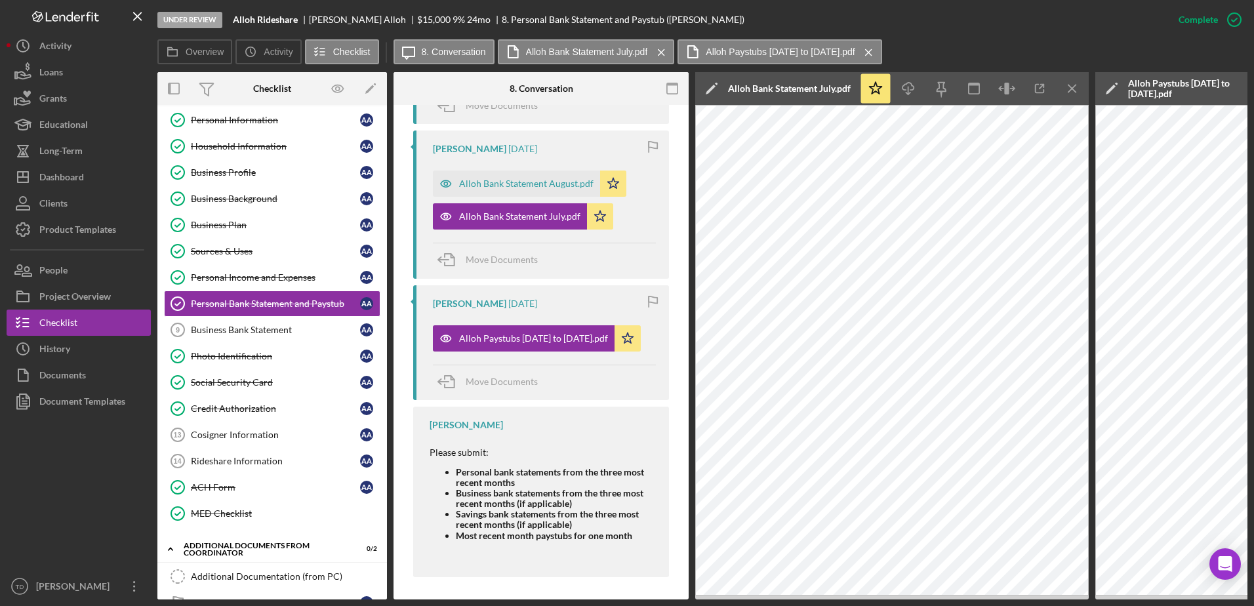
click at [1068, 85] on icon "Icon/Menu Close" at bounding box center [1073, 89] width 30 height 30
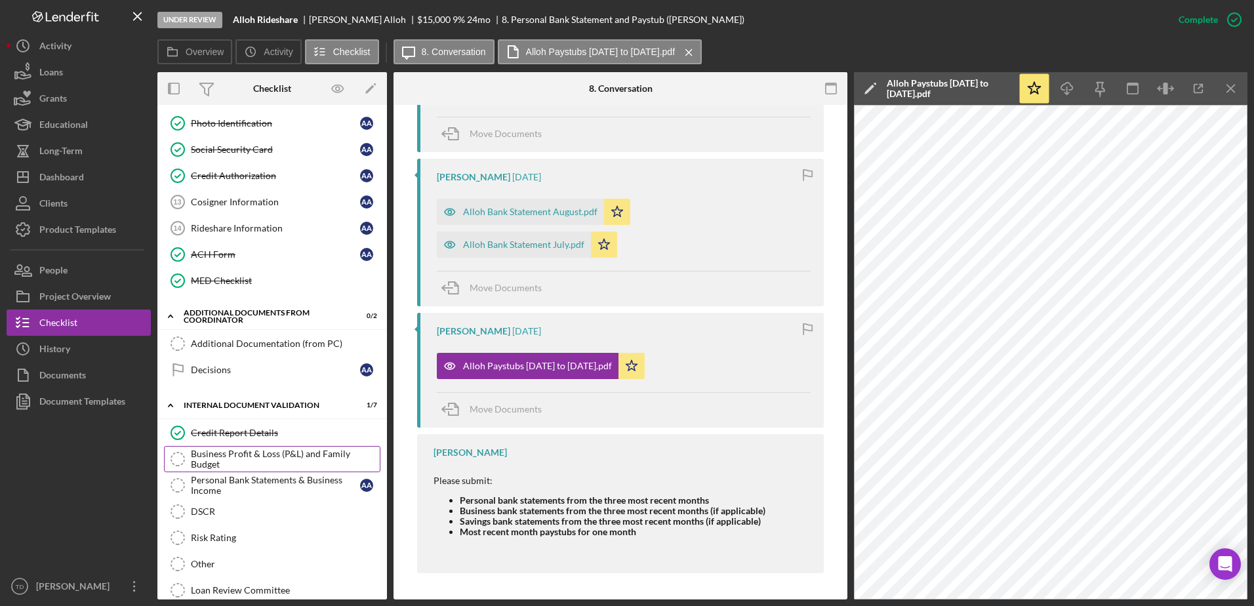
scroll to position [265, 0]
click at [243, 513] on div "DSCR" at bounding box center [285, 511] width 189 height 10
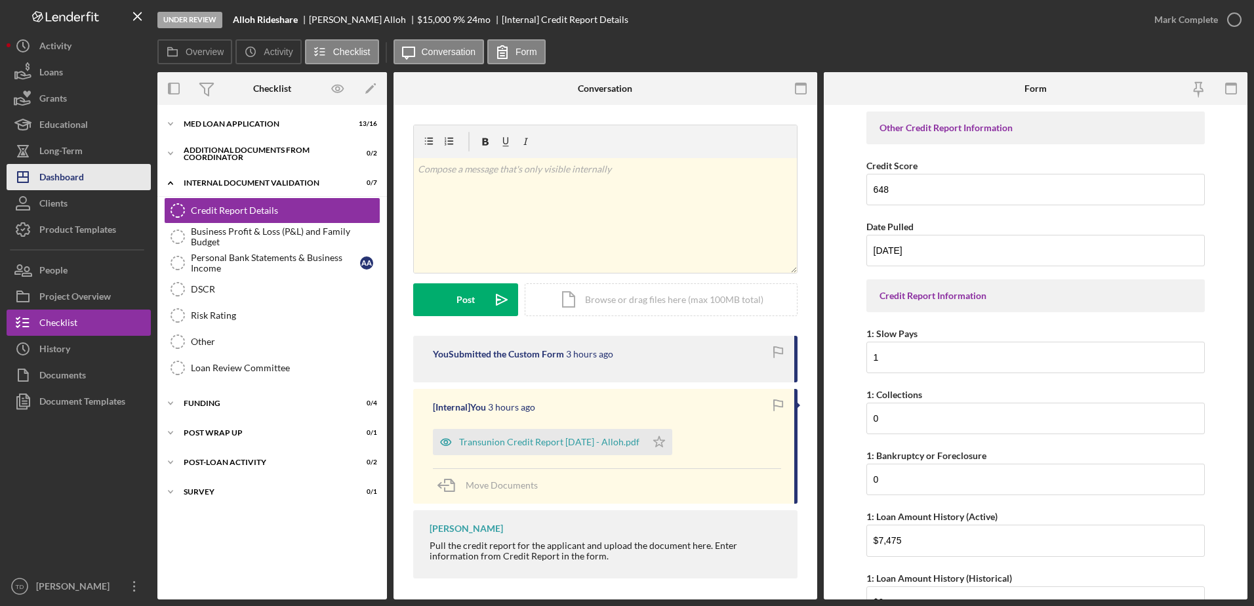
drag, startPoint x: 70, startPoint y: 182, endPoint x: 78, endPoint y: 174, distance: 11.6
click at [78, 174] on div "Dashboard" at bounding box center [61, 179] width 45 height 30
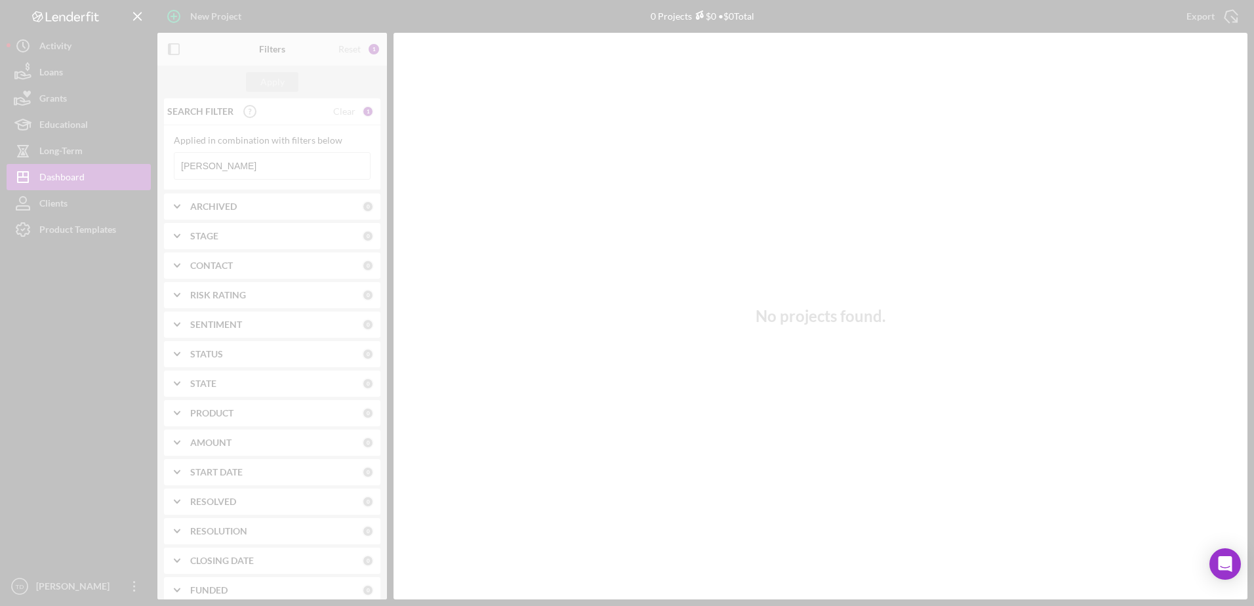
click at [213, 163] on div at bounding box center [627, 303] width 1254 height 606
click at [205, 173] on div at bounding box center [627, 303] width 1254 height 606
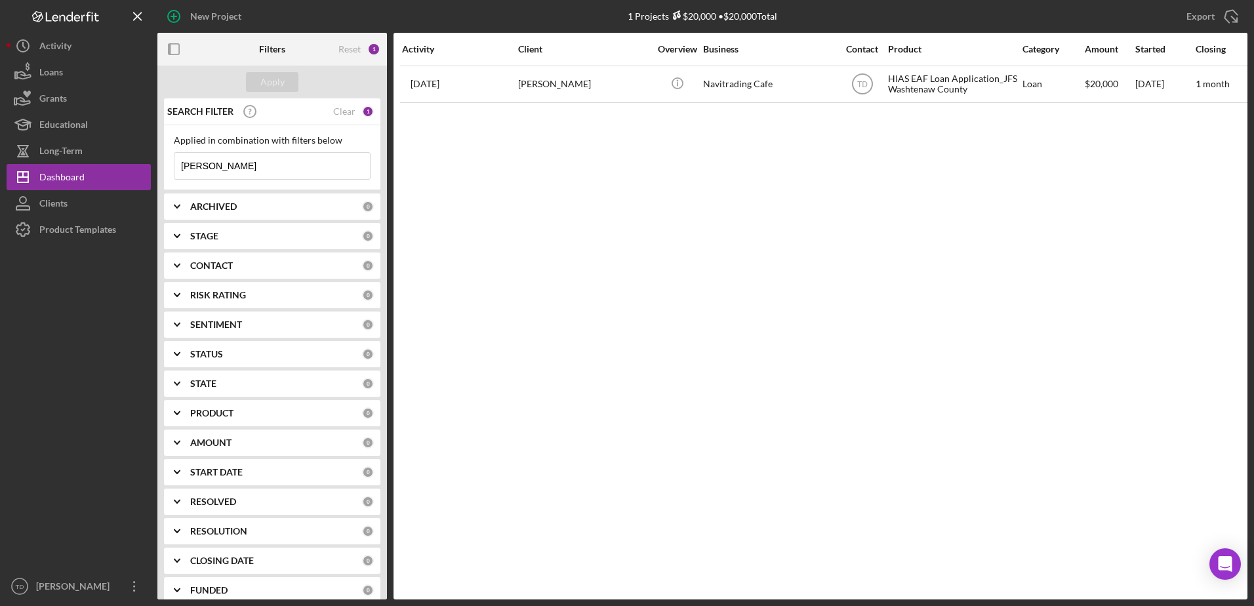
drag, startPoint x: 205, startPoint y: 173, endPoint x: 193, endPoint y: 168, distance: 12.7
drag, startPoint x: 203, startPoint y: 167, endPoint x: 204, endPoint y: 152, distance: 15.1
click at [204, 152] on div "ivan Icon/Menu Close" at bounding box center [272, 166] width 197 height 28
click at [199, 165] on input "ivan" at bounding box center [273, 166] width 196 height 26
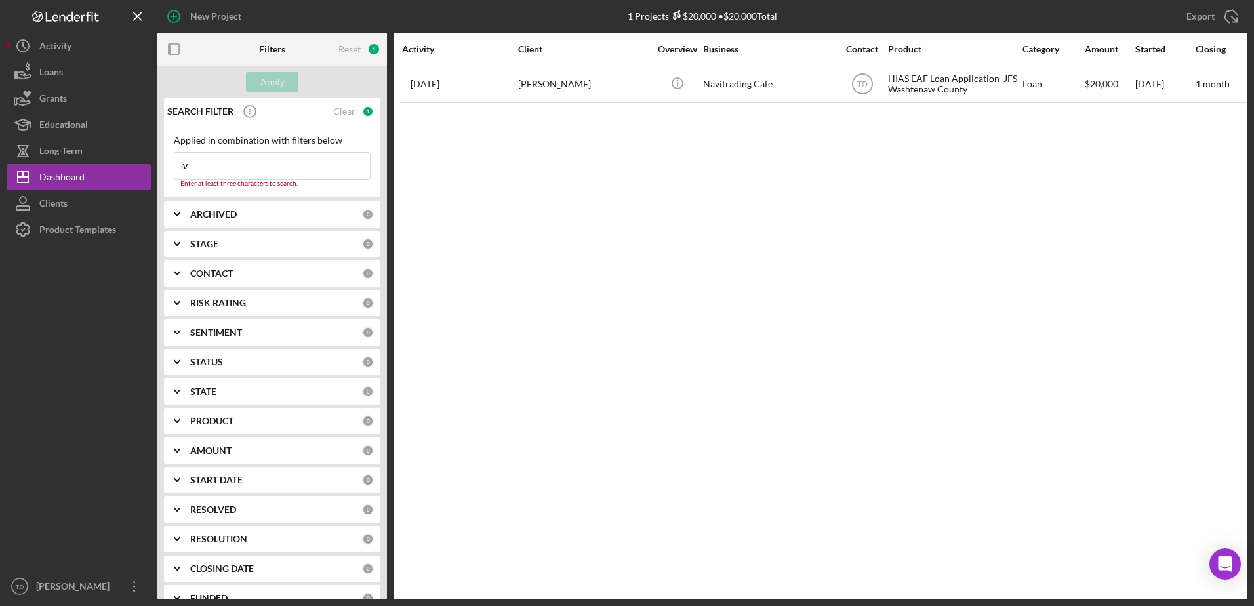
type input "i"
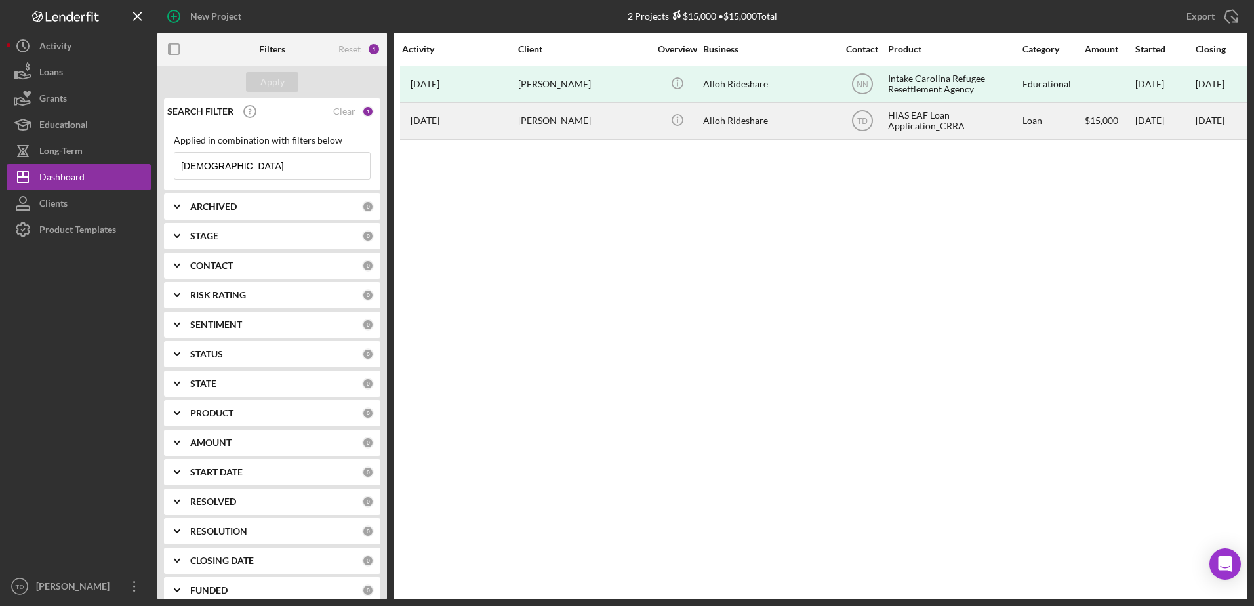
type input "[DEMOGRAPHIC_DATA]"
click at [509, 114] on div "3 months ago Ahmad Alloh" at bounding box center [459, 121] width 115 height 35
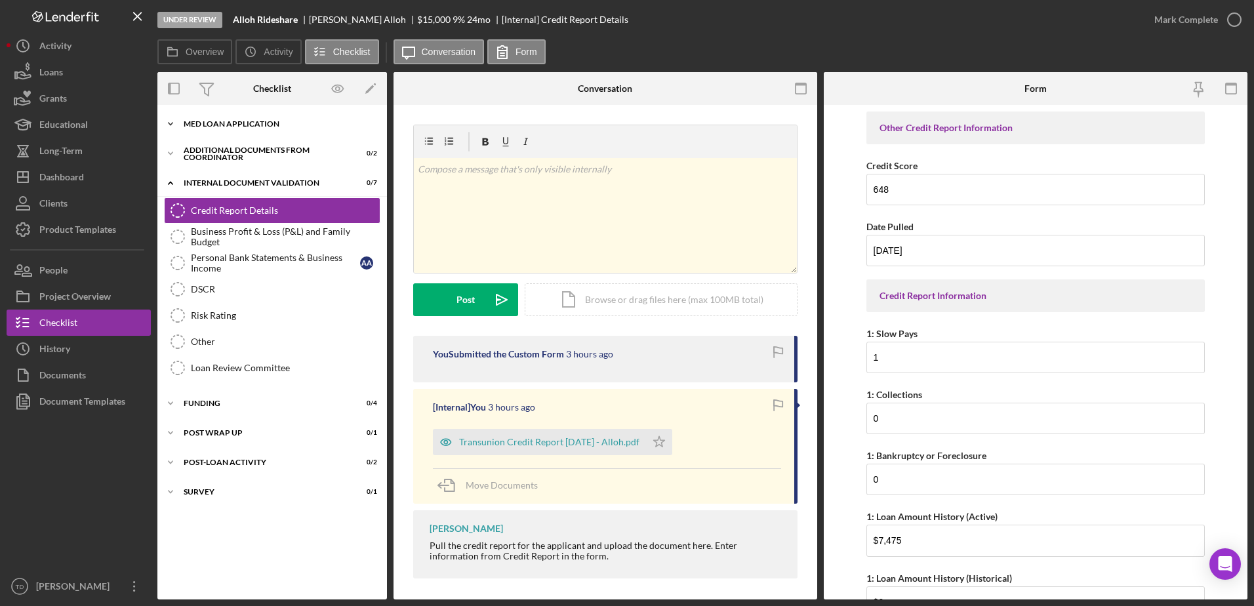
click at [232, 127] on div "MED Loan Application" at bounding box center [277, 124] width 187 height 8
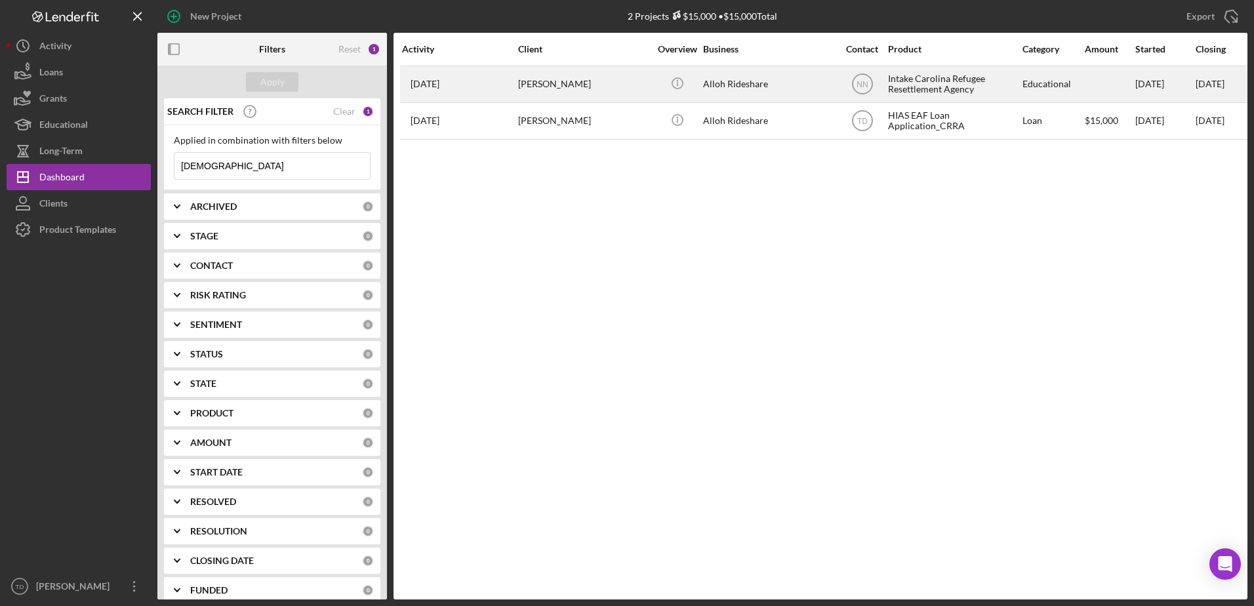
drag, startPoint x: 545, startPoint y: 86, endPoint x: 519, endPoint y: 79, distance: 26.6
click at [519, 79] on div "[PERSON_NAME]" at bounding box center [583, 84] width 131 height 35
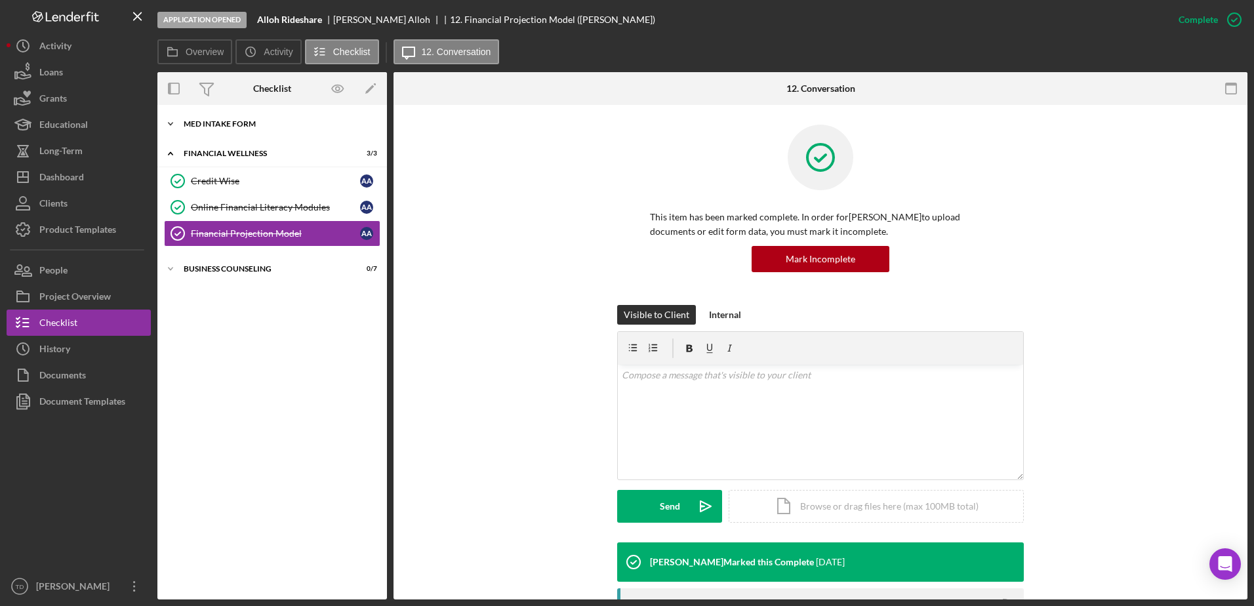
click at [270, 124] on div "MED Intake Form" at bounding box center [277, 124] width 187 height 8
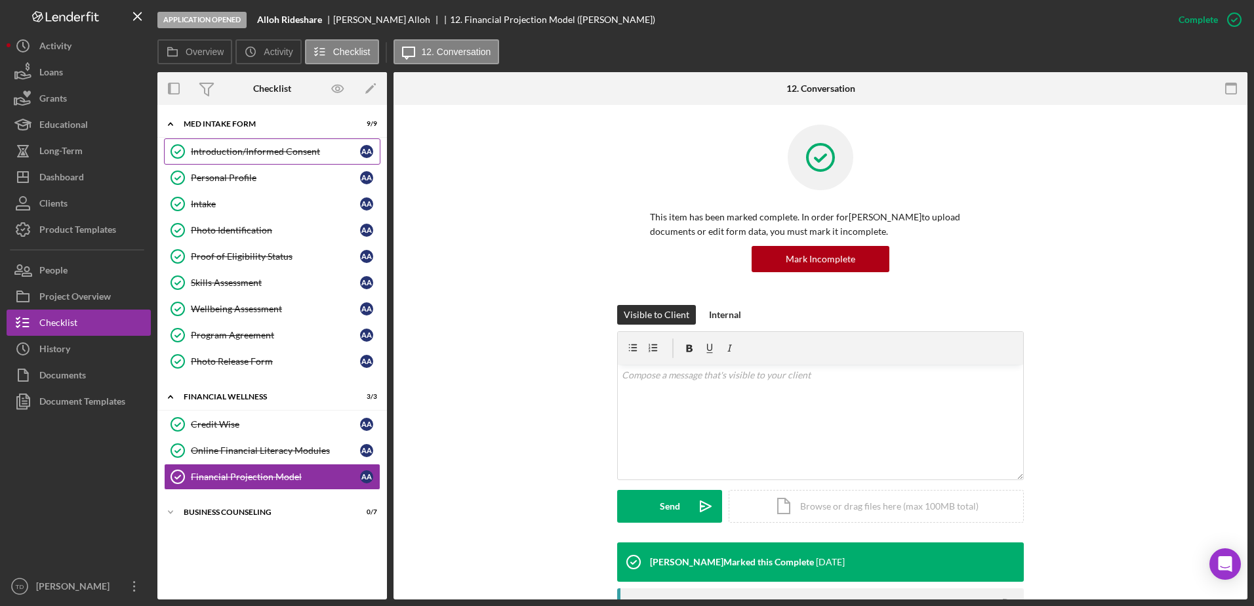
drag, startPoint x: 276, startPoint y: 148, endPoint x: 243, endPoint y: 154, distance: 32.7
click at [243, 154] on div "Introduction/Informed Consent" at bounding box center [275, 151] width 169 height 10
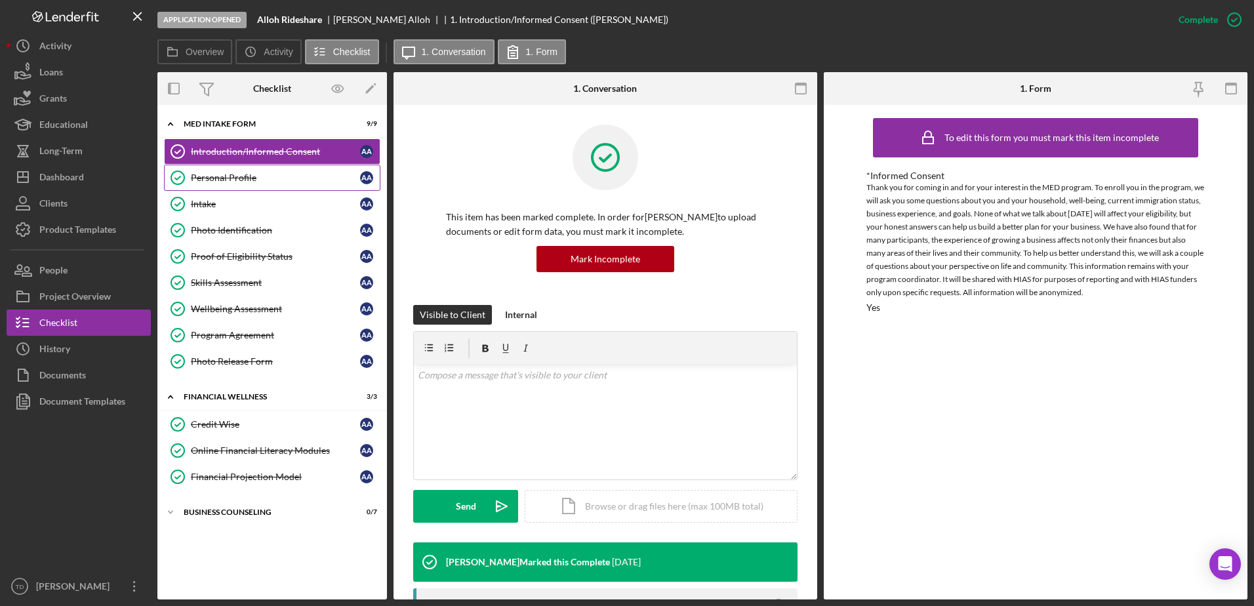
click at [233, 175] on div "Personal Profile" at bounding box center [275, 178] width 169 height 10
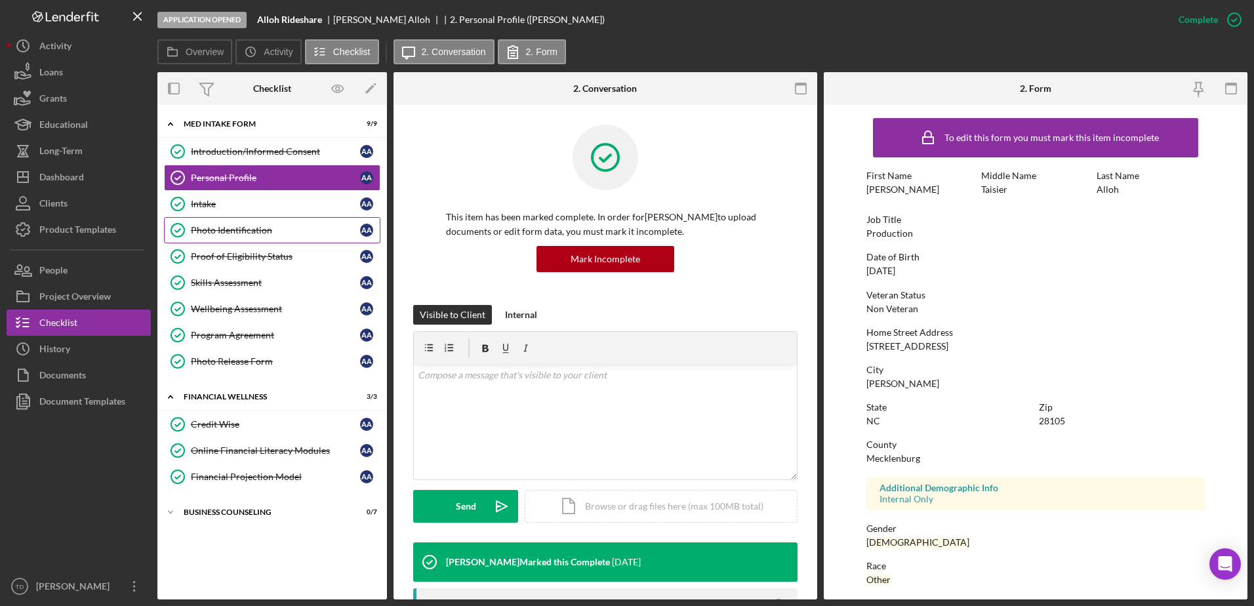
click at [228, 236] on div "Photo Identification" at bounding box center [275, 230] width 169 height 10
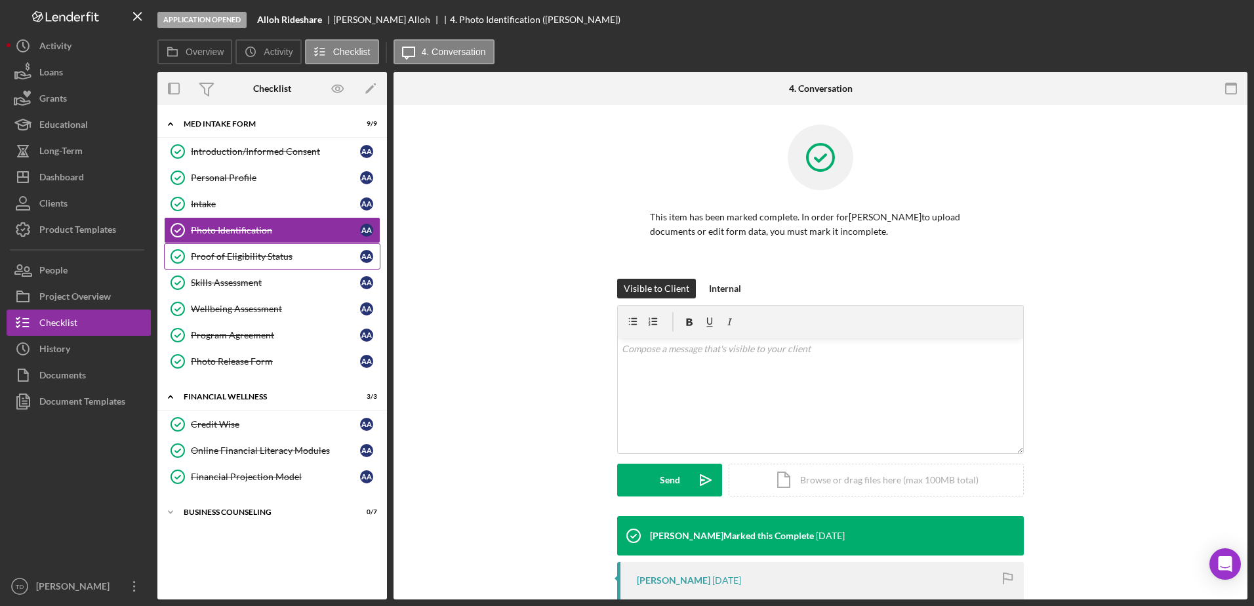
click at [223, 248] on link "Proof of Eligibility Status Proof of Eligibility Status A A" at bounding box center [272, 256] width 217 height 26
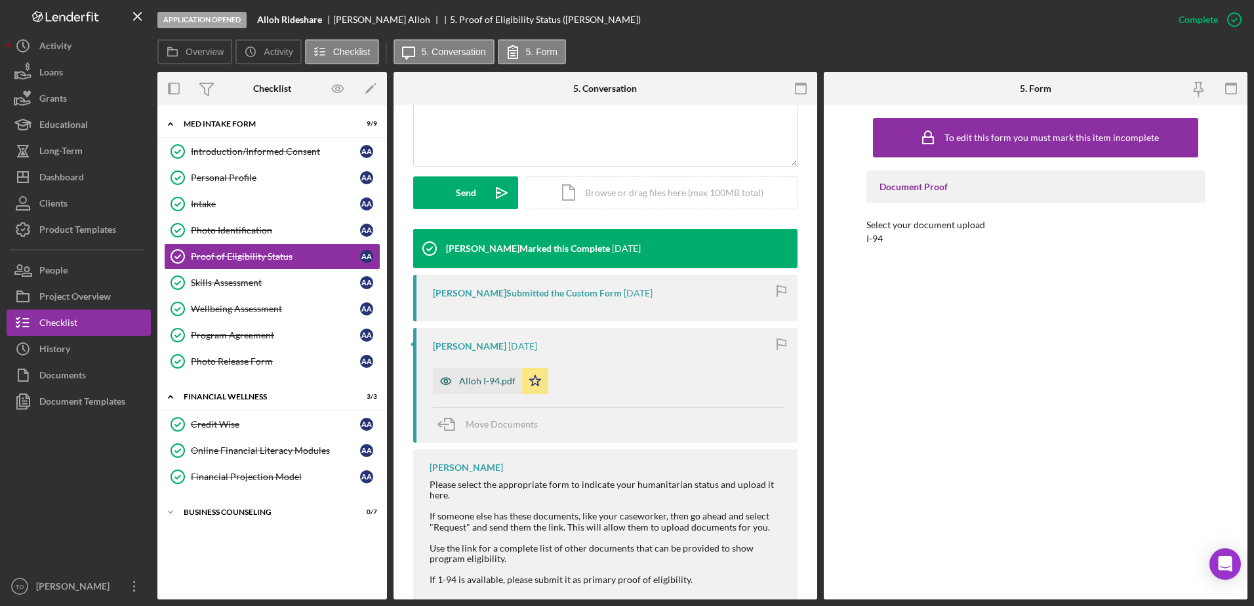
click at [491, 385] on div "Alloh I-94.pdf" at bounding box center [487, 381] width 56 height 10
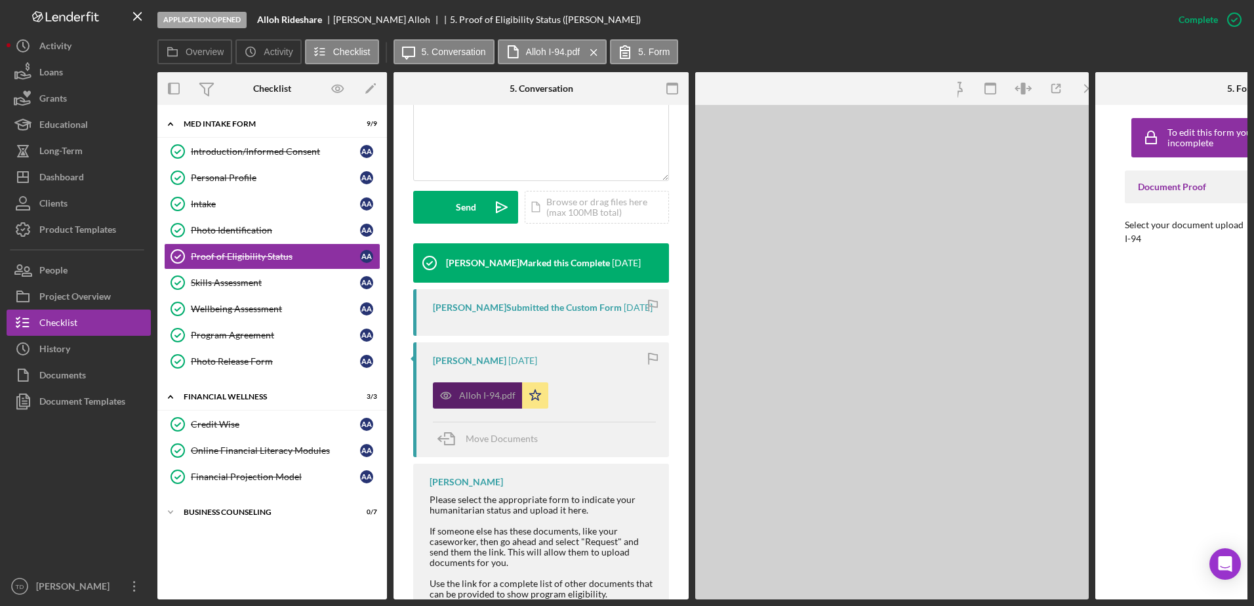
scroll to position [328, 0]
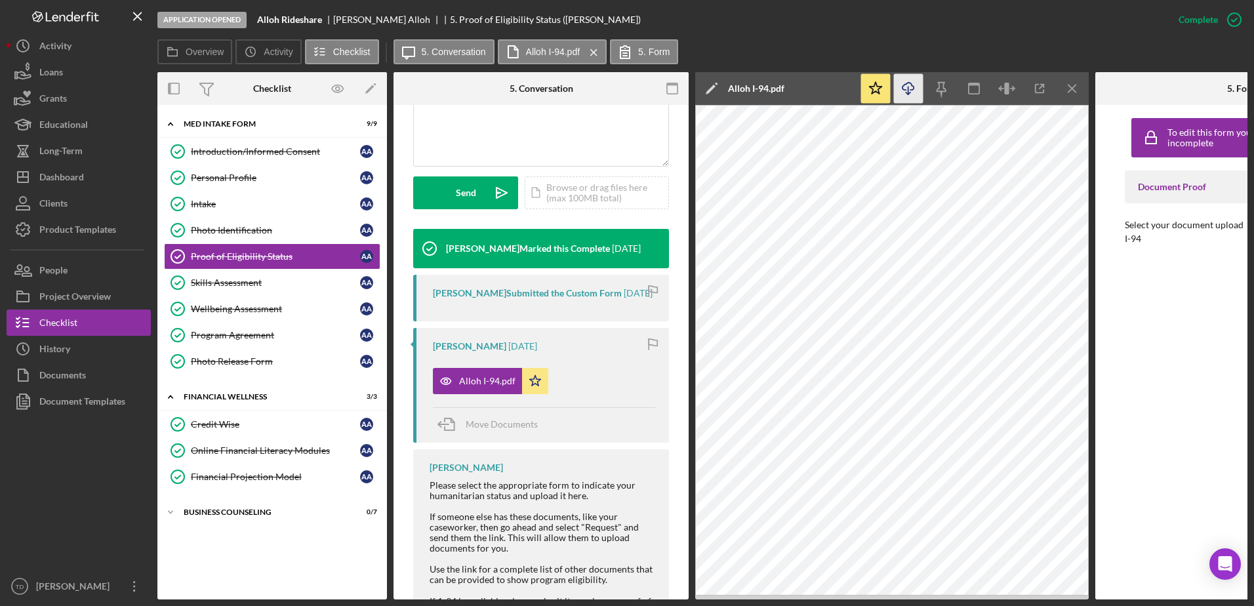
click at [915, 89] on icon "Icon/Download" at bounding box center [909, 89] width 30 height 30
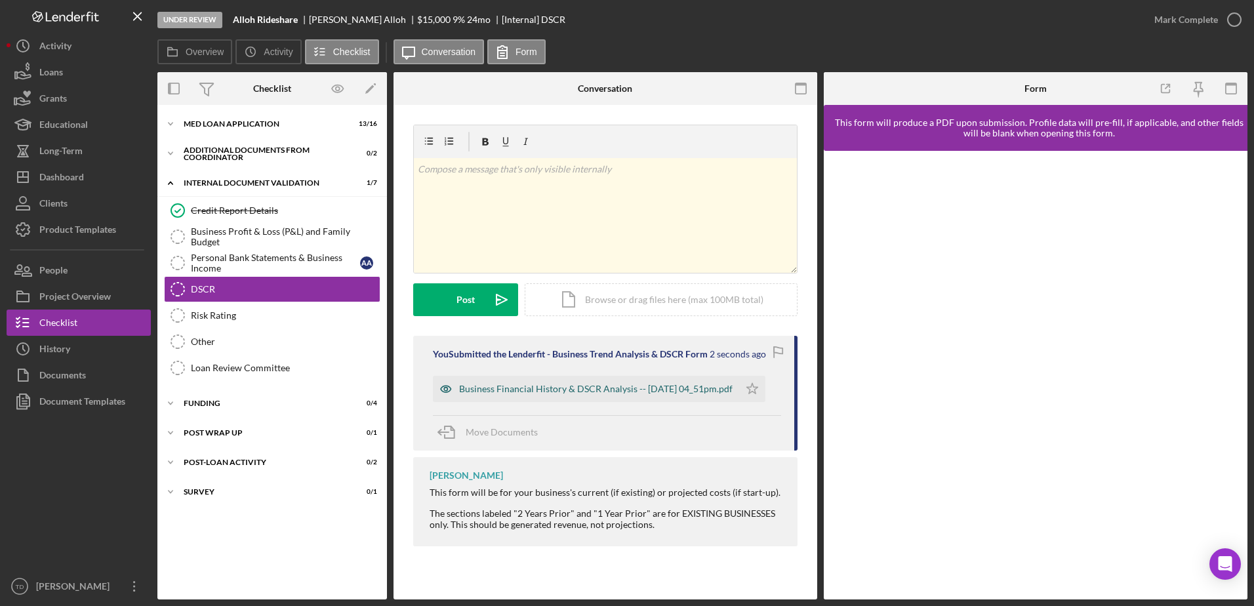
click at [594, 386] on div "Business Financial History & DSCR Analysis -- [DATE] 04_51pm.pdf" at bounding box center [596, 389] width 274 height 10
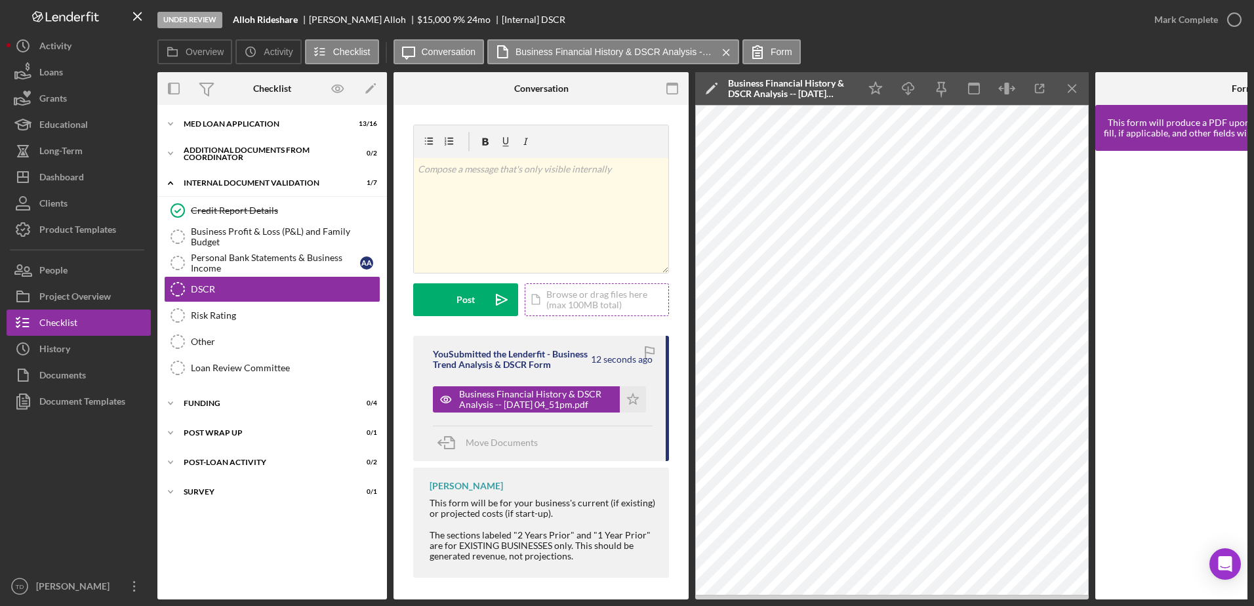
click at [590, 309] on div "Icon/Document Browse or drag files here (max 100MB total) Tap to choose files o…" at bounding box center [597, 299] width 144 height 33
click at [273, 282] on link "DSCR DSCR" at bounding box center [272, 289] width 217 height 26
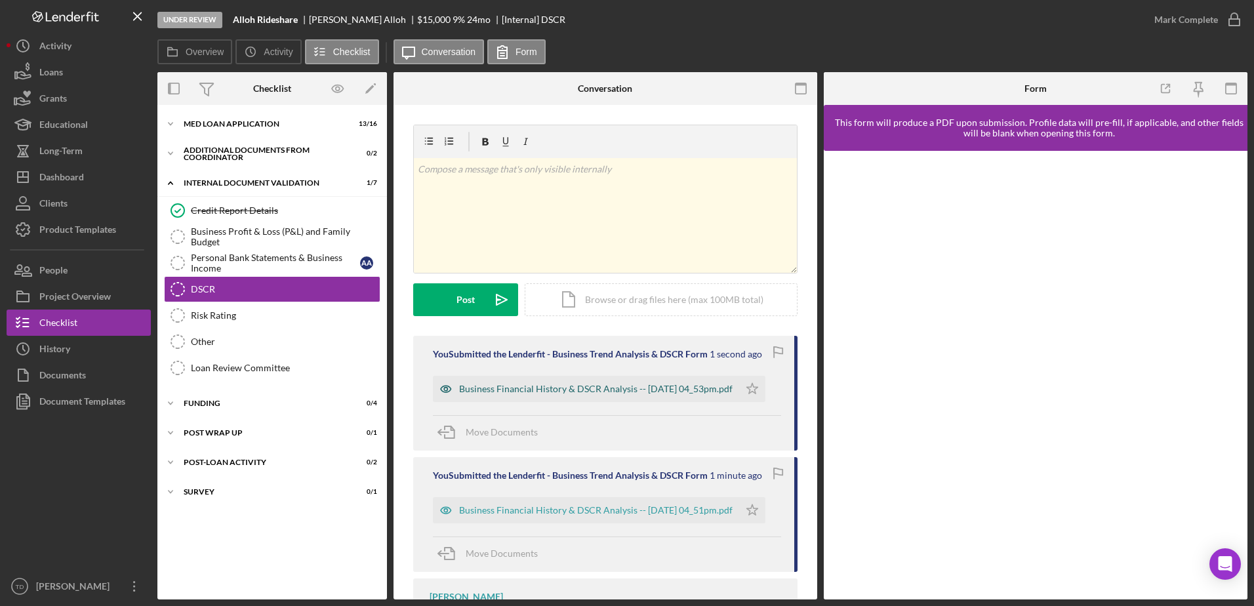
click at [516, 384] on div "Business Financial History & DSCR Analysis -- [DATE] 04_53pm.pdf" at bounding box center [596, 389] width 274 height 10
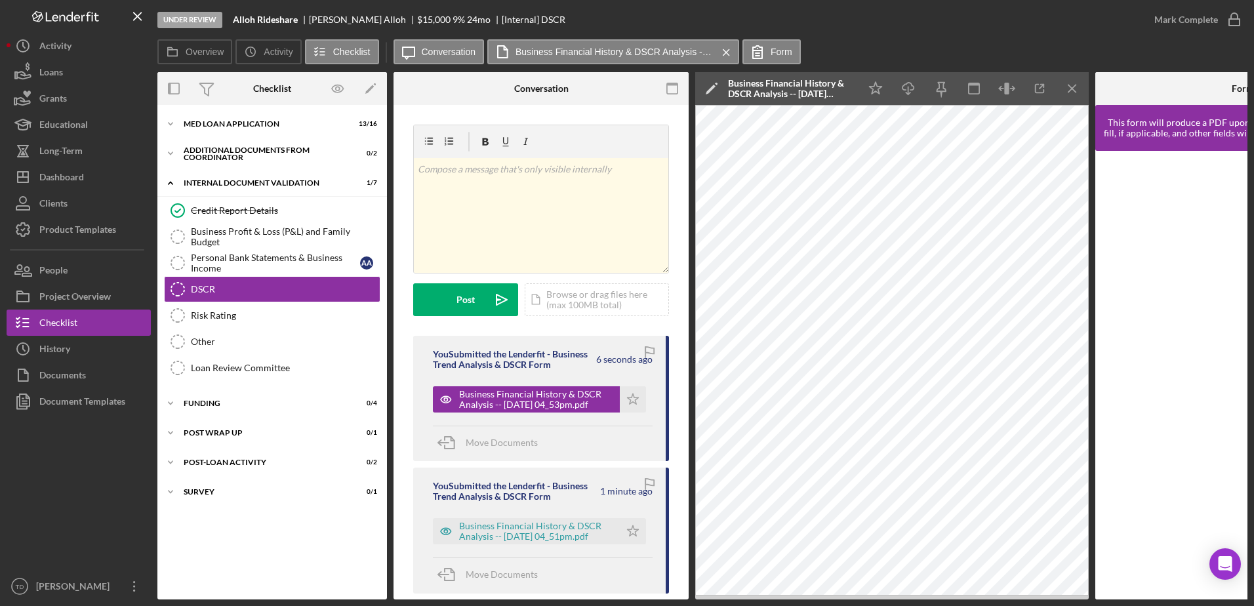
click at [713, 89] on polygon at bounding box center [711, 90] width 10 height 10
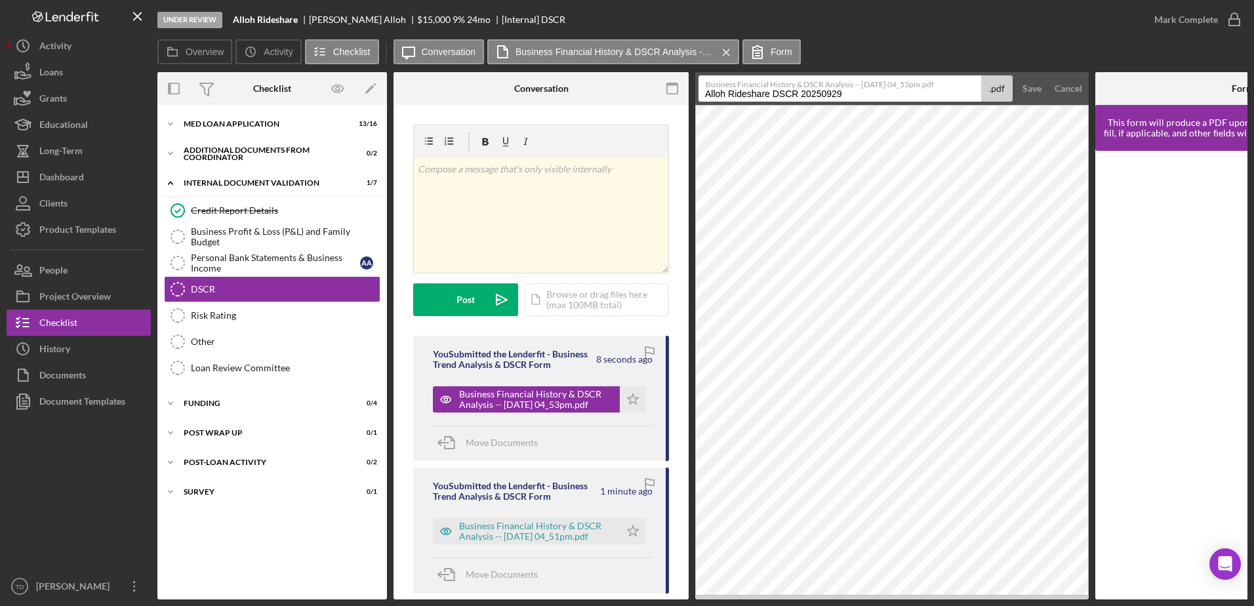
click at [773, 92] on input "Alloh Rideshare DSCR 20250929" at bounding box center [840, 88] width 283 height 26
type input "Alloh Rideshare Global DSCR 20250929"
click at [1023, 85] on div "Save" at bounding box center [1032, 88] width 19 height 26
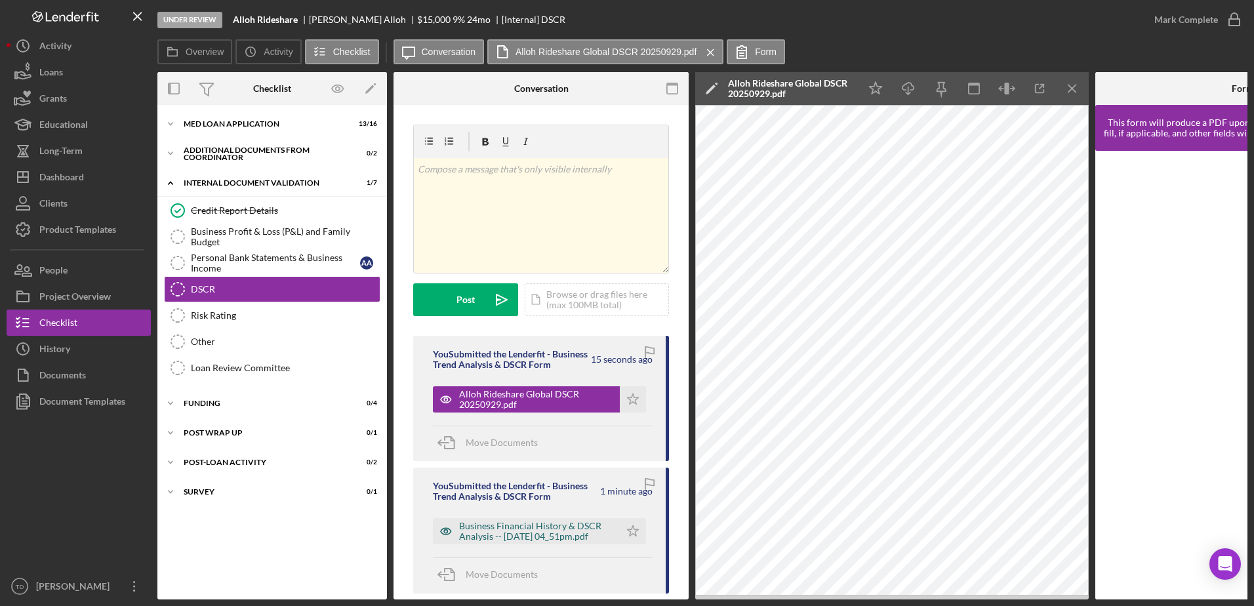
click at [564, 542] on div "Business Financial History & DSCR Analysis -- [DATE] 04_51pm.pdf" at bounding box center [536, 531] width 154 height 21
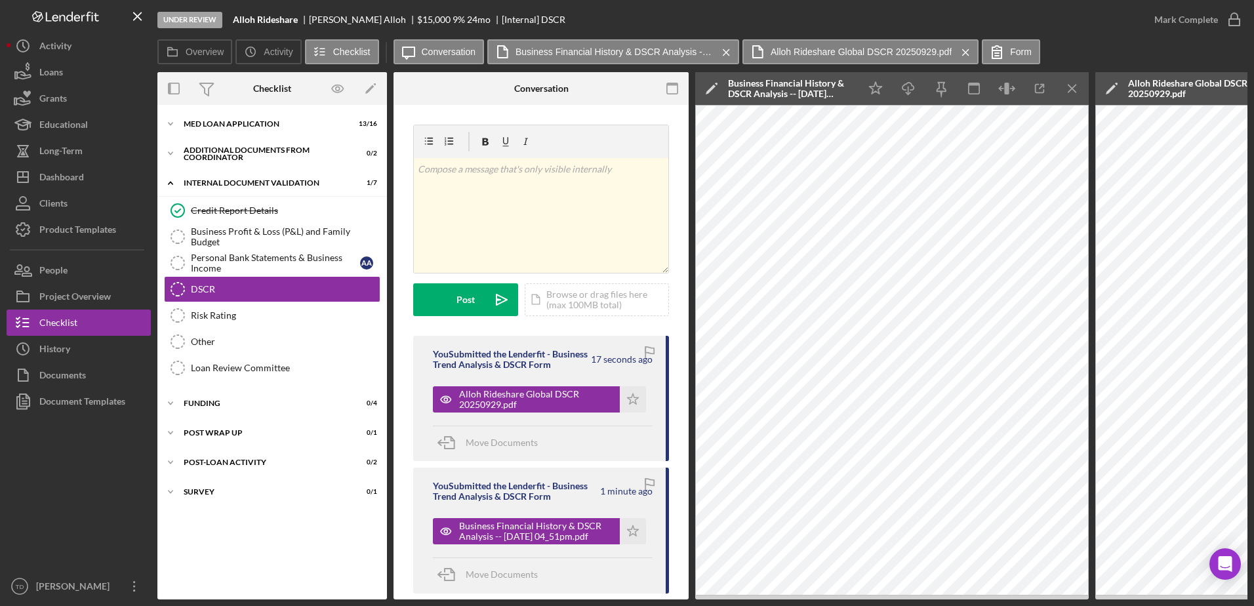
click at [709, 87] on icon "Icon/Edit" at bounding box center [711, 88] width 33 height 33
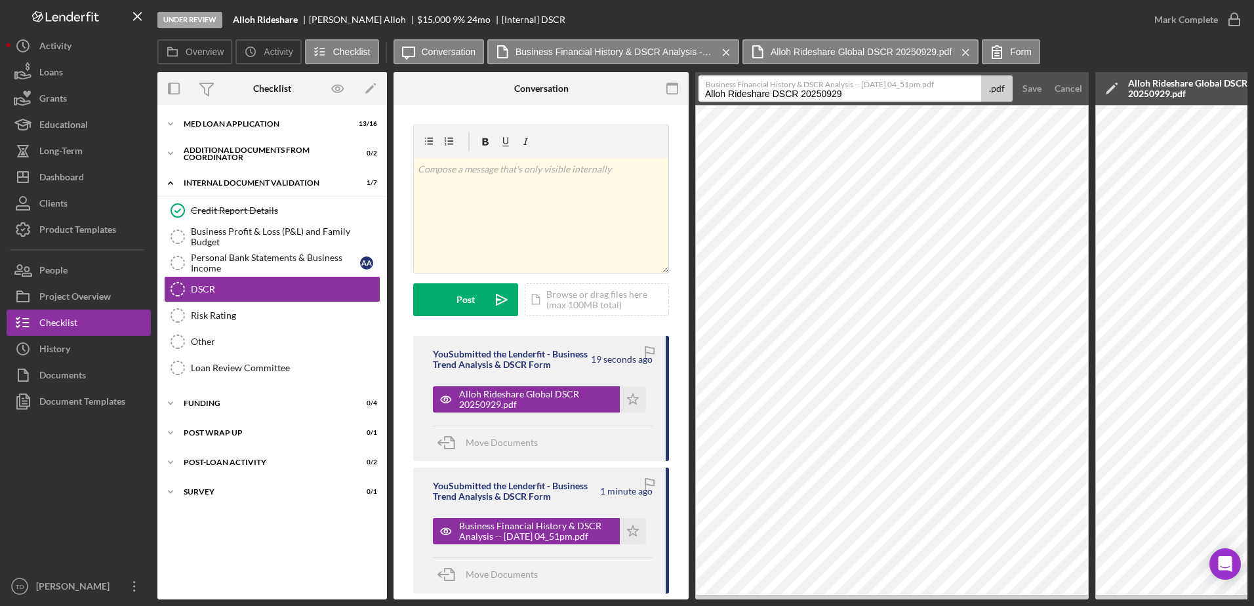
click at [772, 96] on input "Alloh Rideshare DSCR 20250929" at bounding box center [840, 88] width 283 height 26
type input "Alloh Rideshare Personal DSCR 20250929"
click at [1029, 88] on div "Save" at bounding box center [1032, 88] width 19 height 26
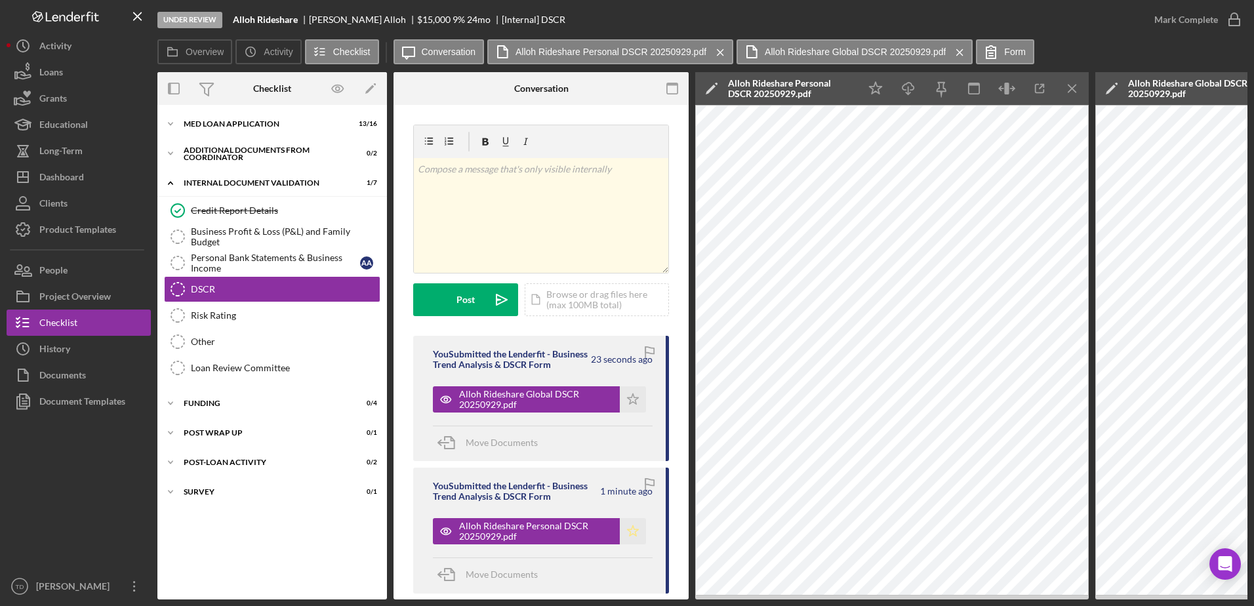
click at [631, 537] on polygon "button" at bounding box center [633, 531] width 11 height 10
click at [635, 408] on icon "Icon/Star" at bounding box center [633, 399] width 26 height 26
click at [247, 146] on div "Icon/Expander Additional Documents from Coordinator 0 / 2" at bounding box center [272, 153] width 230 height 26
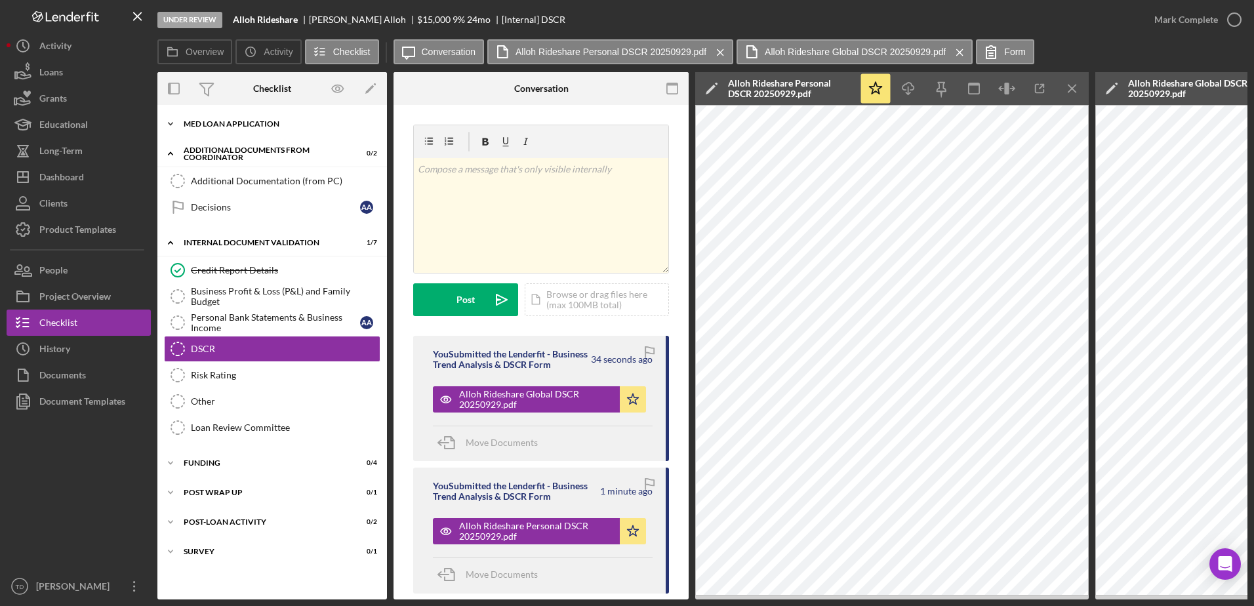
click at [245, 121] on div "MED Loan Application" at bounding box center [277, 124] width 187 height 8
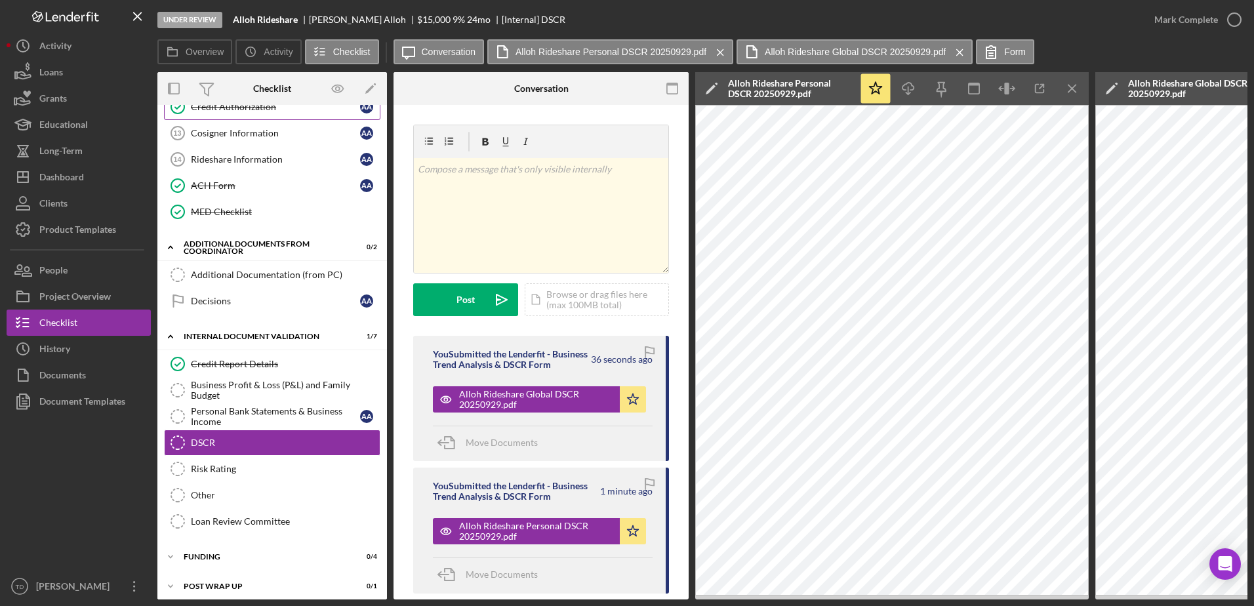
scroll to position [333, 0]
click at [245, 367] on div "Credit Report Details" at bounding box center [285, 365] width 189 height 10
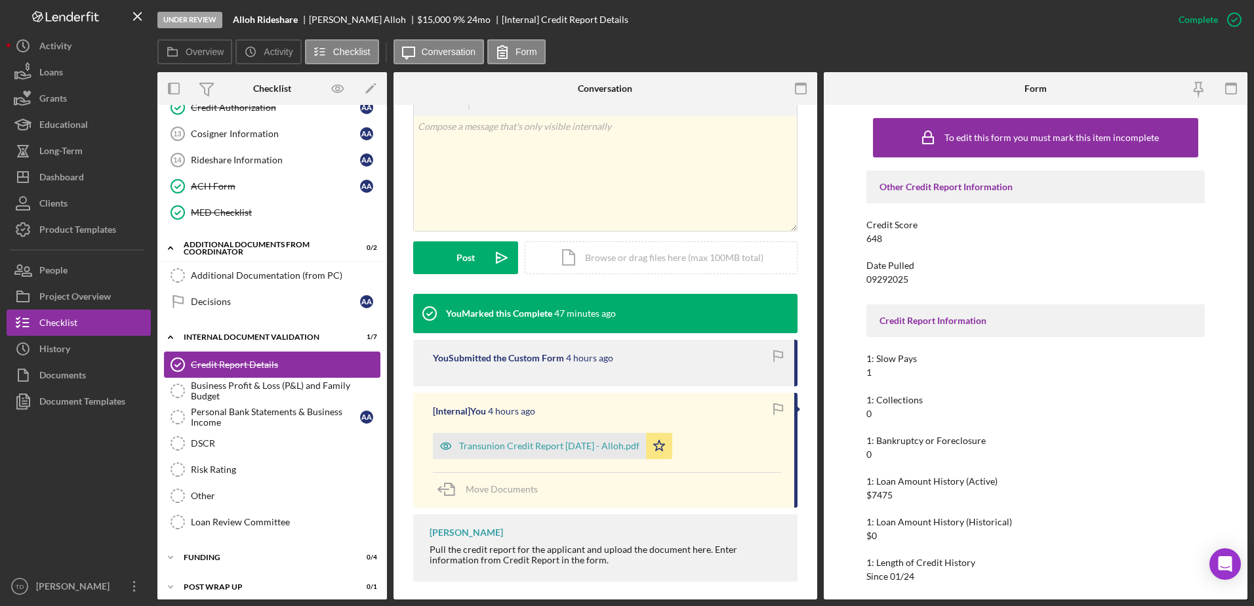
scroll to position [223, 0]
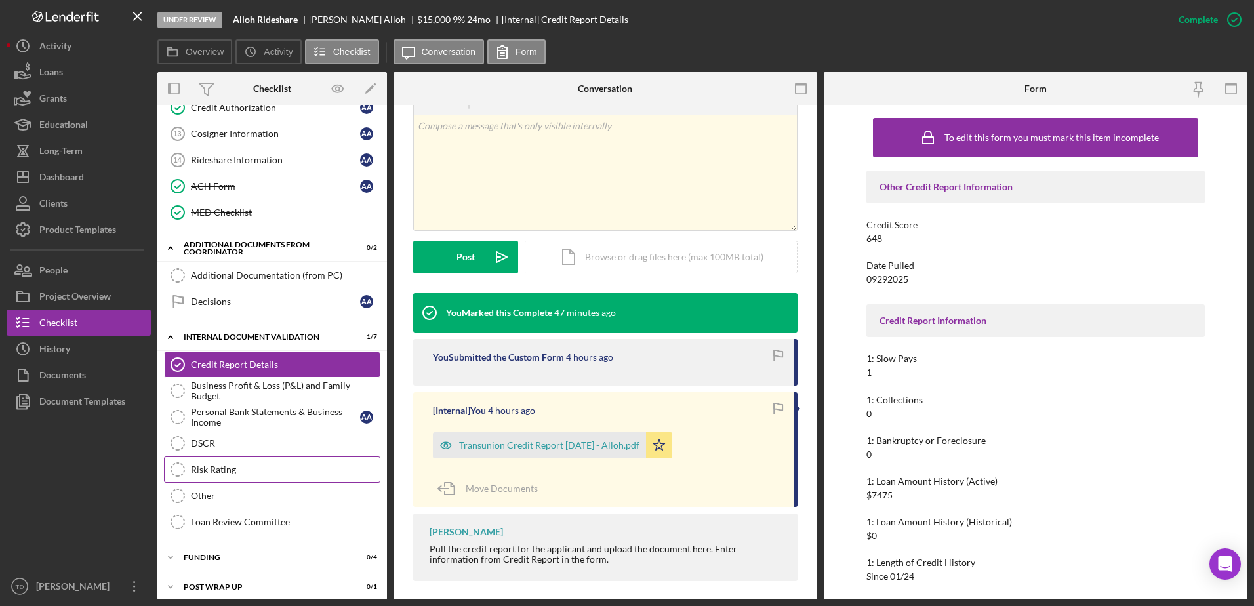
click at [281, 470] on div "Risk Rating" at bounding box center [285, 470] width 189 height 10
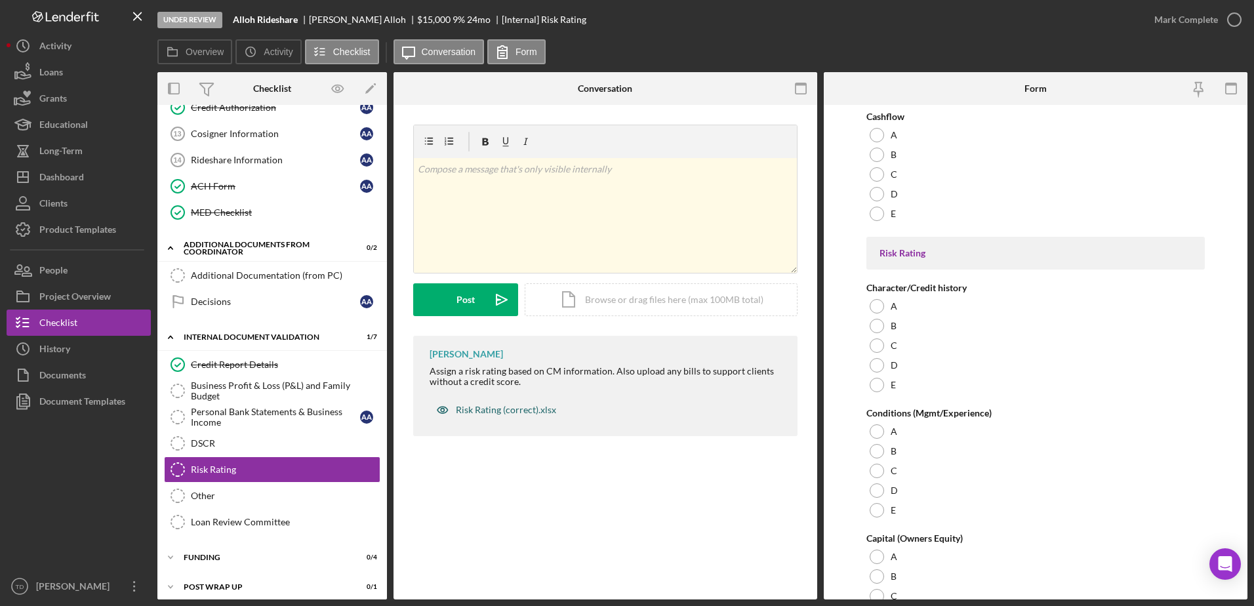
click at [525, 413] on div "Risk Rating (correct).xlsx" at bounding box center [506, 410] width 100 height 10
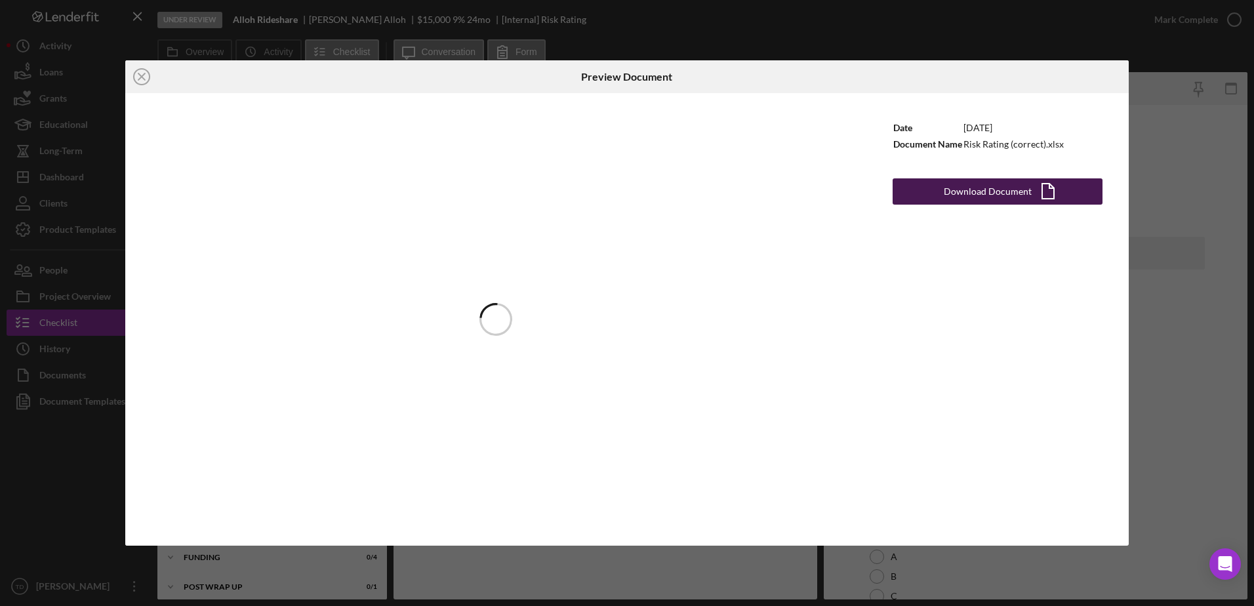
click at [1013, 192] on div "Download Document" at bounding box center [988, 191] width 88 height 26
click at [638, 42] on div "Icon/Close Preview Document Date [DATE] Document Name Risk Rating (correct).xls…" at bounding box center [627, 303] width 1254 height 606
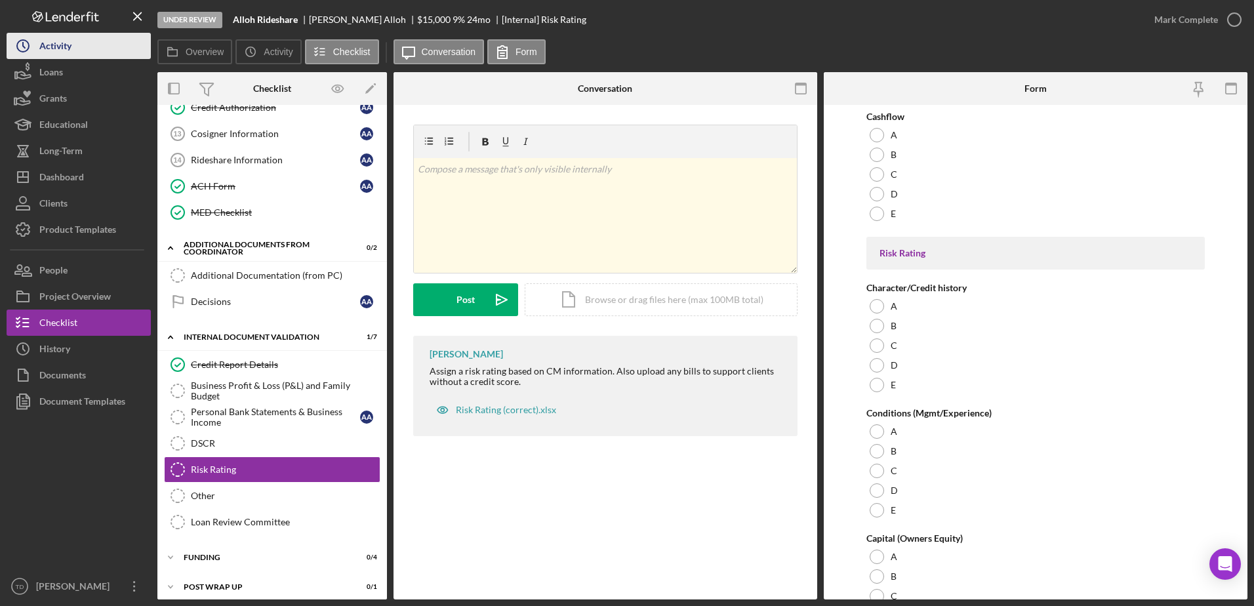
click at [70, 49] on div "Activity" at bounding box center [55, 48] width 32 height 30
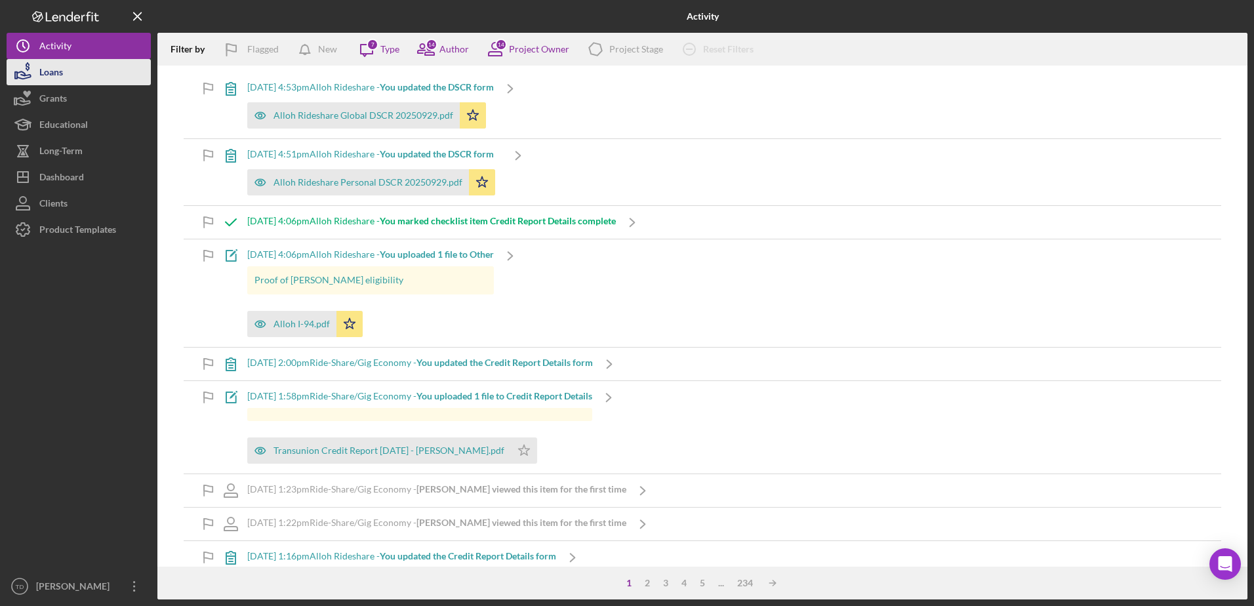
click at [86, 83] on button "Loans" at bounding box center [79, 72] width 144 height 26
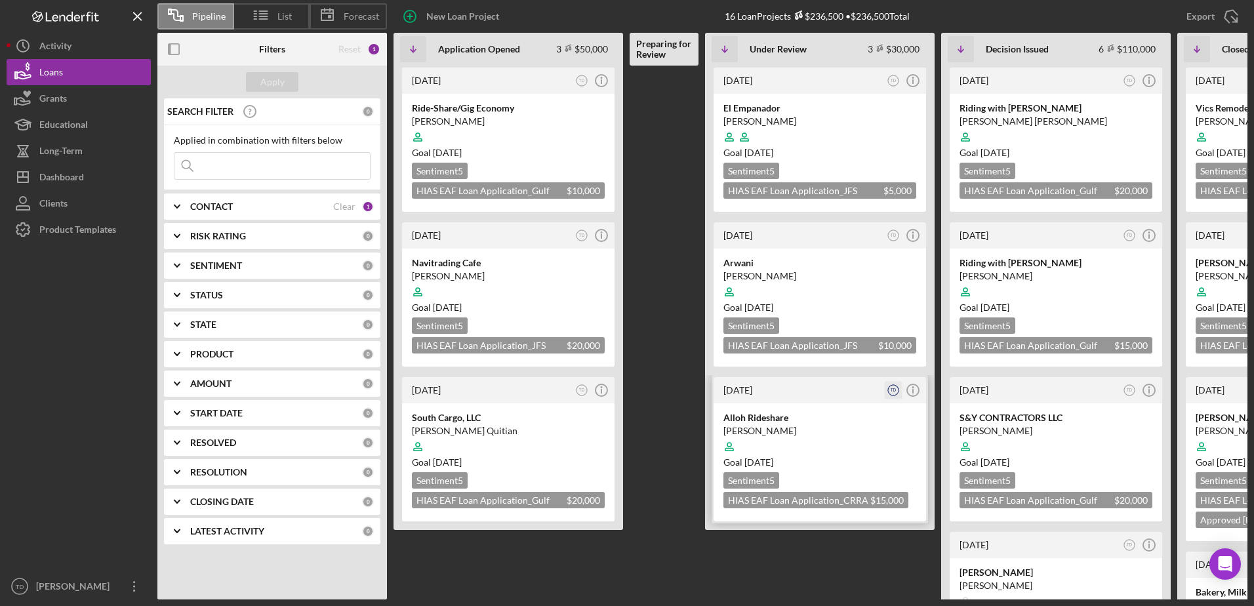
click at [894, 398] on icon "TD" at bounding box center [894, 391] width 18 height 18
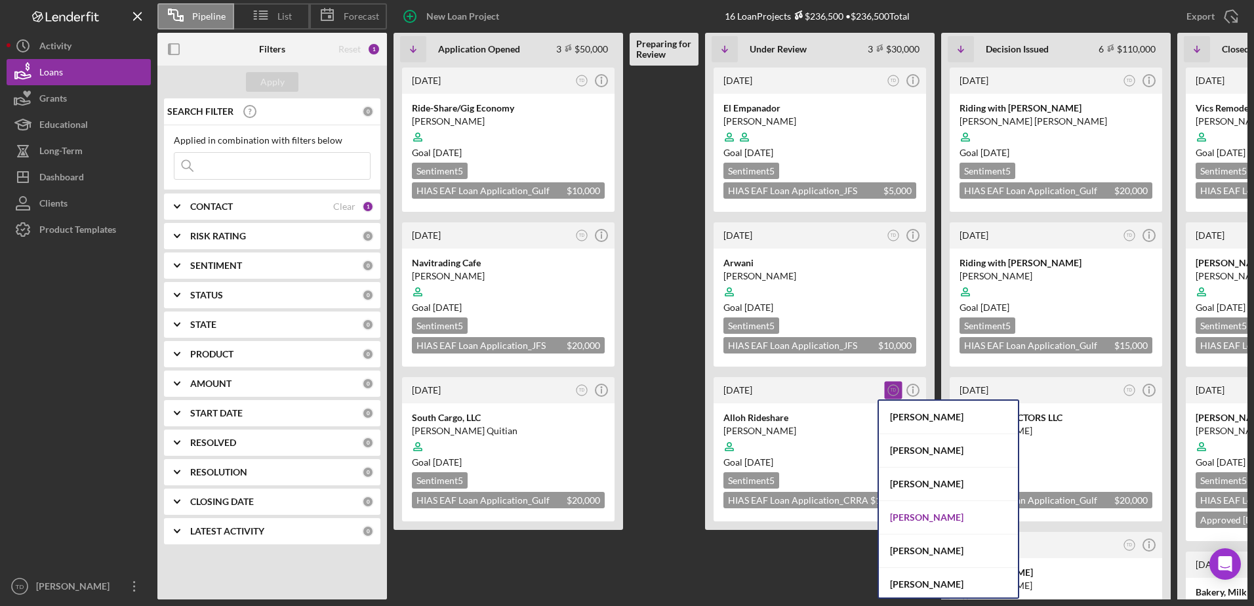
click at [949, 524] on div "[PERSON_NAME]" at bounding box center [948, 517] width 139 height 33
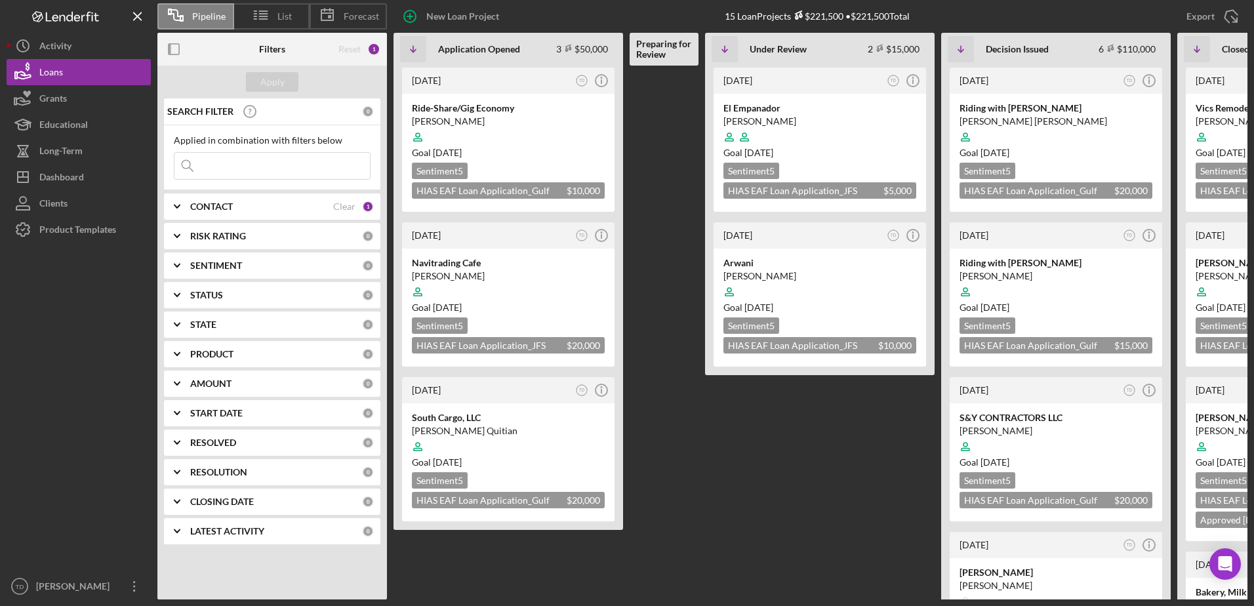
click at [239, 202] on div "CONTACT" at bounding box center [261, 206] width 143 height 10
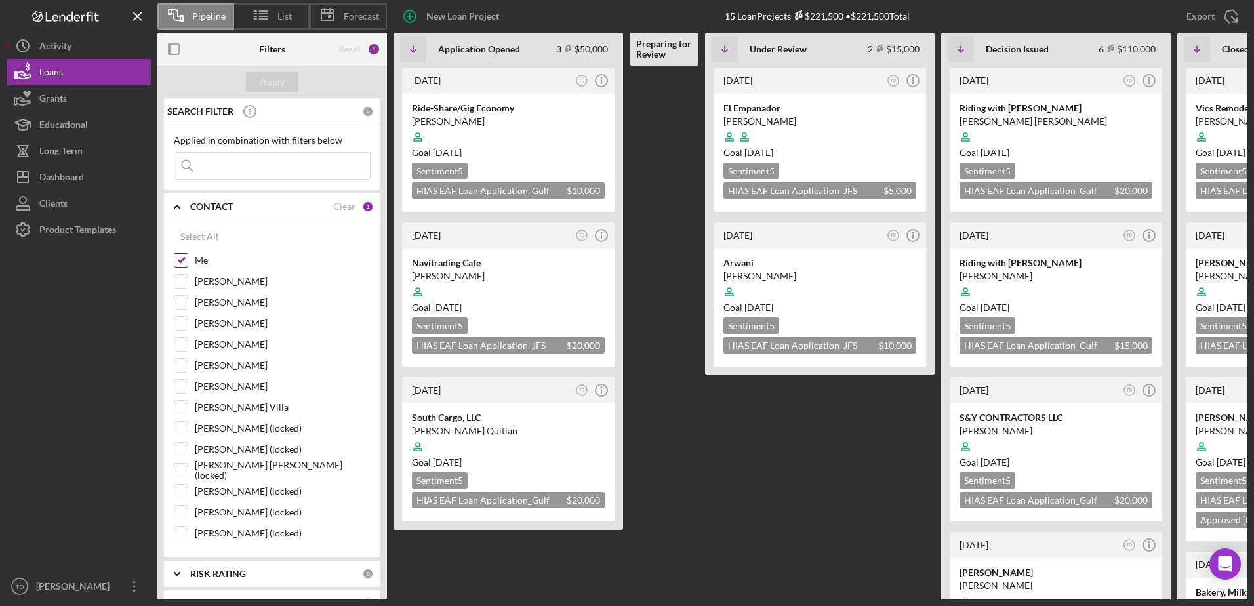
click at [182, 260] on input "Me" at bounding box center [181, 260] width 13 height 13
checkbox input "false"
click at [183, 354] on div "[PERSON_NAME]" at bounding box center [272, 347] width 197 height 21
click at [184, 348] on input "[PERSON_NAME]" at bounding box center [181, 344] width 13 height 13
checkbox input "true"
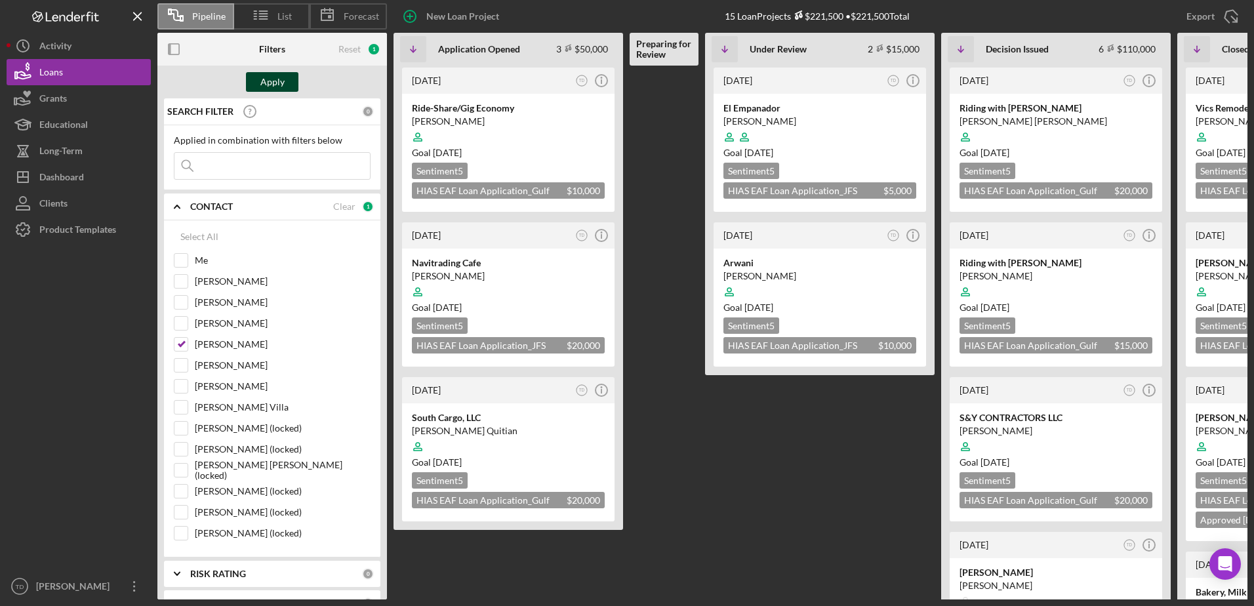
click at [281, 72] on div "Apply" at bounding box center [272, 82] width 24 height 20
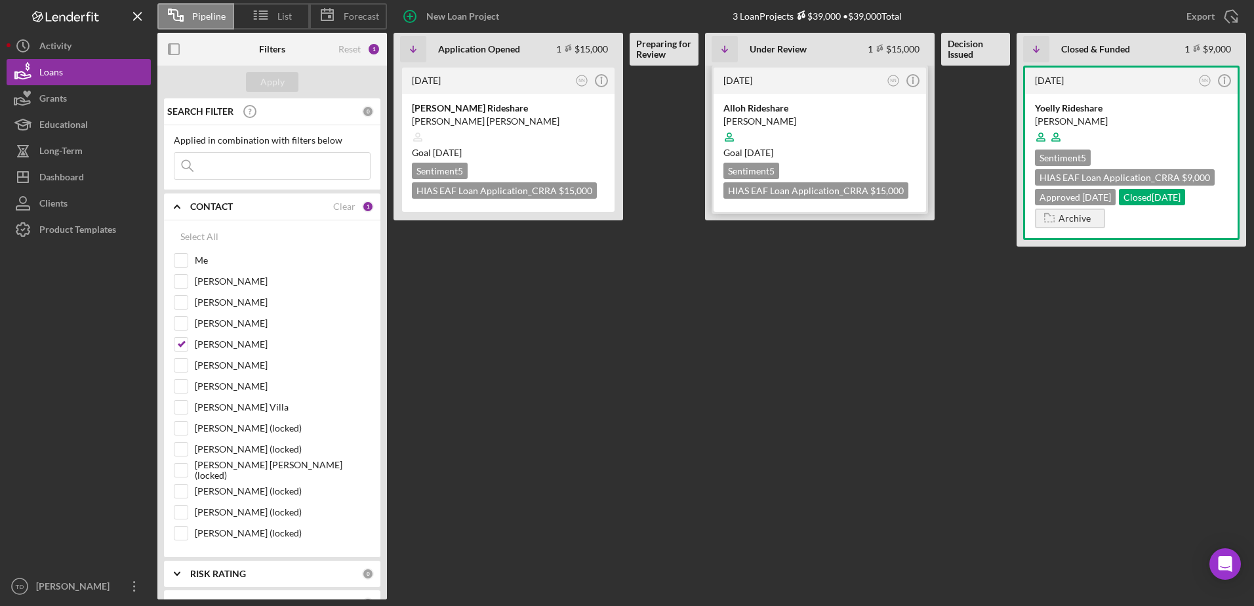
click at [741, 108] on div "Alloh Rideshare" at bounding box center [820, 108] width 193 height 13
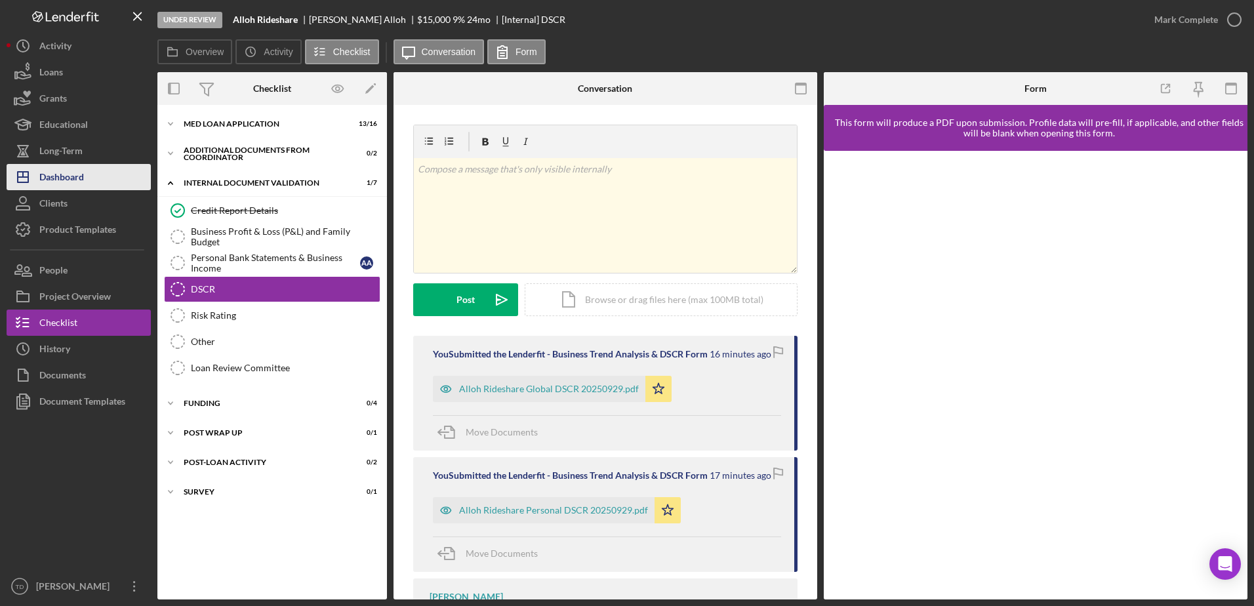
click at [75, 174] on div "Dashboard" at bounding box center [61, 179] width 45 height 30
